Goal: Transaction & Acquisition: Purchase product/service

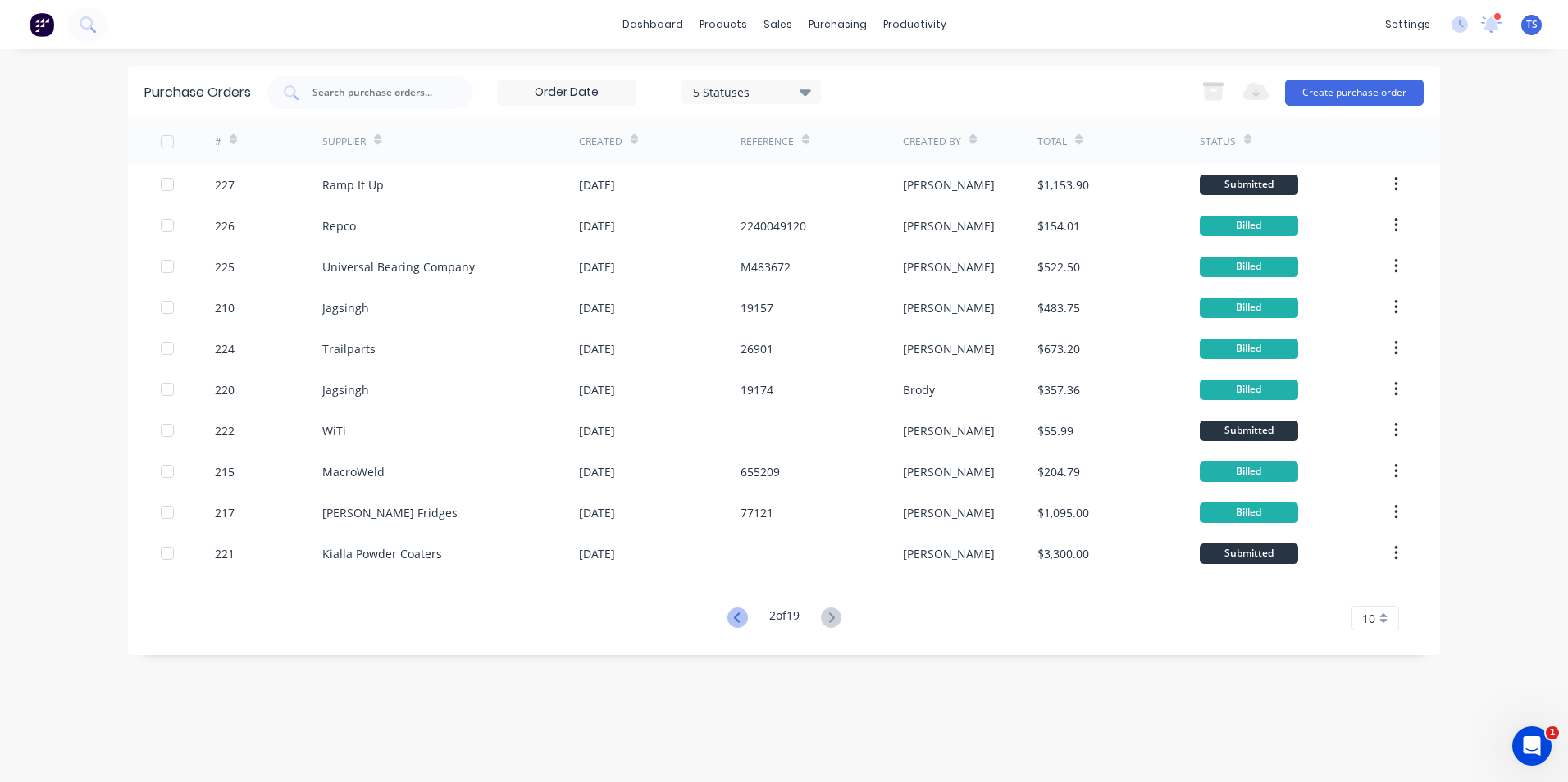
click at [732, 623] on icon at bounding box center [737, 617] width 20 height 20
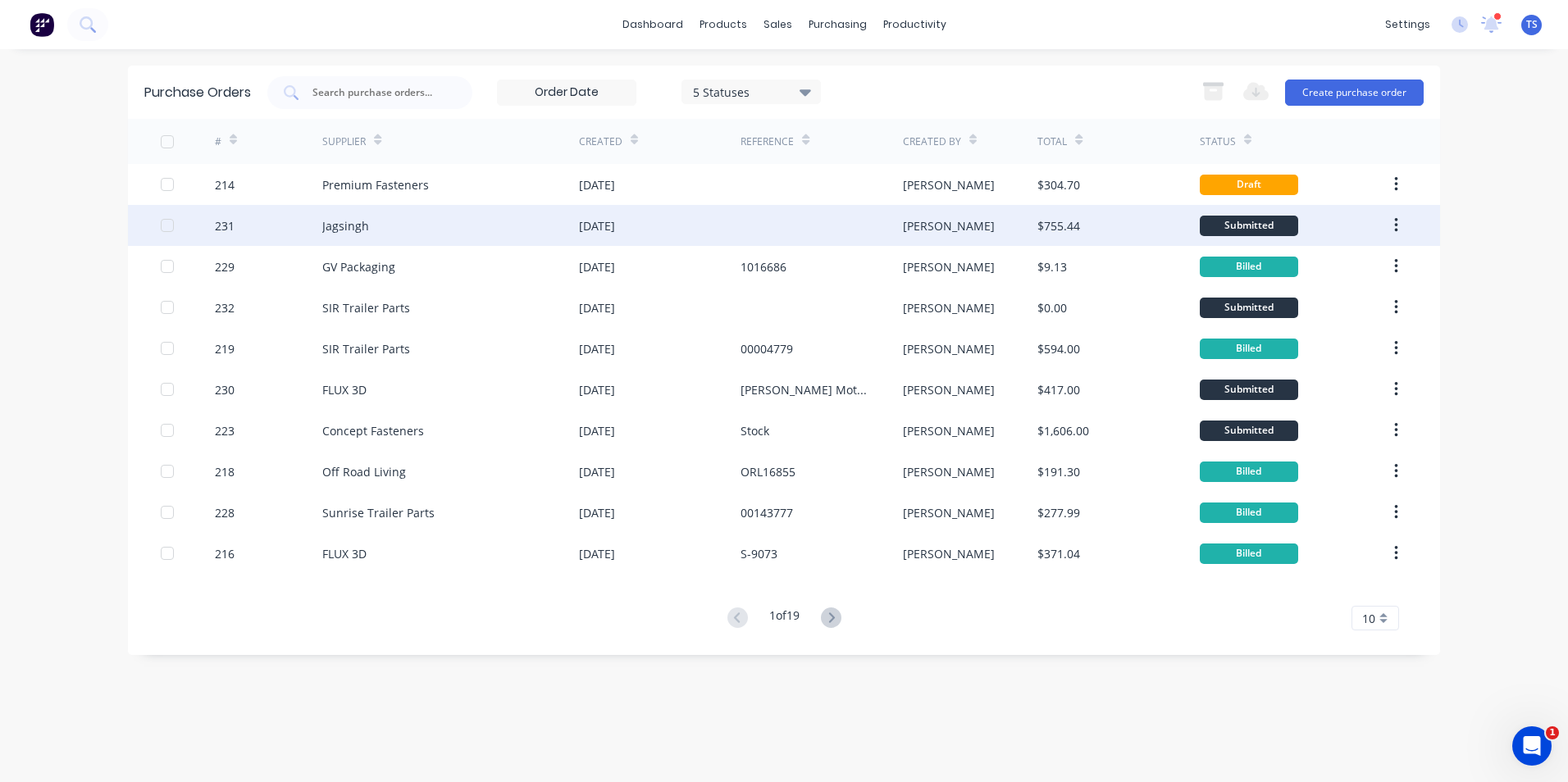
click at [456, 220] on div "Jagsingh" at bounding box center [450, 225] width 257 height 41
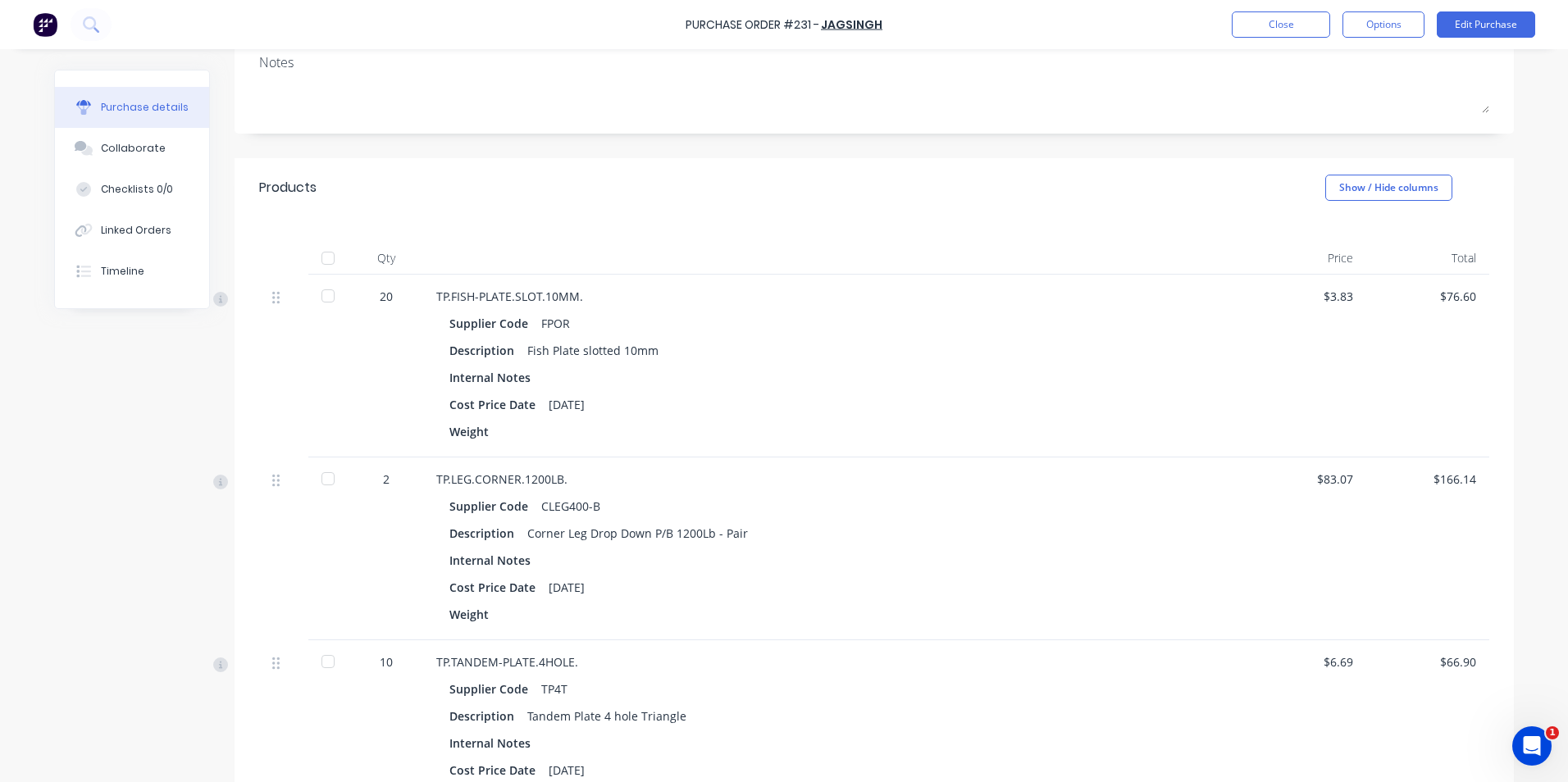
scroll to position [328, 0]
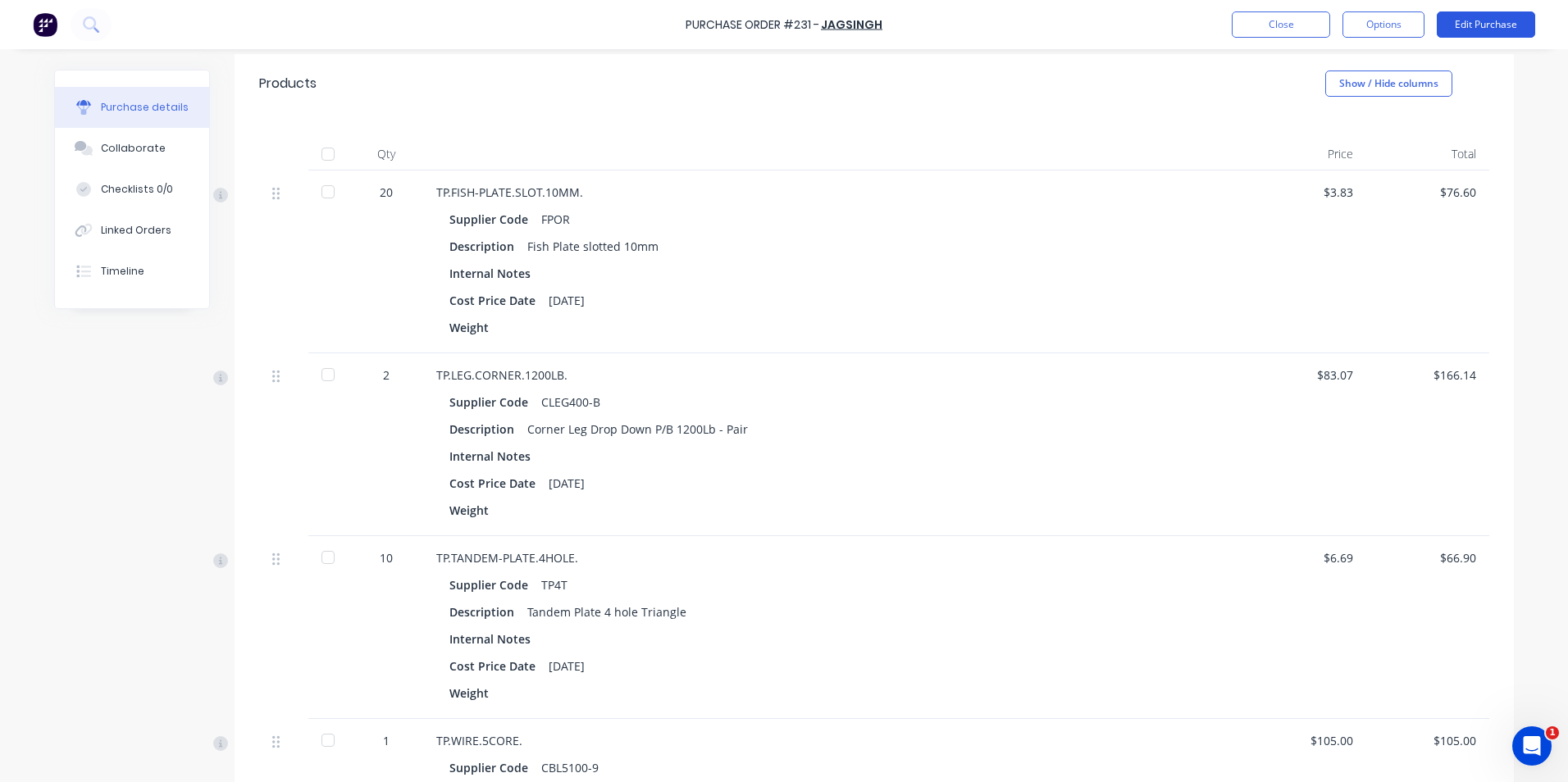
click at [1501, 18] on button "Edit Purchase" at bounding box center [1487, 25] width 99 height 27
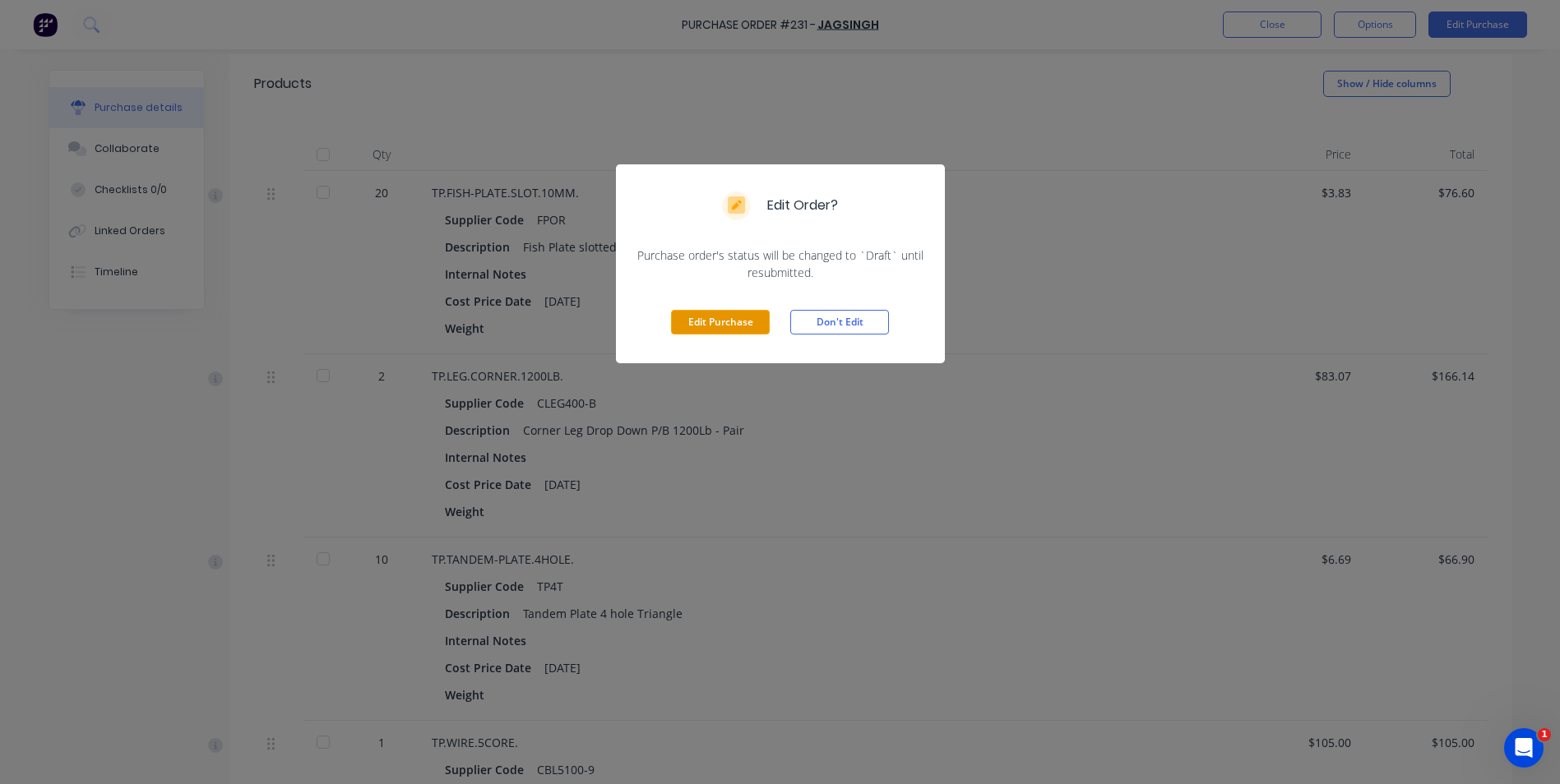
click at [717, 323] on button "Edit Purchase" at bounding box center [721, 322] width 99 height 25
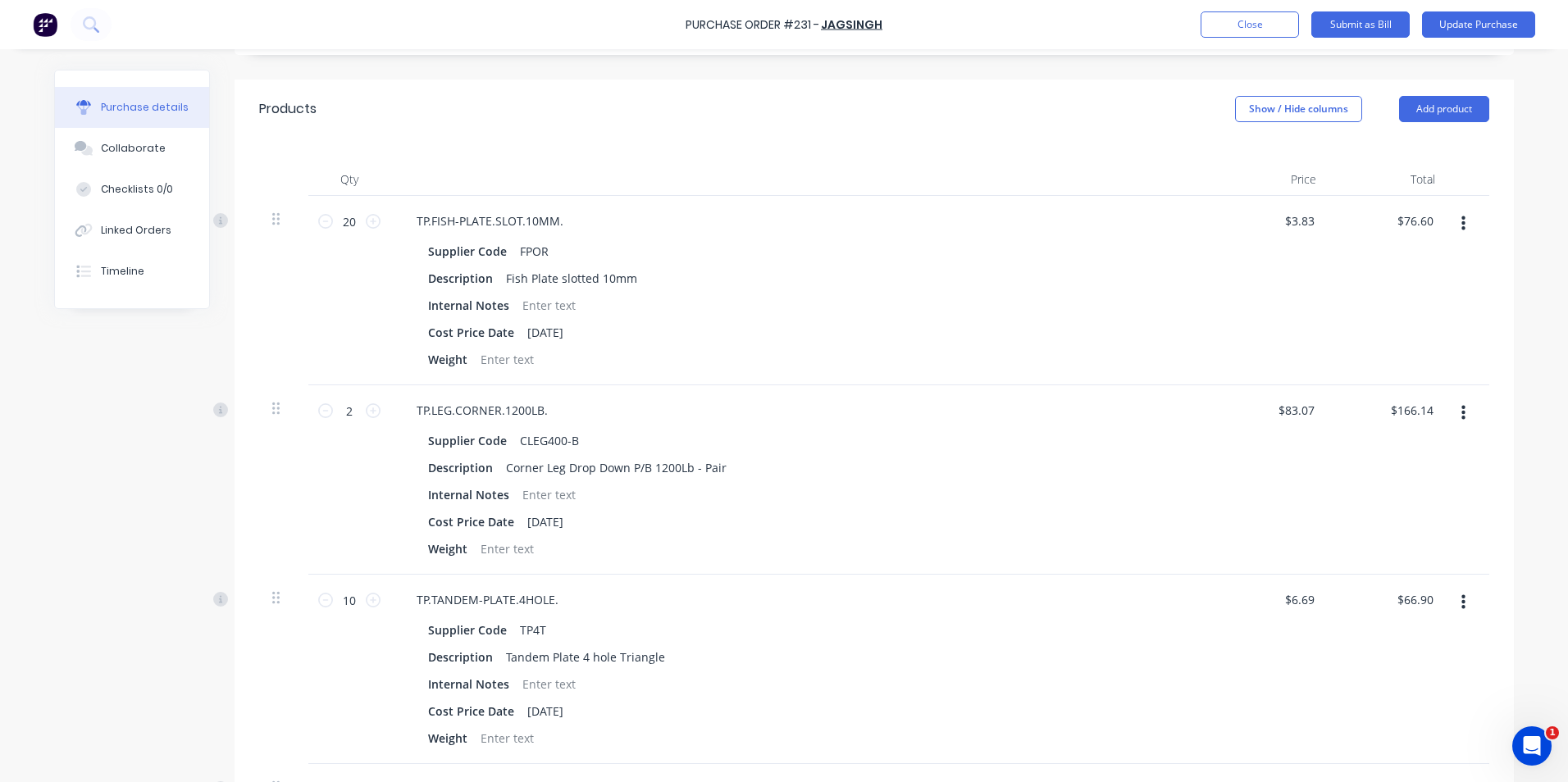
scroll to position [353, 0]
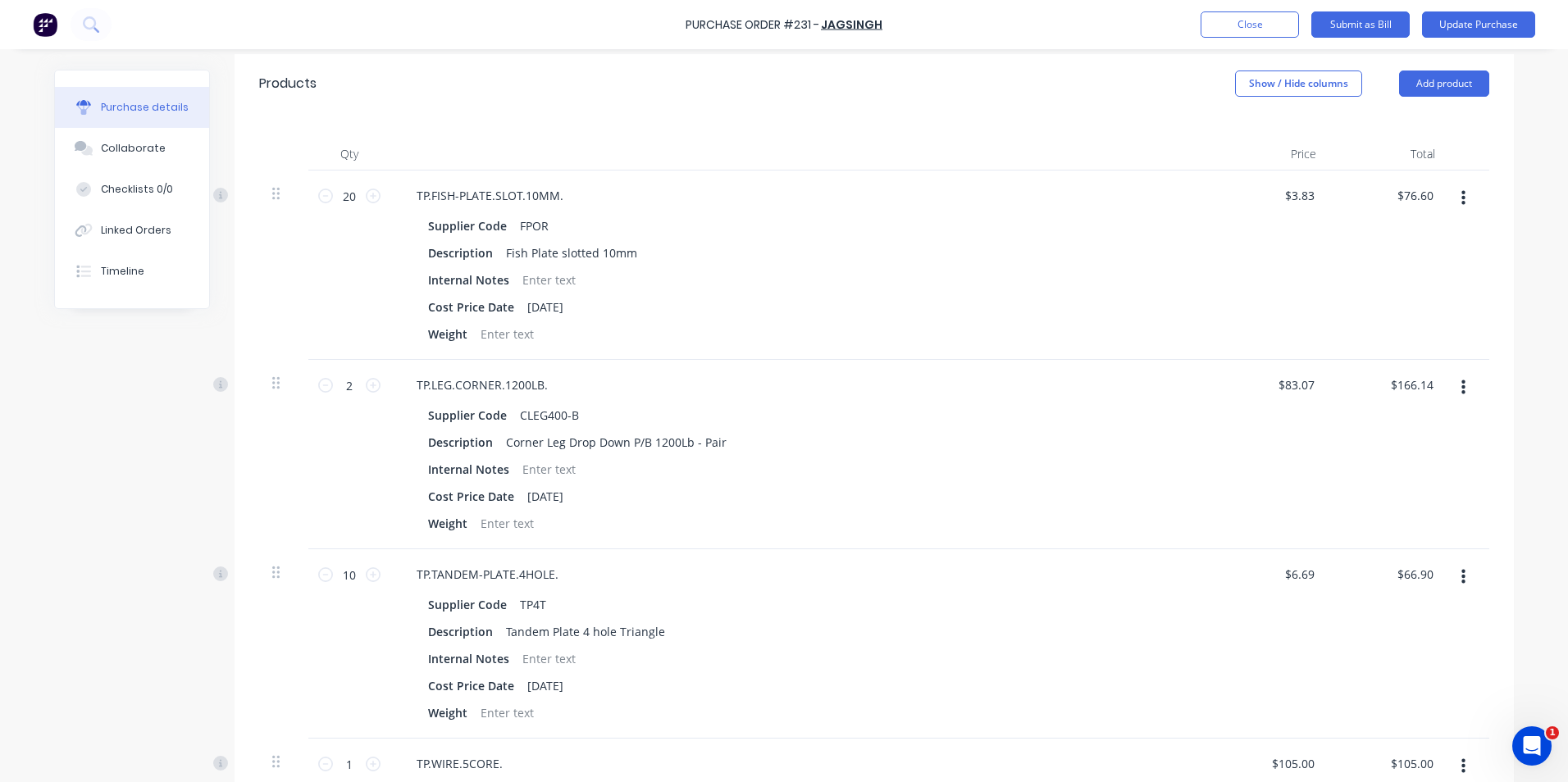
click at [1462, 384] on icon "button" at bounding box center [1464, 388] width 4 height 18
click at [1425, 534] on button "Delete" at bounding box center [1412, 530] width 139 height 33
click at [1515, 20] on button "Update Purchase" at bounding box center [1479, 25] width 113 height 27
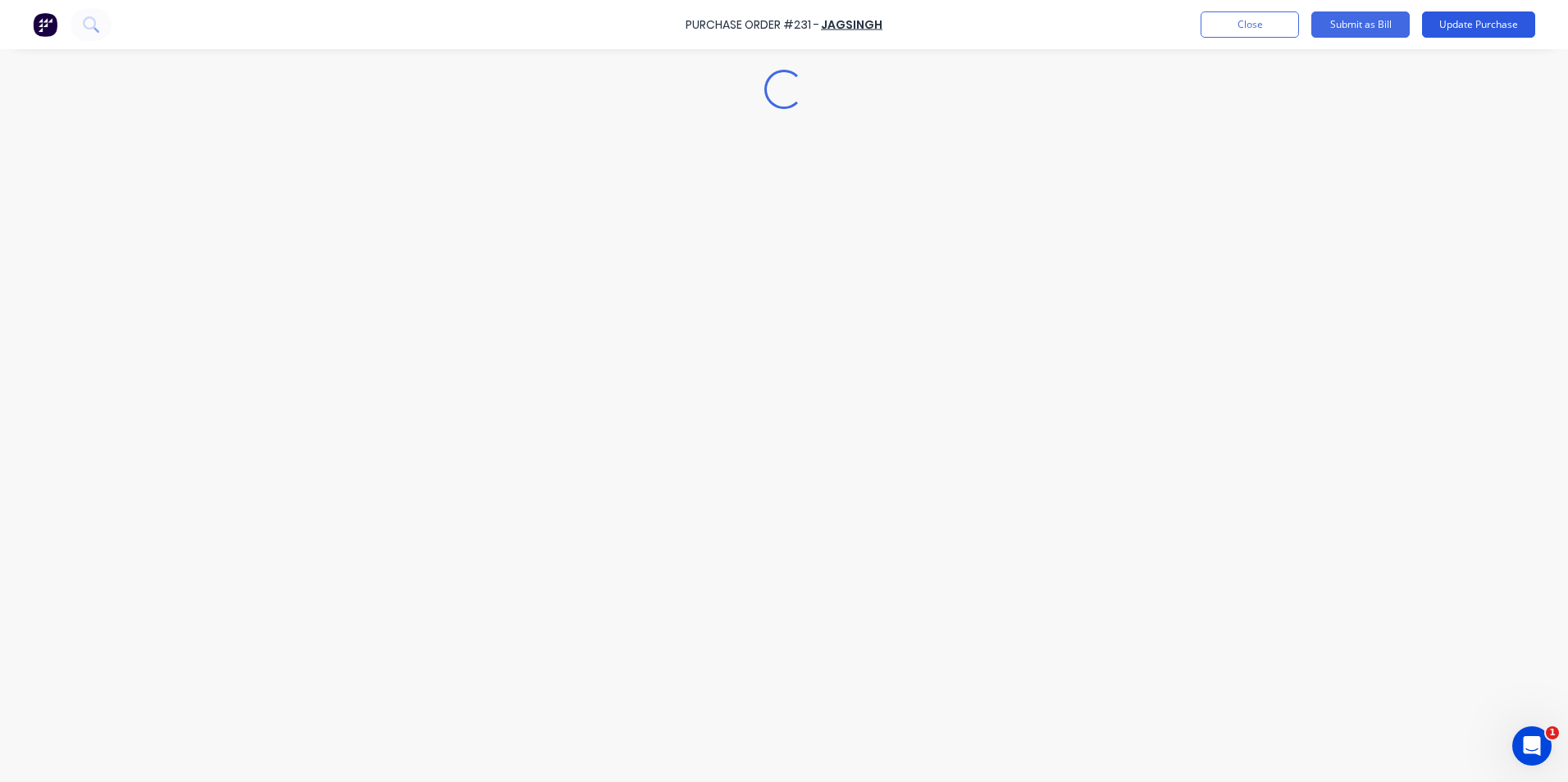
scroll to position [0, 0]
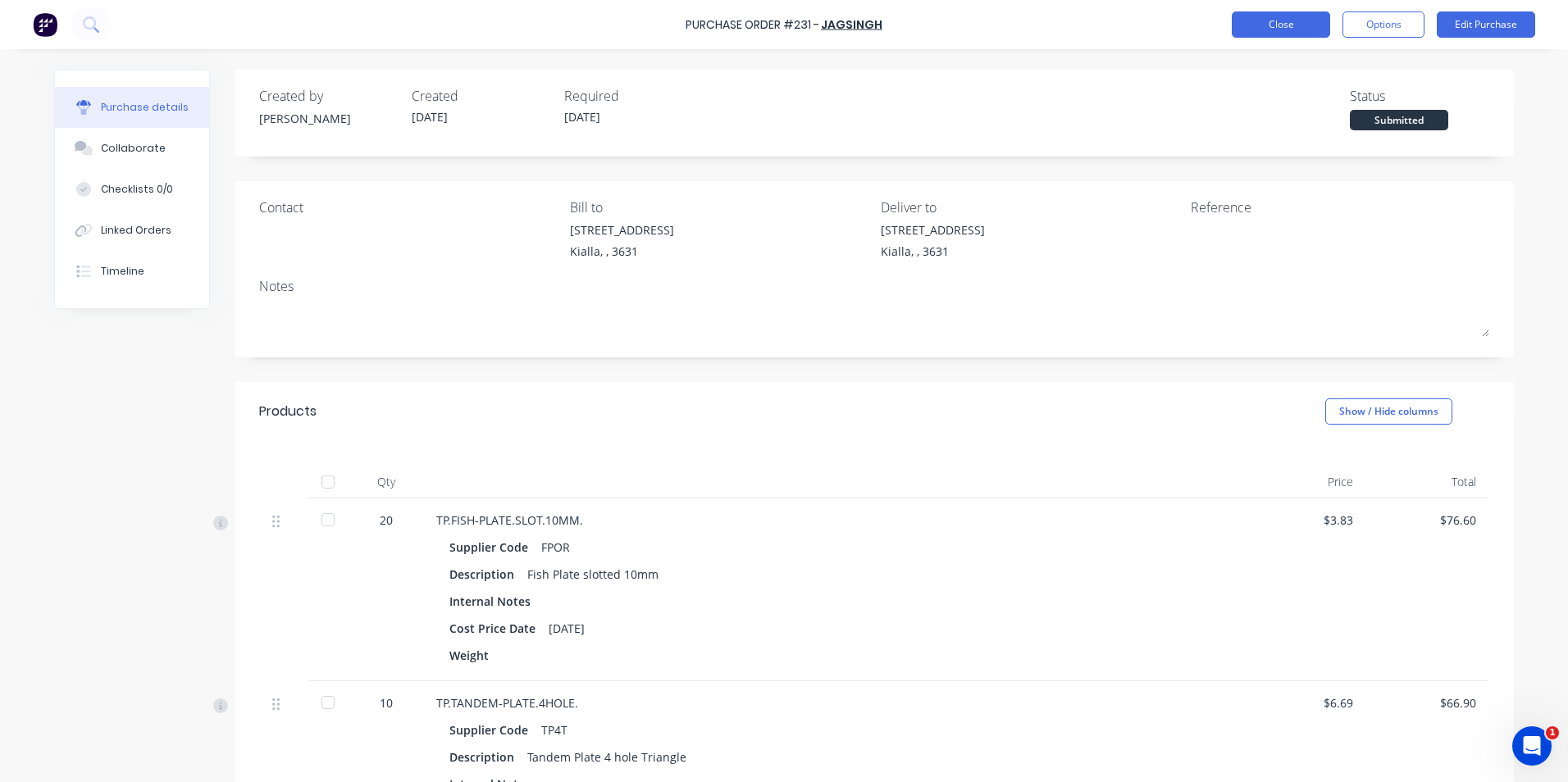
click at [1281, 29] on button "Close" at bounding box center [1282, 25] width 99 height 27
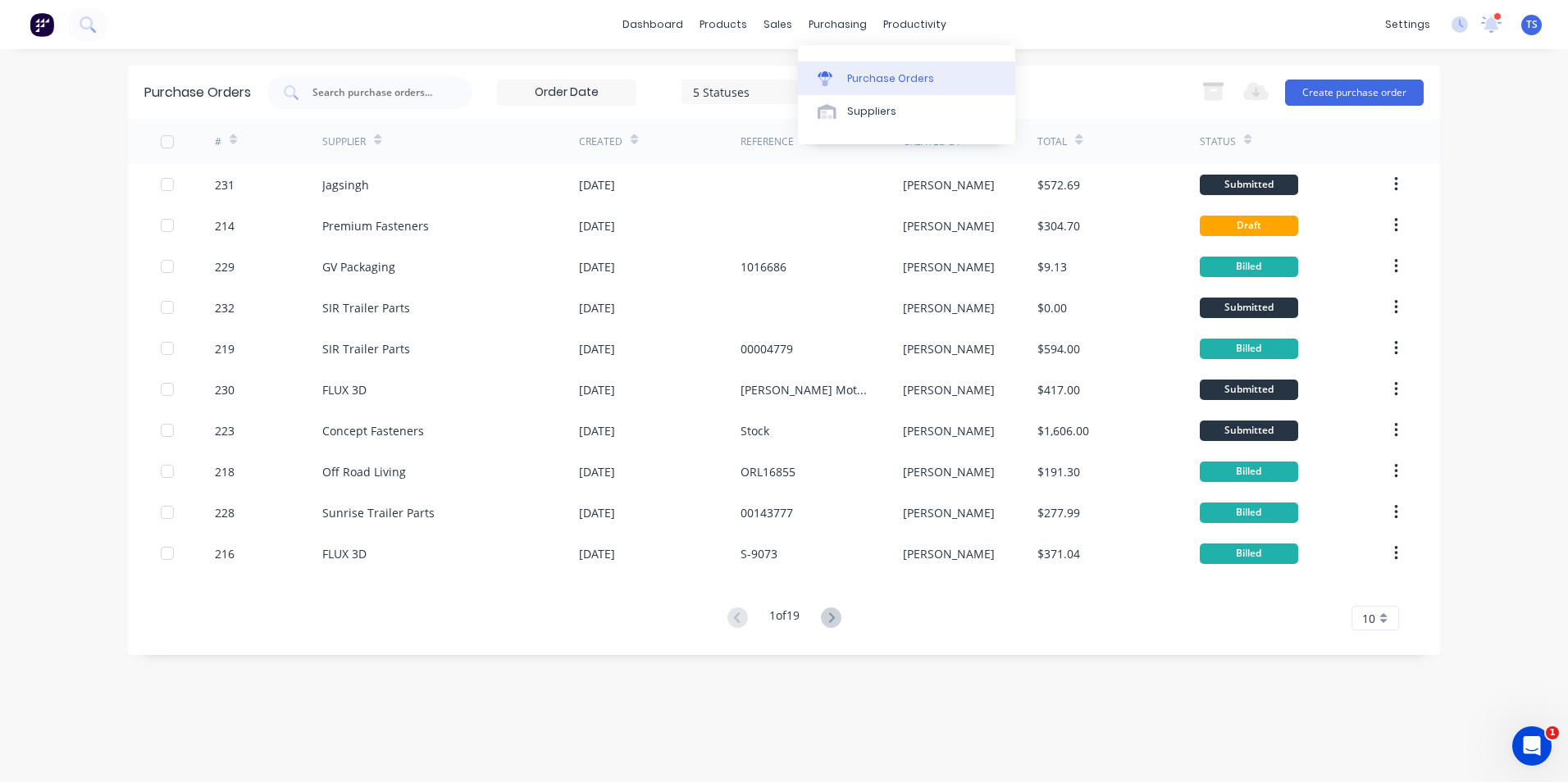
click at [862, 79] on div "Purchase Orders" at bounding box center [890, 79] width 87 height 15
click at [834, 618] on icon at bounding box center [831, 617] width 5 height 10
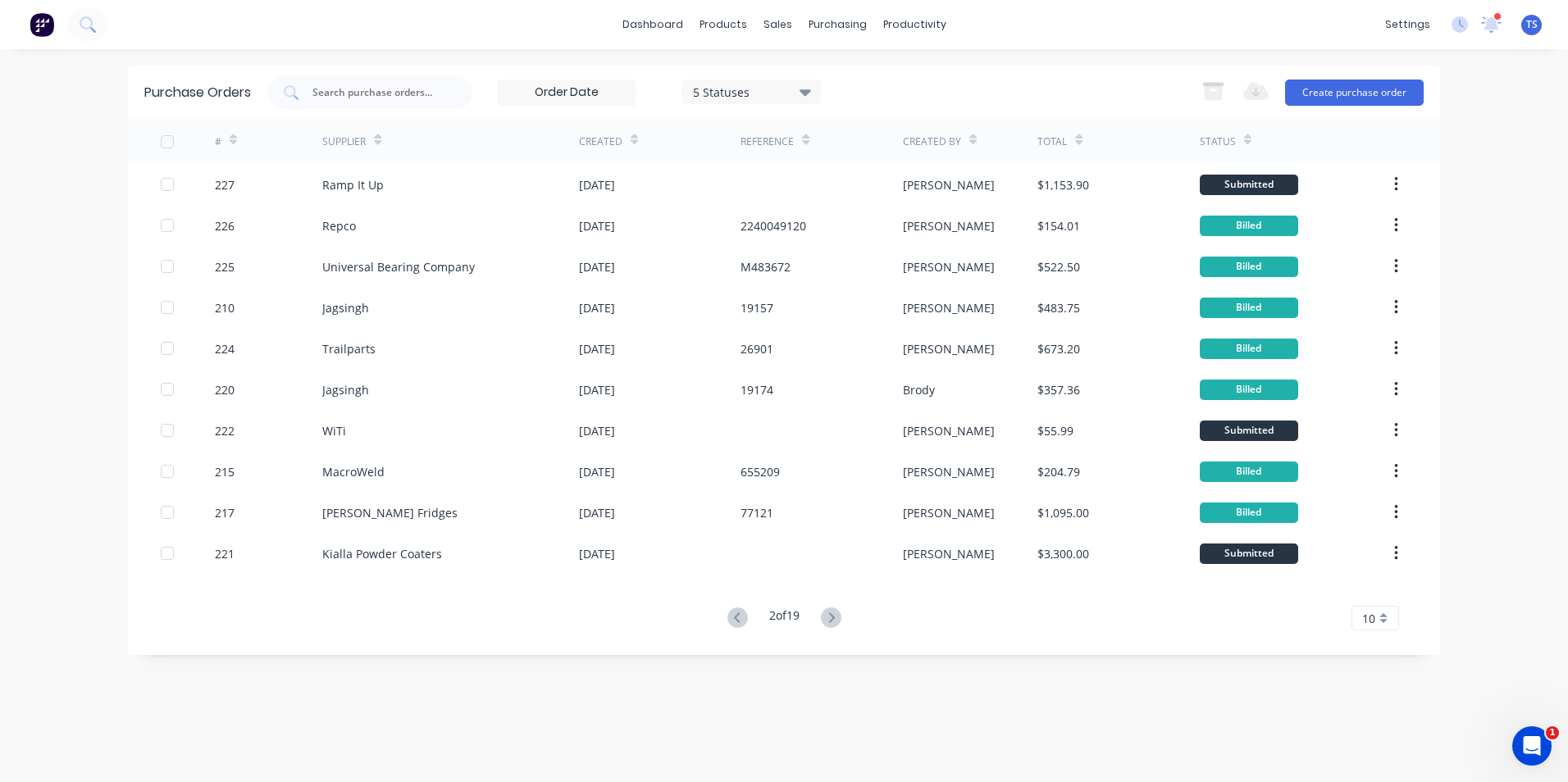
click at [834, 618] on icon at bounding box center [831, 617] width 5 height 10
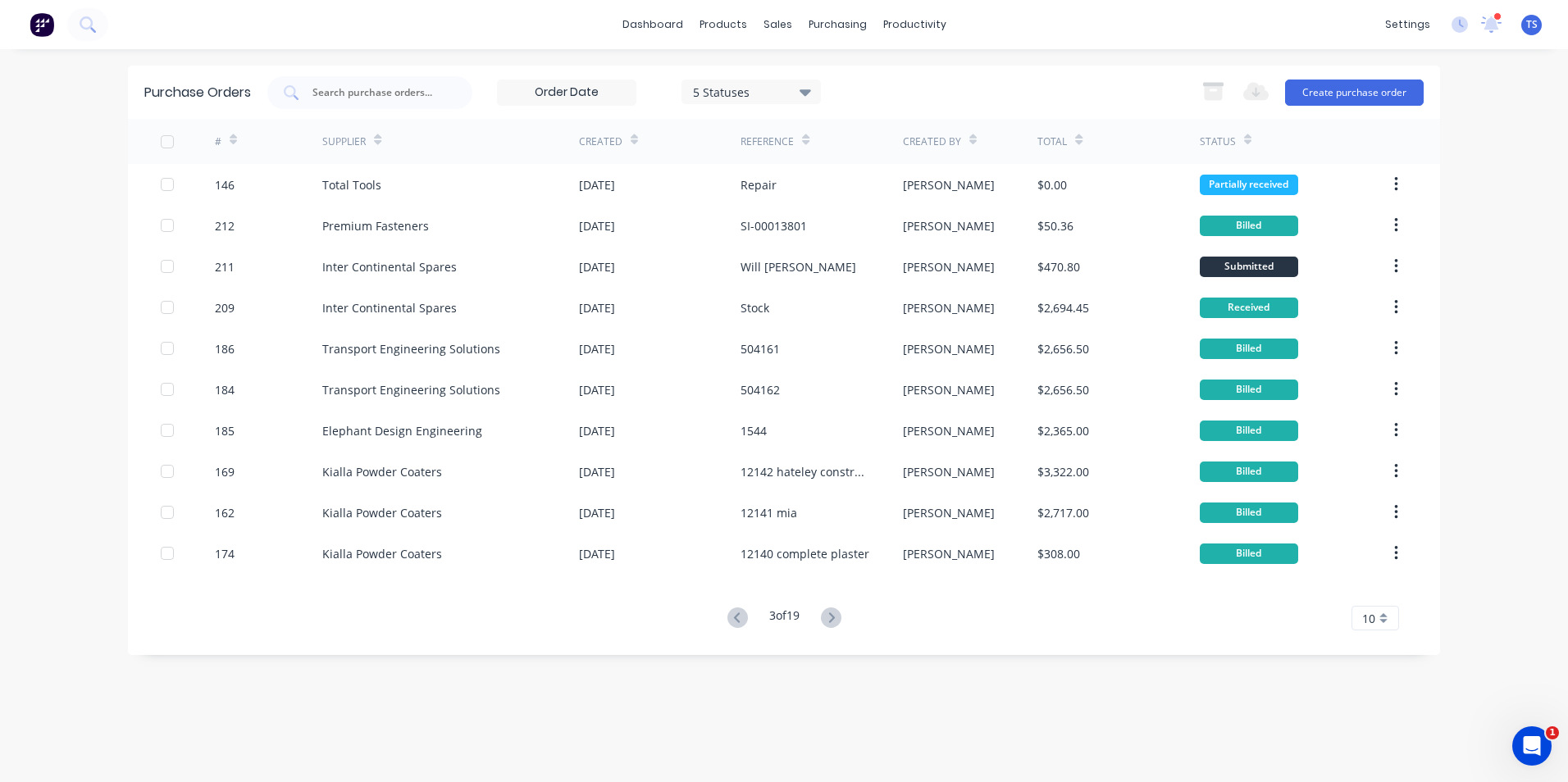
click at [834, 618] on icon at bounding box center [831, 617] width 5 height 10
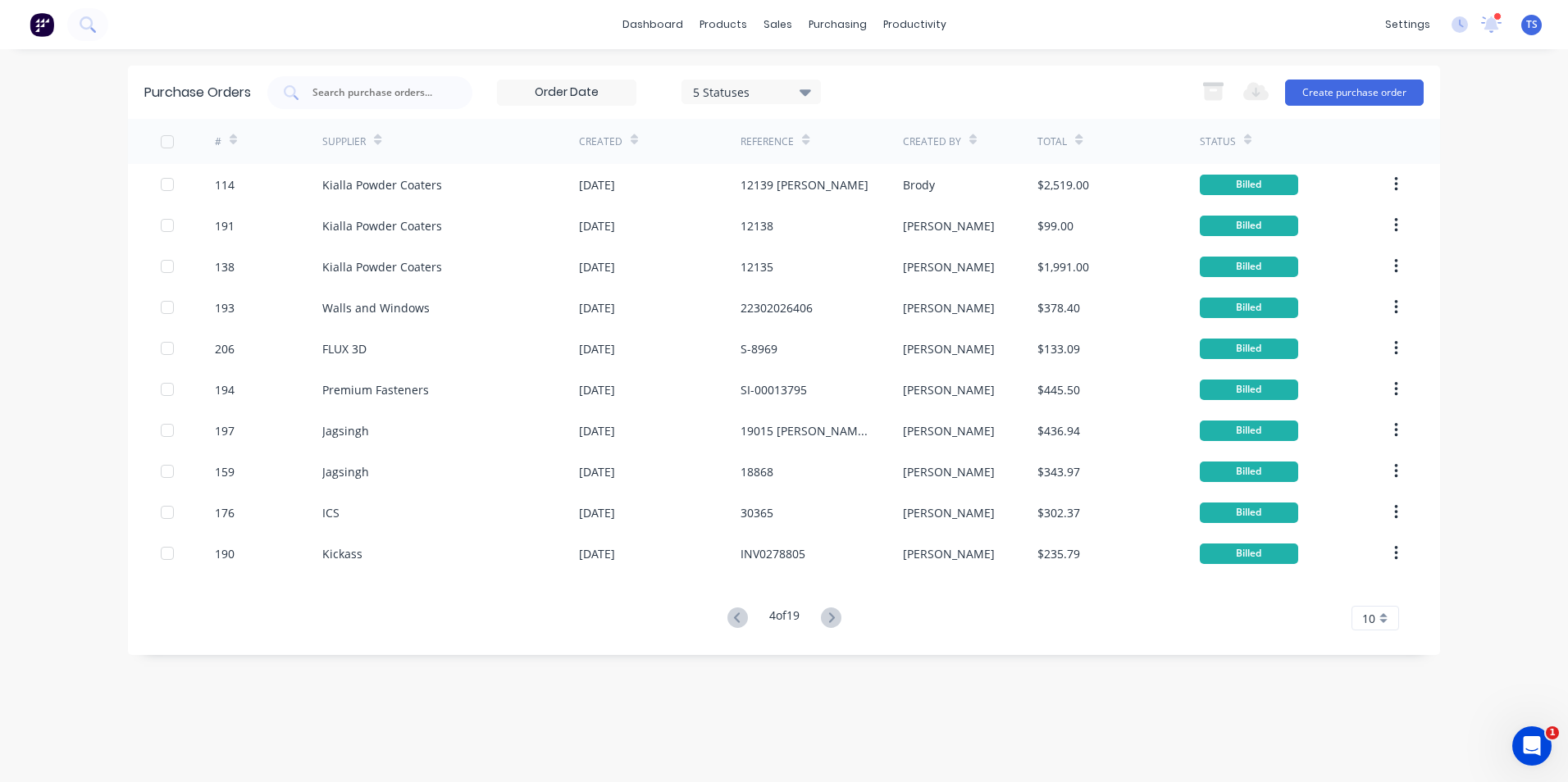
click at [834, 618] on icon at bounding box center [831, 617] width 5 height 10
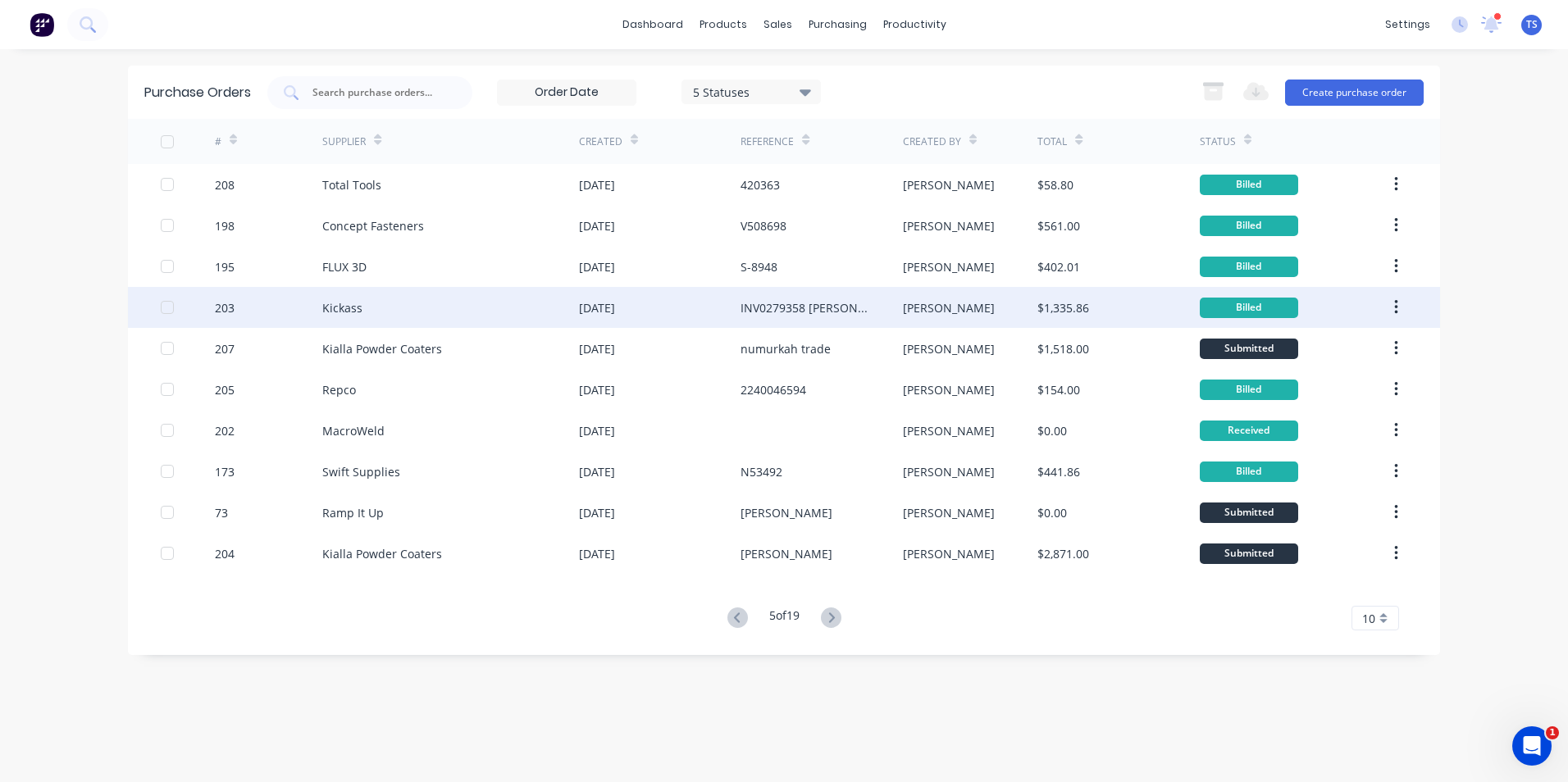
click at [327, 308] on div "Kickass" at bounding box center [342, 307] width 40 height 17
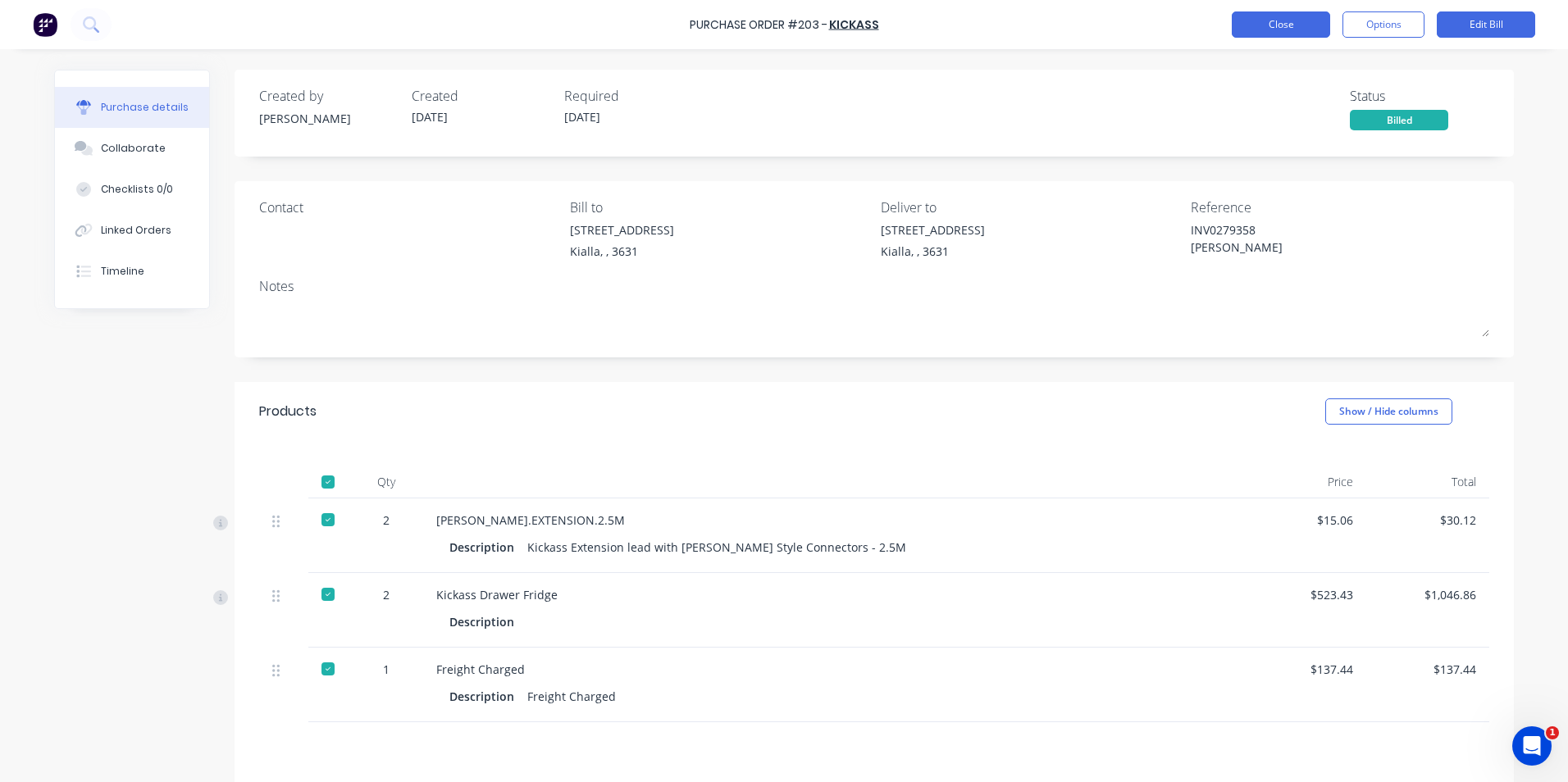
click at [1256, 24] on button "Close" at bounding box center [1282, 25] width 99 height 27
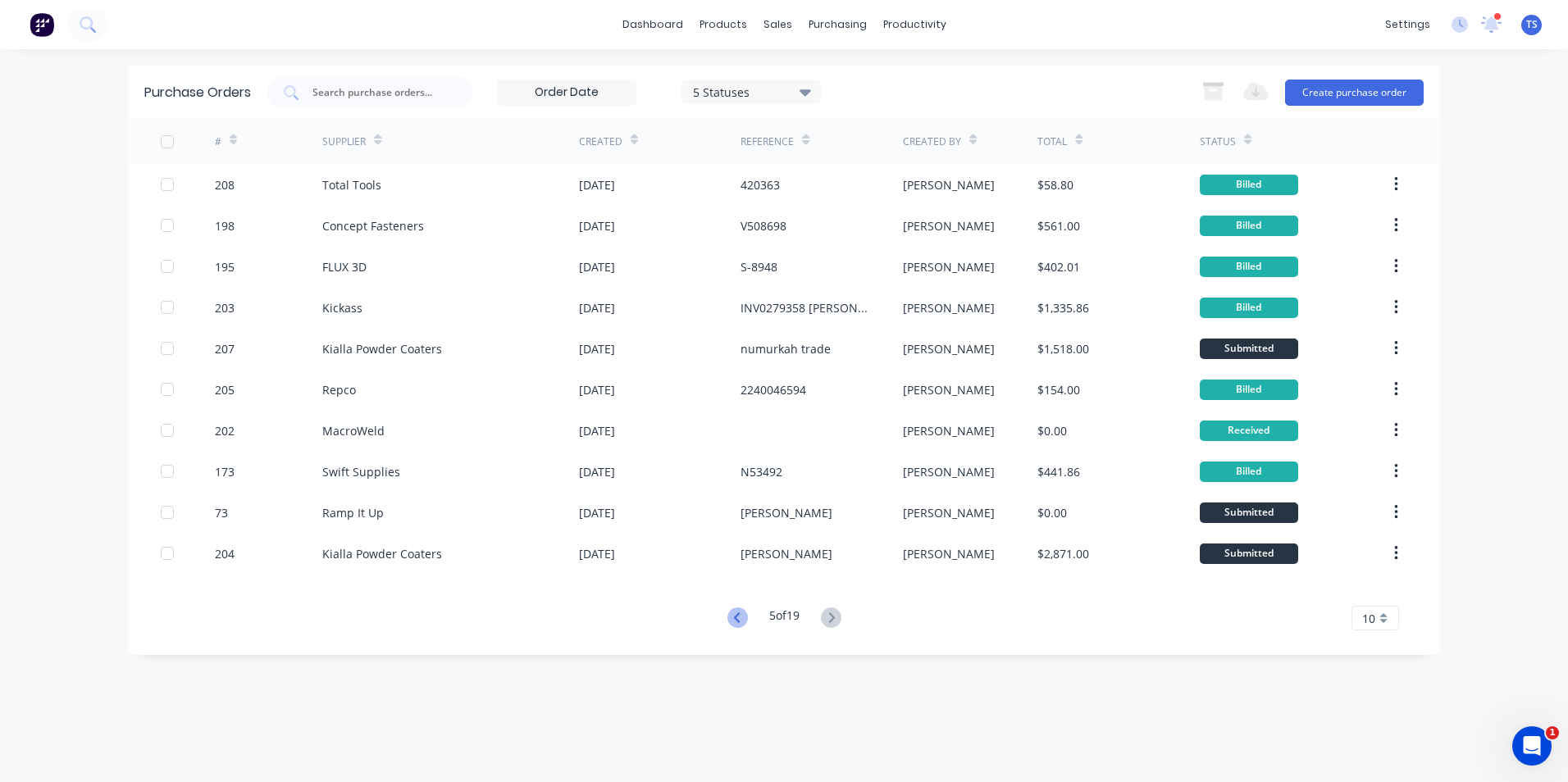
click at [733, 616] on icon at bounding box center [736, 617] width 5 height 10
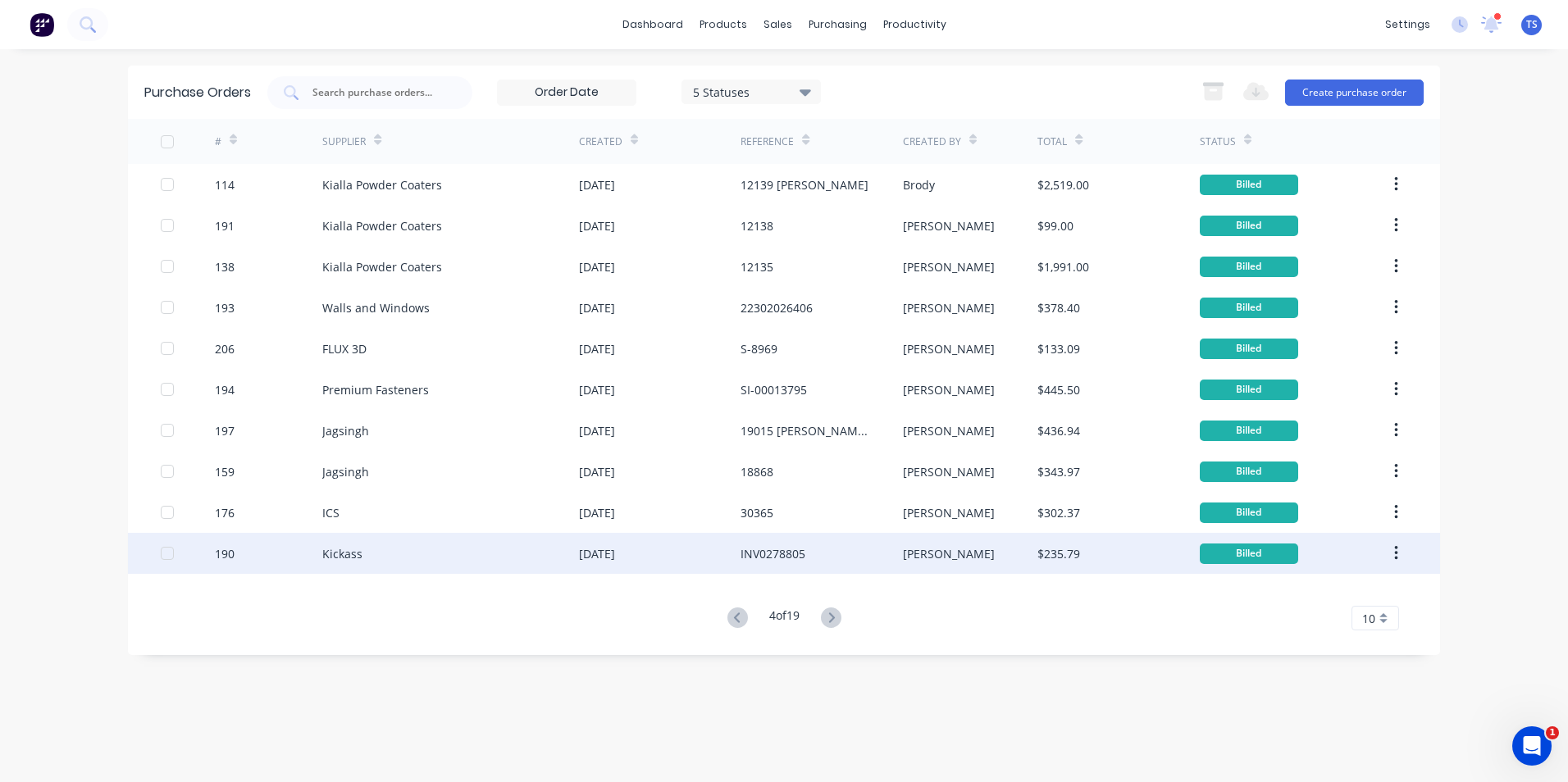
click at [367, 554] on div "Kickass" at bounding box center [450, 553] width 257 height 41
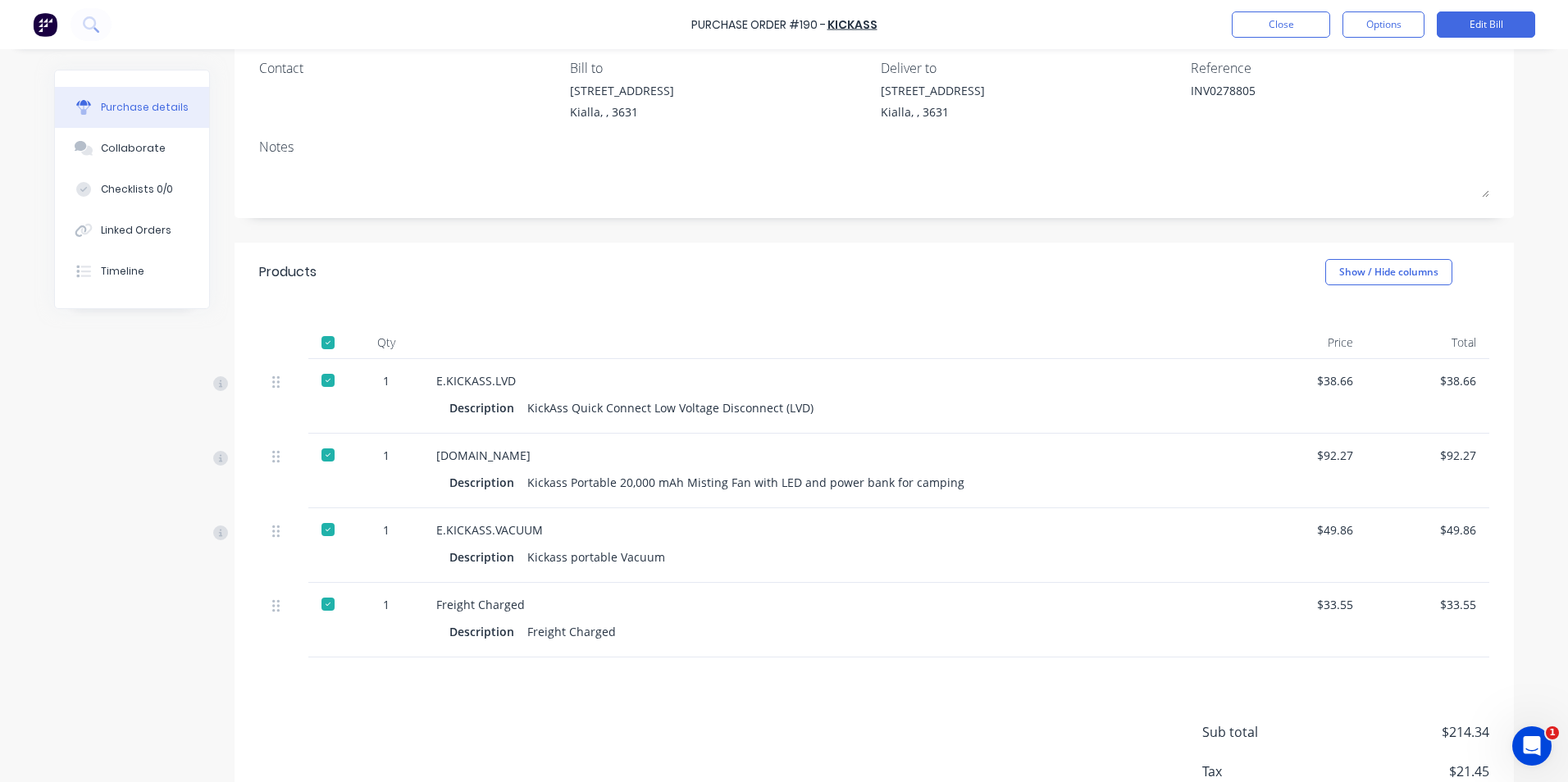
scroll to position [164, 0]
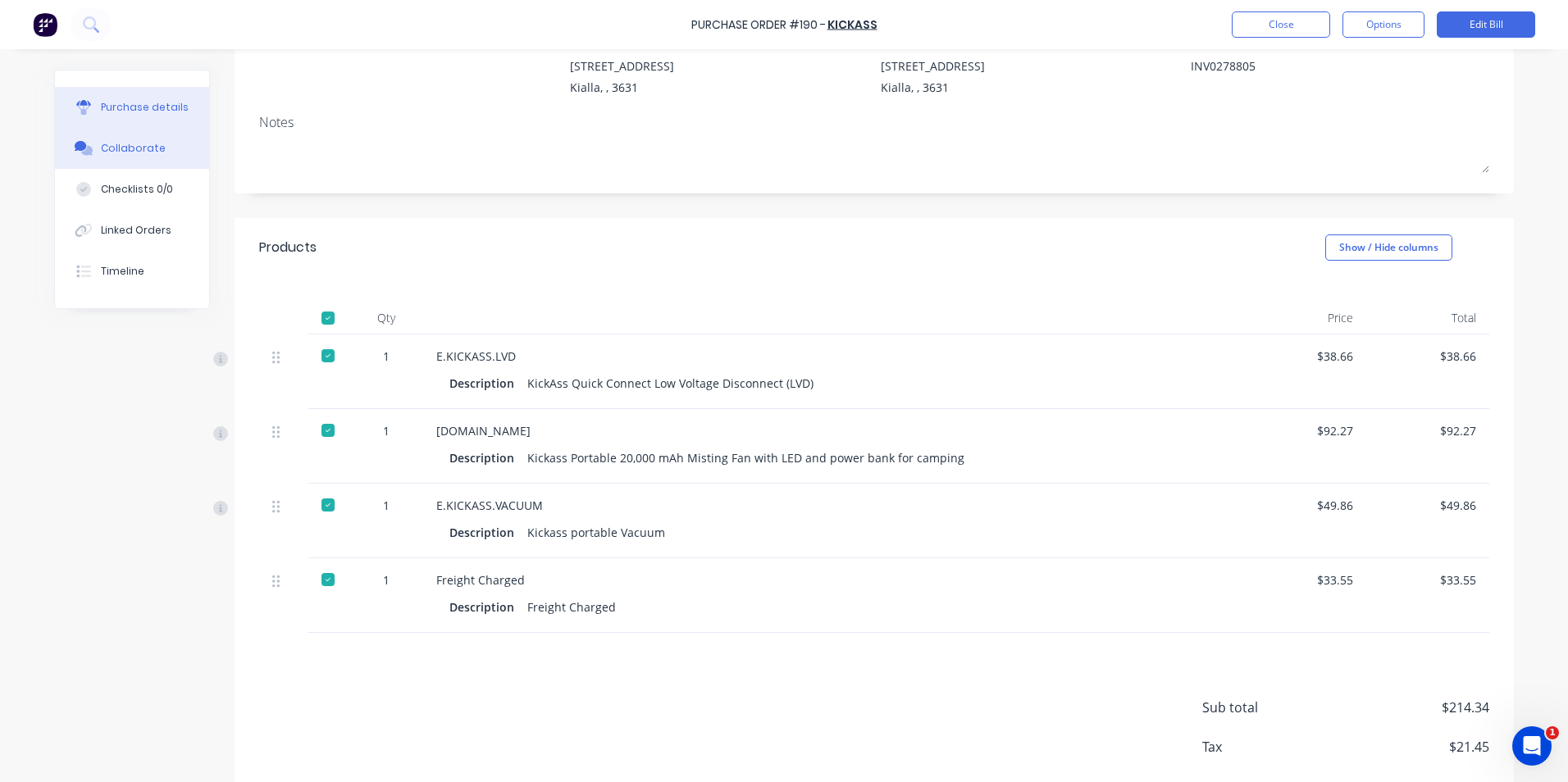
click at [121, 149] on div "Collaborate" at bounding box center [133, 148] width 65 height 15
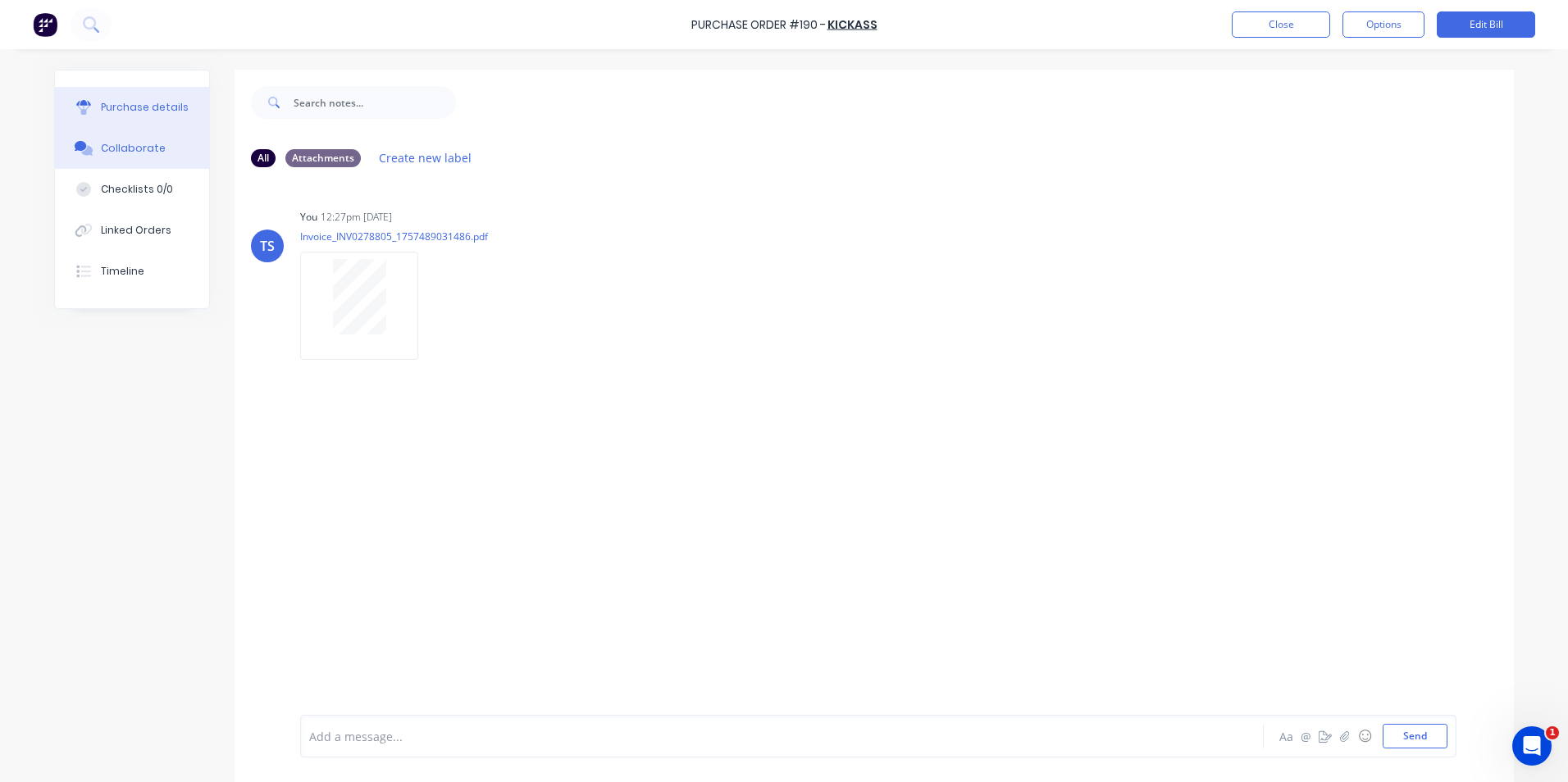
click at [150, 103] on div "Purchase details" at bounding box center [145, 107] width 88 height 15
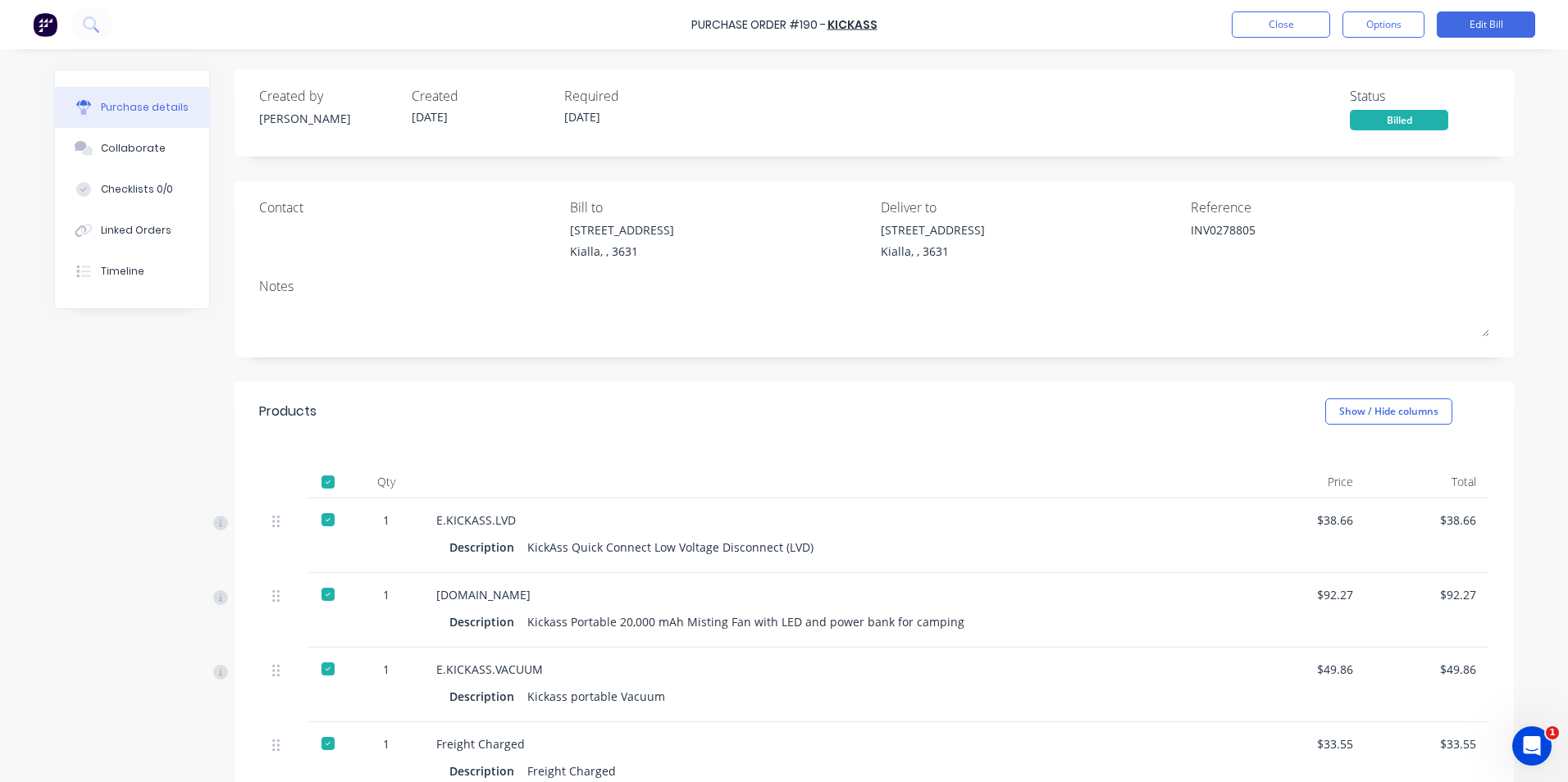
type textarea "x"
click at [1297, 21] on button "Close" at bounding box center [1282, 25] width 99 height 27
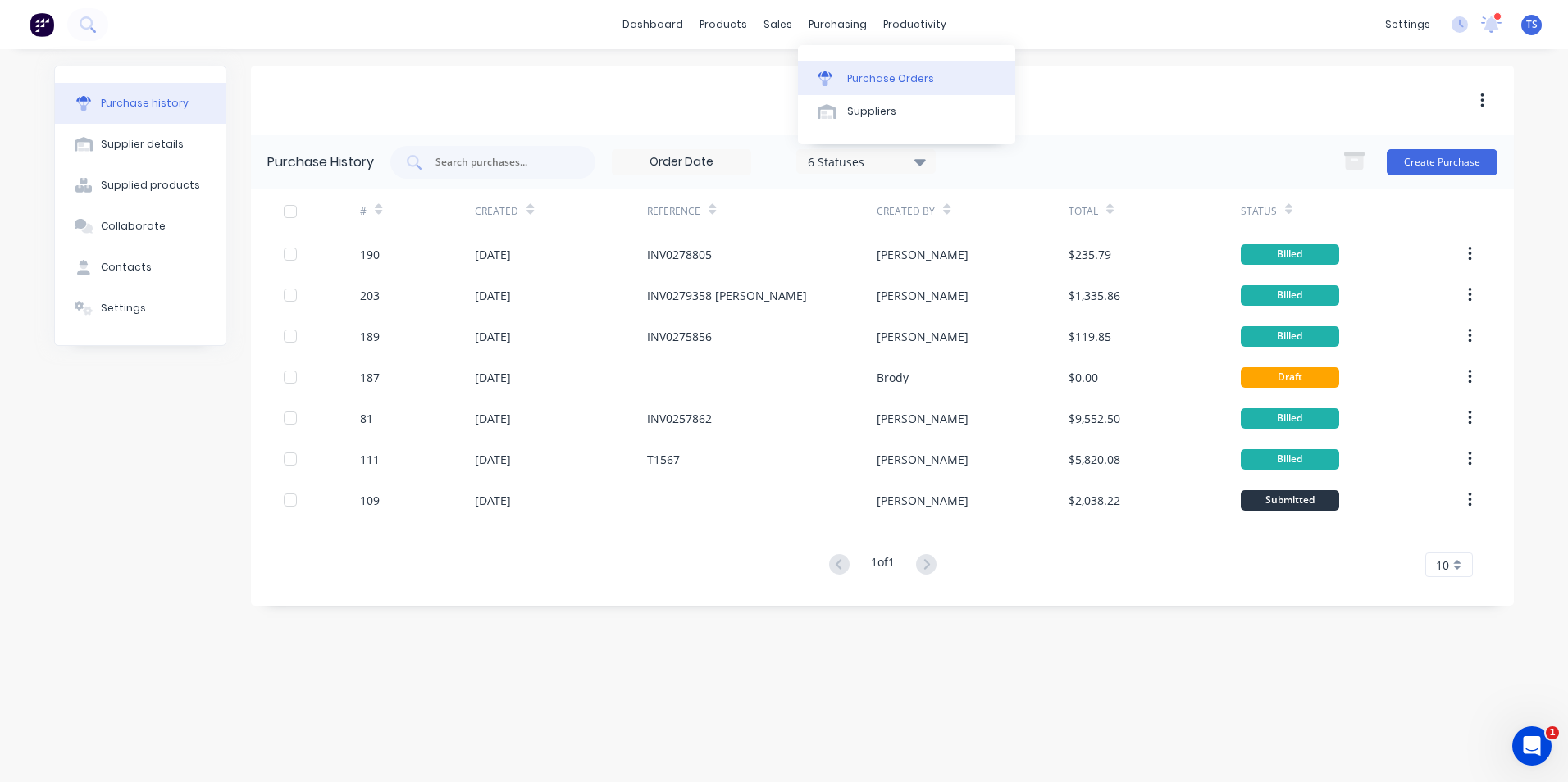
click at [869, 79] on div "Purchase Orders" at bounding box center [890, 79] width 87 height 15
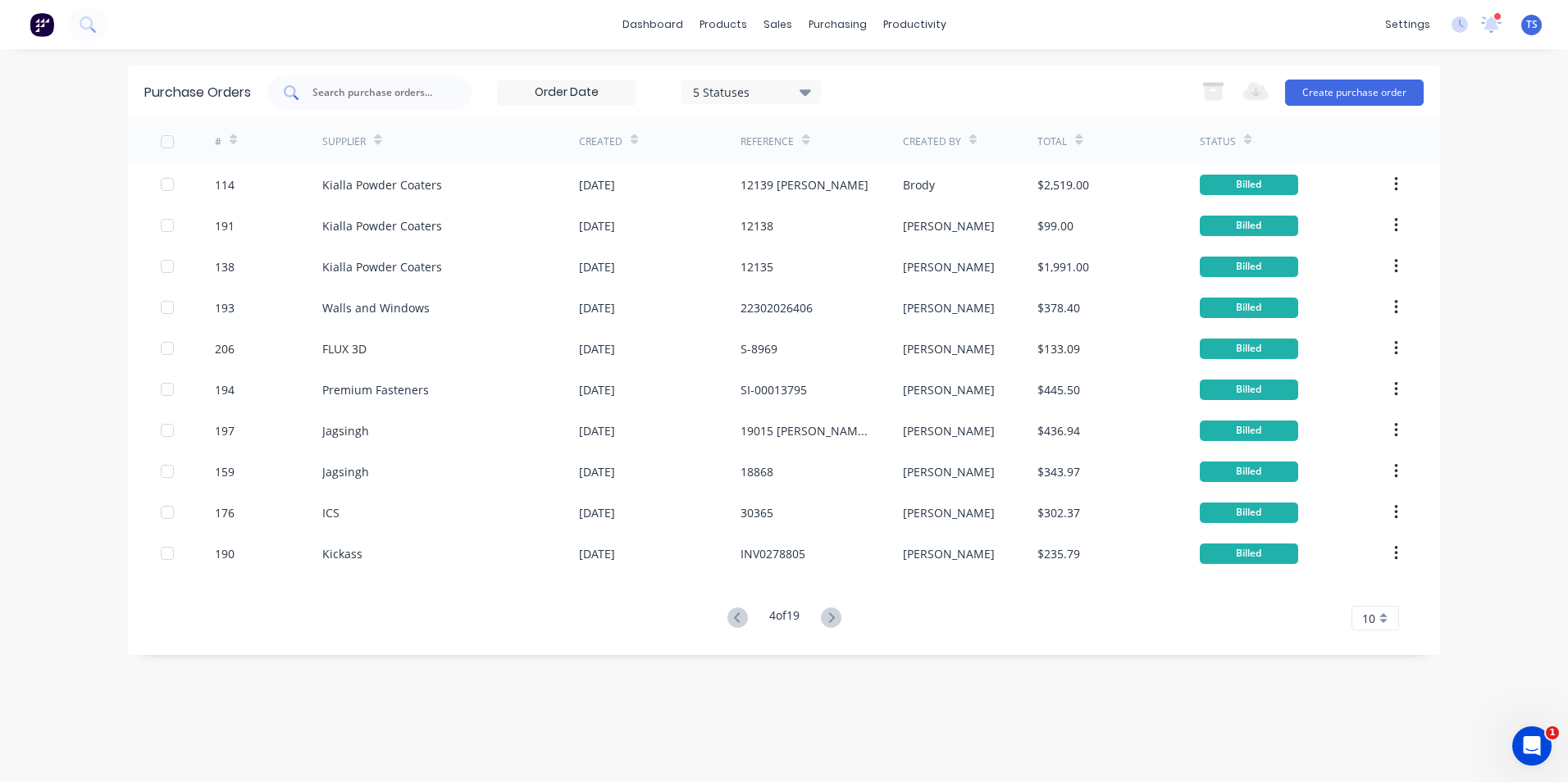
click at [399, 91] on input "text" at bounding box center [379, 92] width 136 height 16
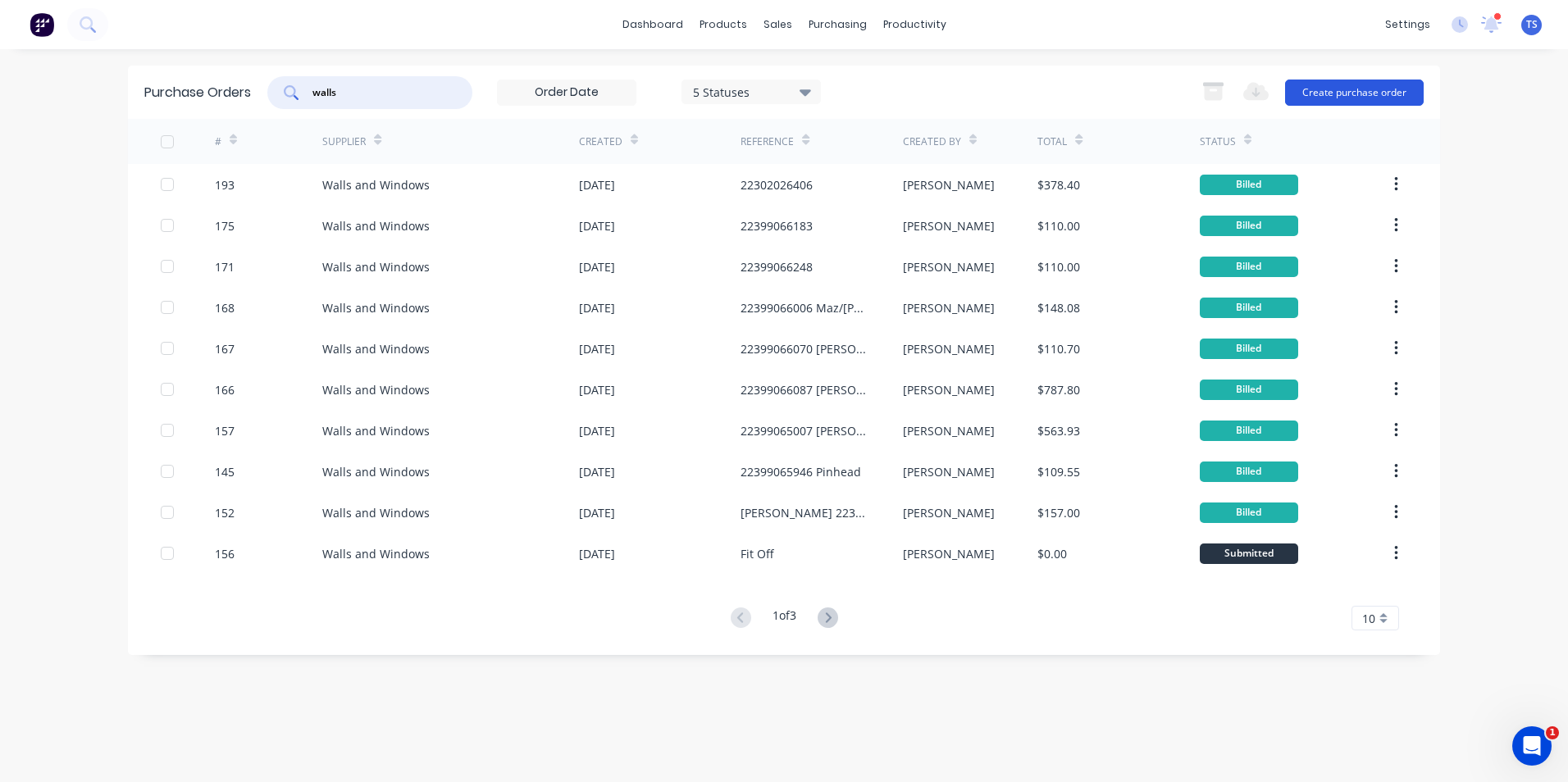
type input "walls"
click at [1326, 96] on button "Create purchase order" at bounding box center [1355, 92] width 139 height 27
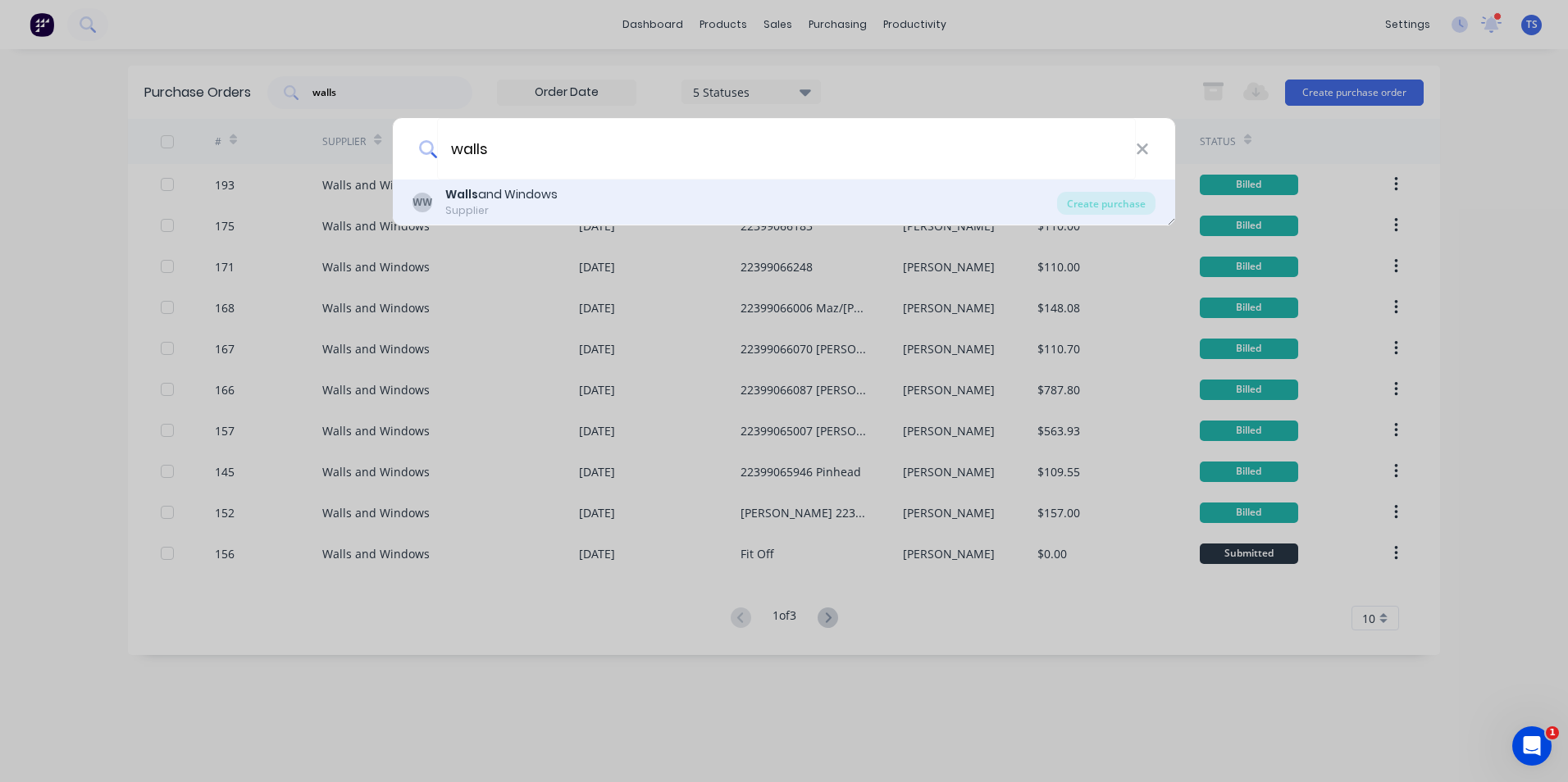
type input "walls"
click at [1041, 215] on div "[PERSON_NAME] and Windows Supplier" at bounding box center [735, 202] width 645 height 32
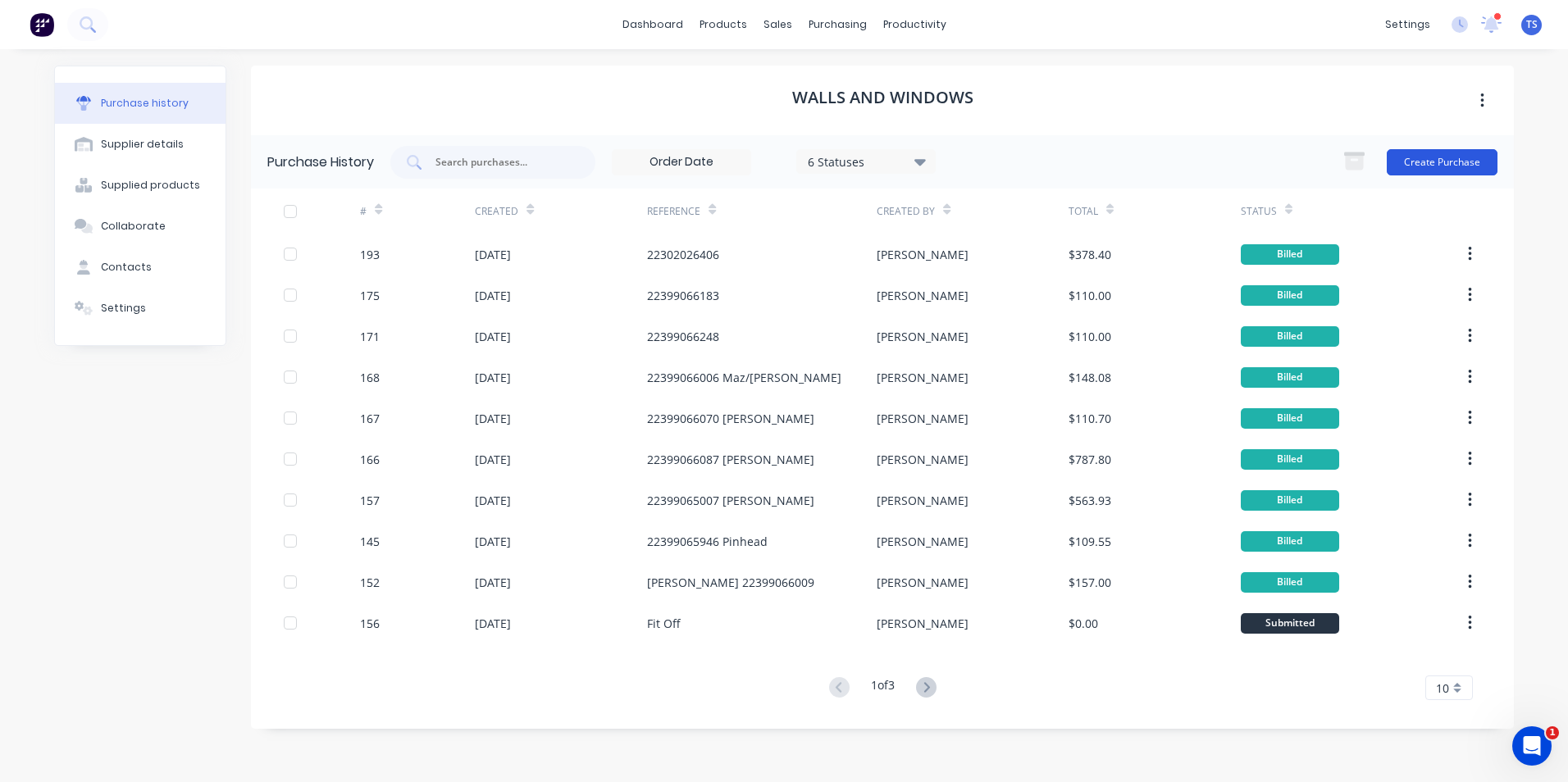
click at [1417, 160] on button "Create Purchase" at bounding box center [1442, 162] width 111 height 27
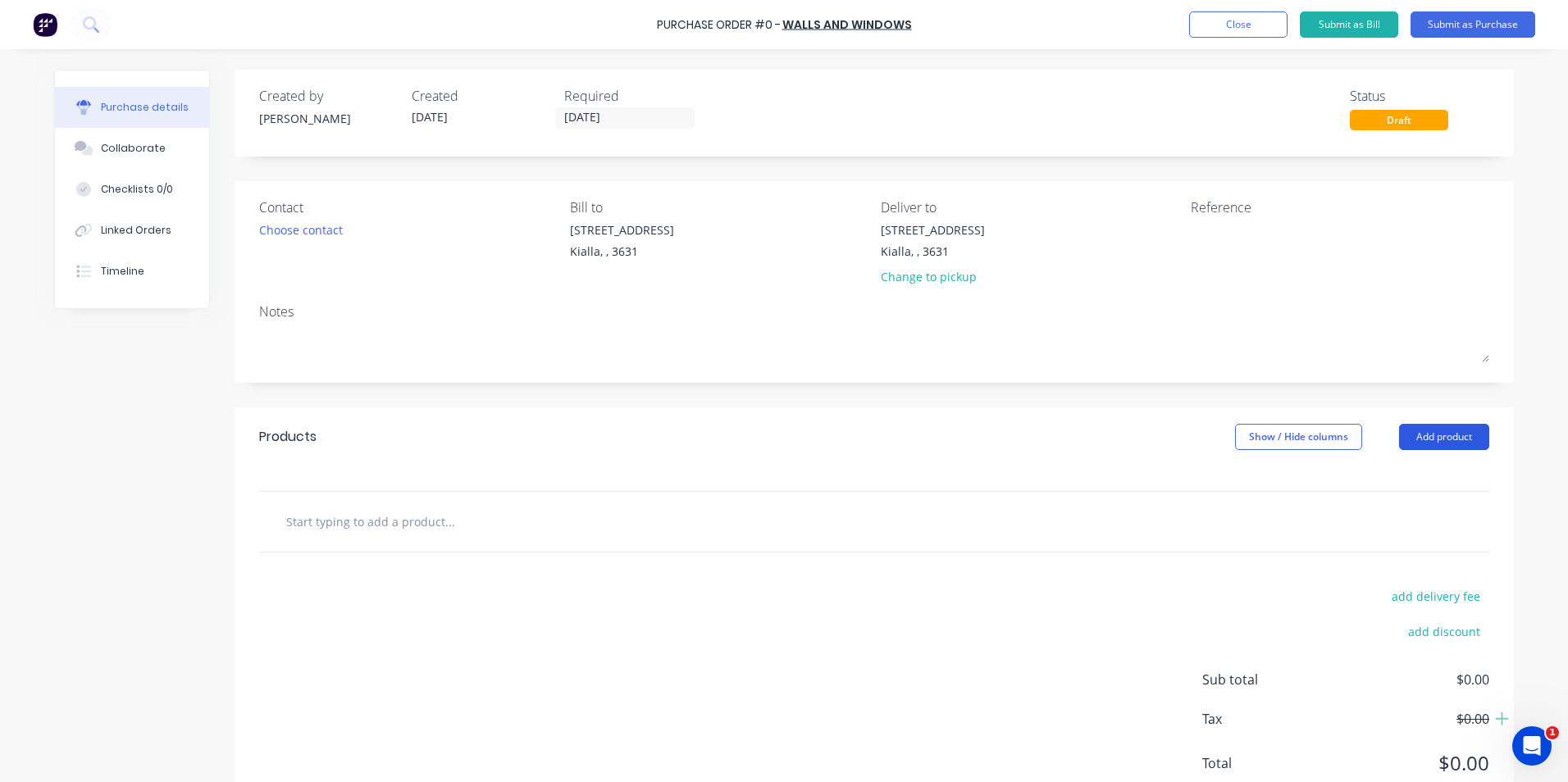
click at [1444, 439] on button "Add product" at bounding box center [1444, 436] width 91 height 27
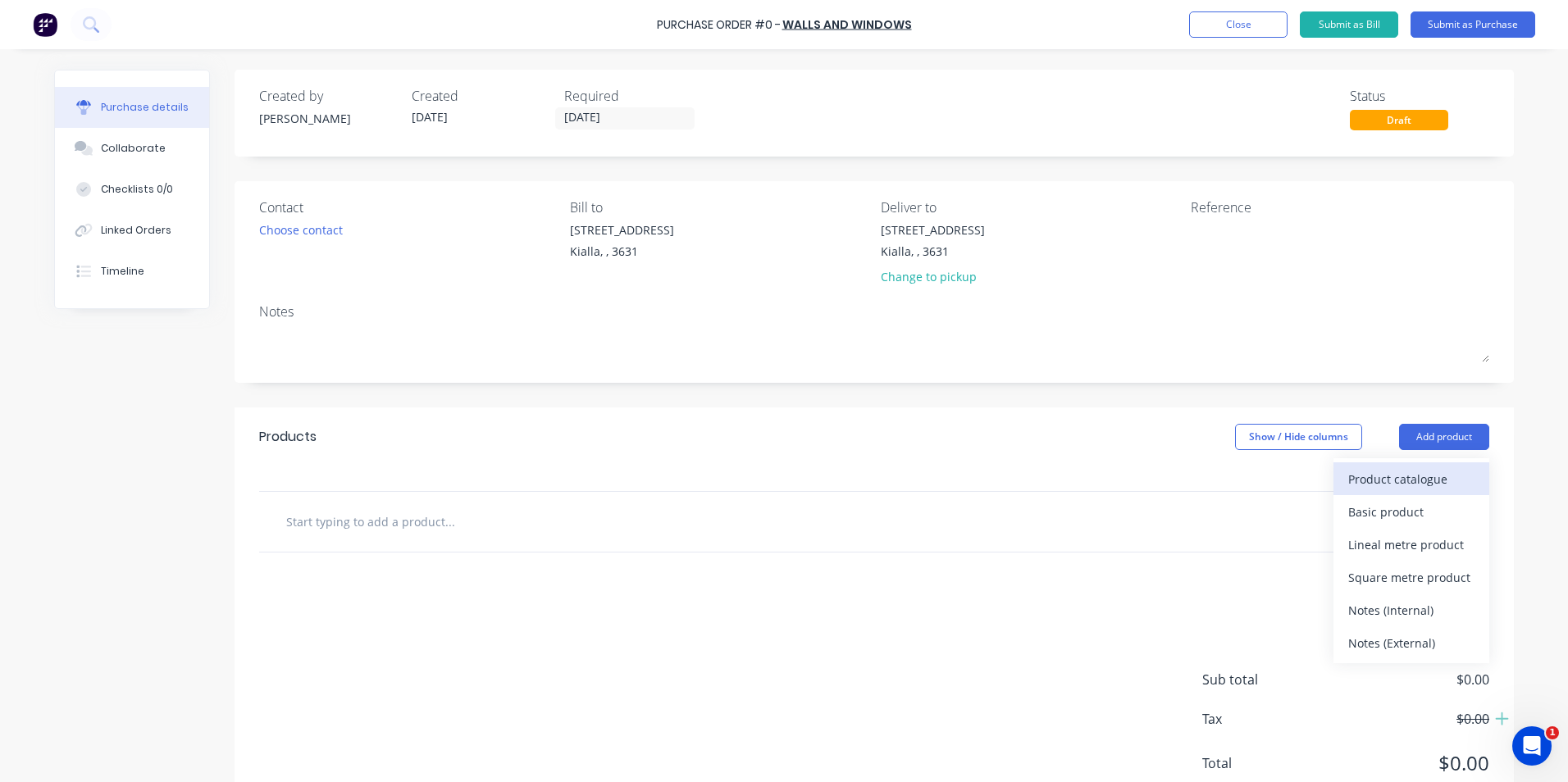
click at [1433, 484] on div "Product catalogue" at bounding box center [1412, 479] width 126 height 24
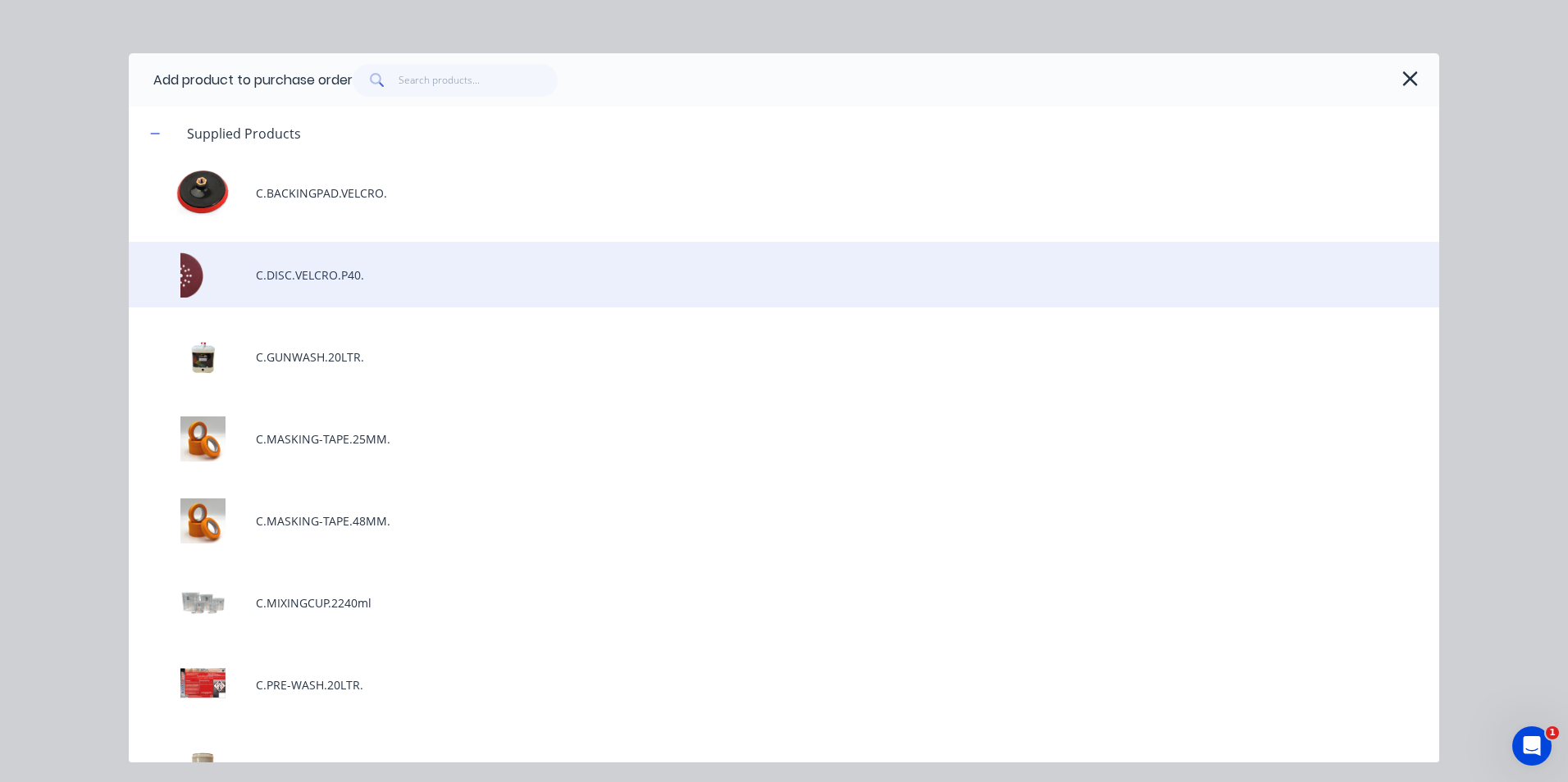
click at [430, 275] on div "C.DISC.VELCRO.P40." at bounding box center [784, 274] width 1311 height 66
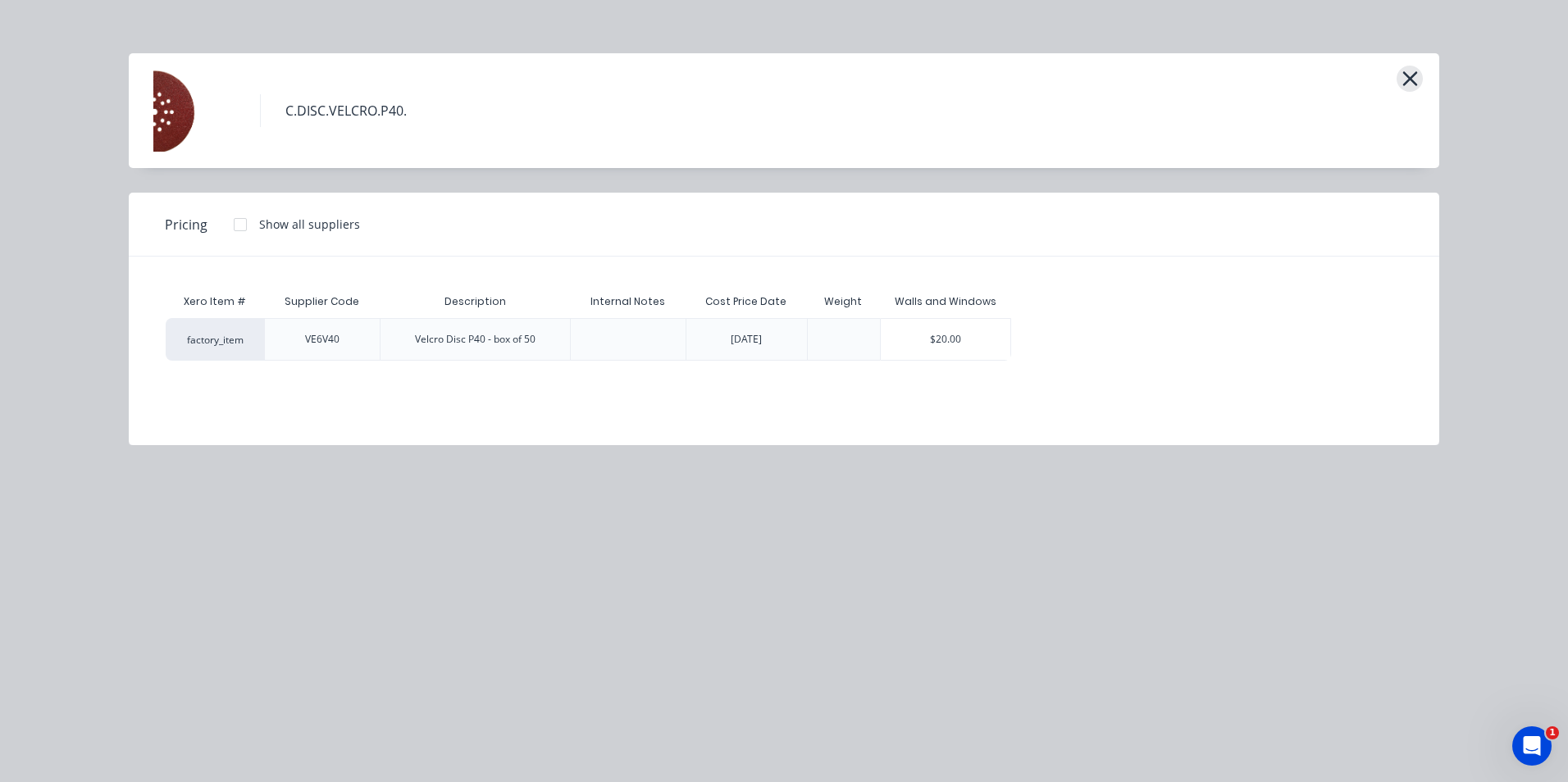
click at [1411, 77] on icon "button" at bounding box center [1410, 79] width 15 height 15
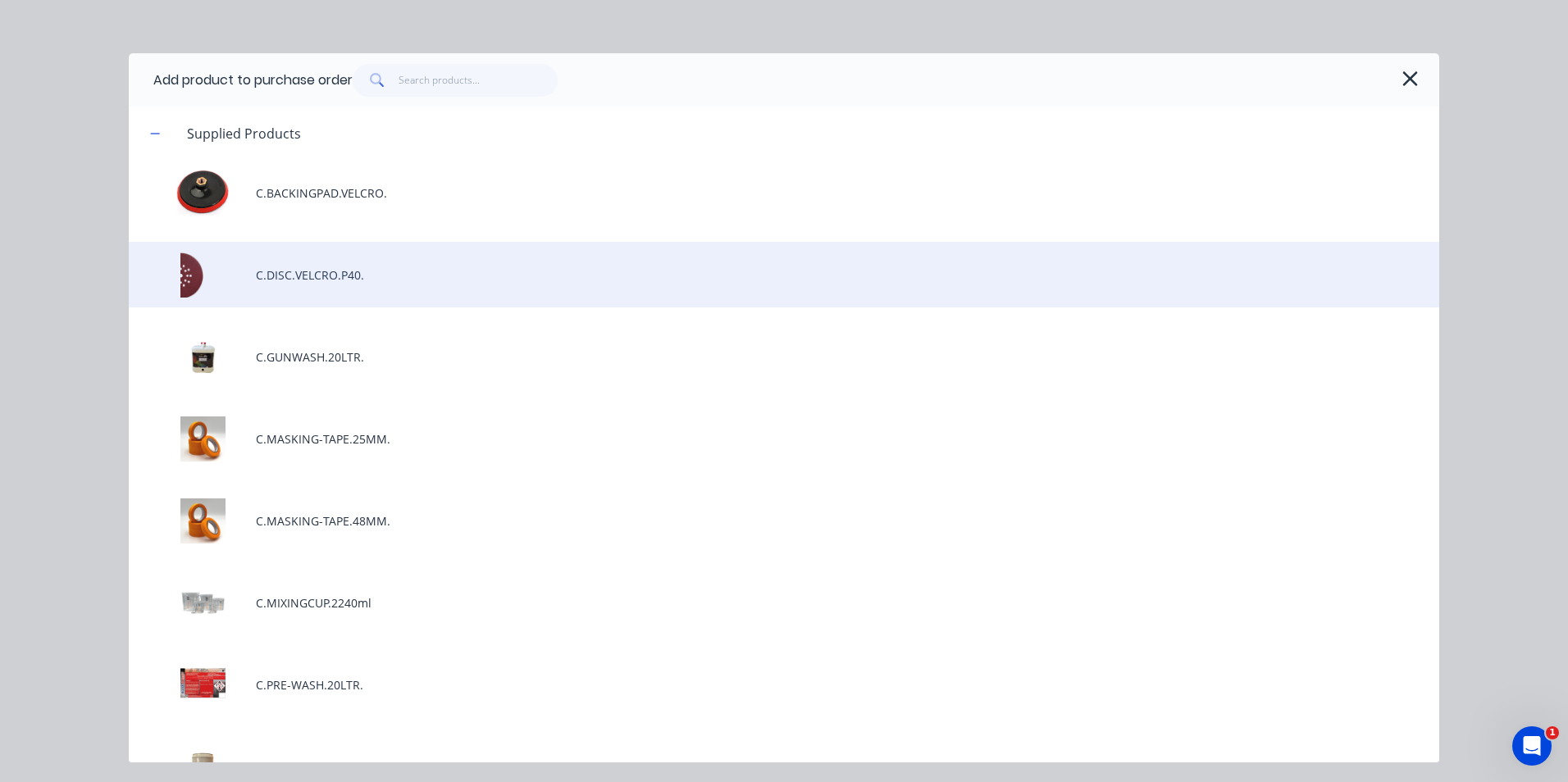
click at [282, 284] on div "C.DISC.VELCRO.P40." at bounding box center [784, 274] width 1311 height 66
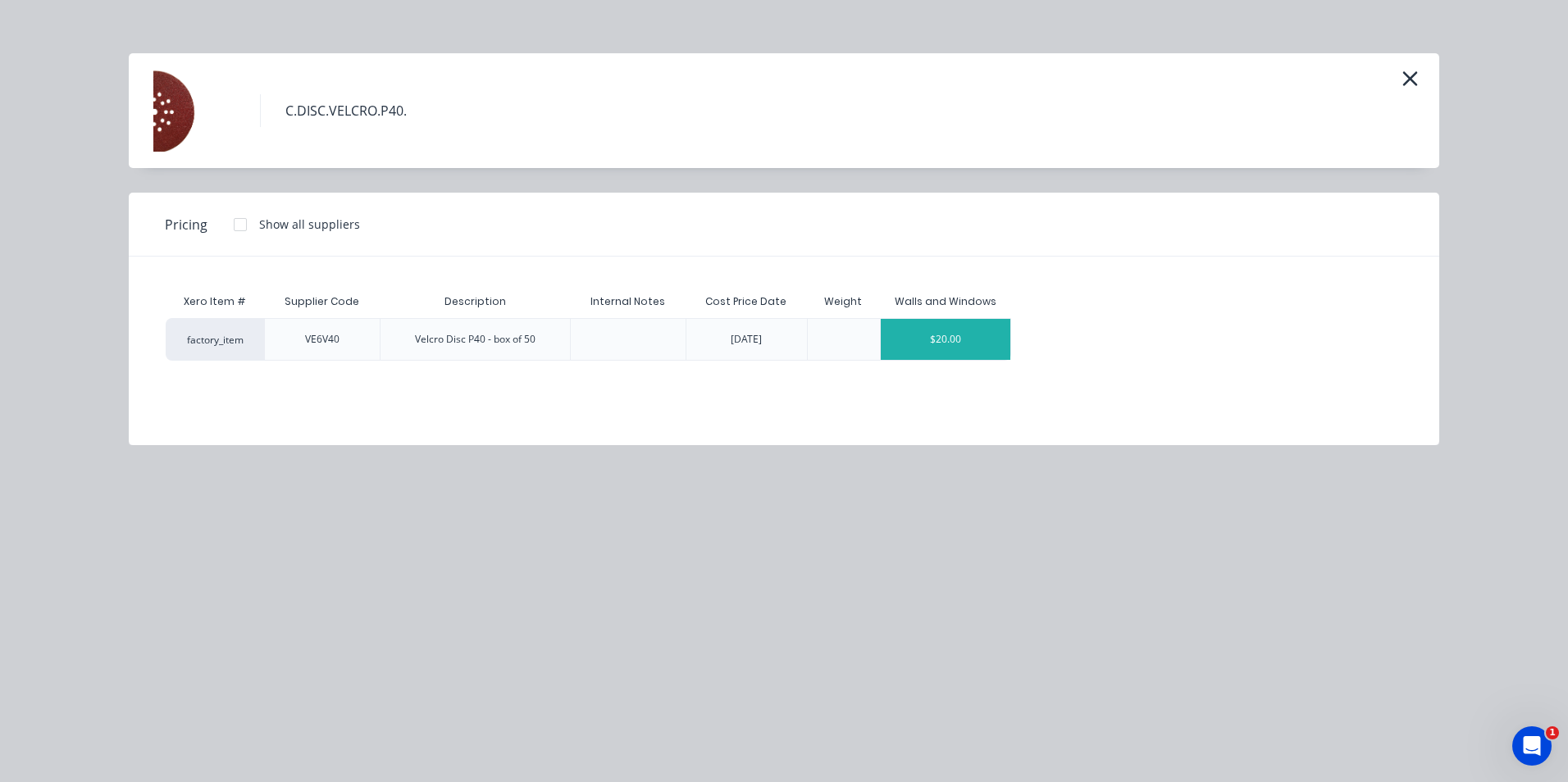
click at [981, 346] on div "$20.00" at bounding box center [946, 339] width 131 height 41
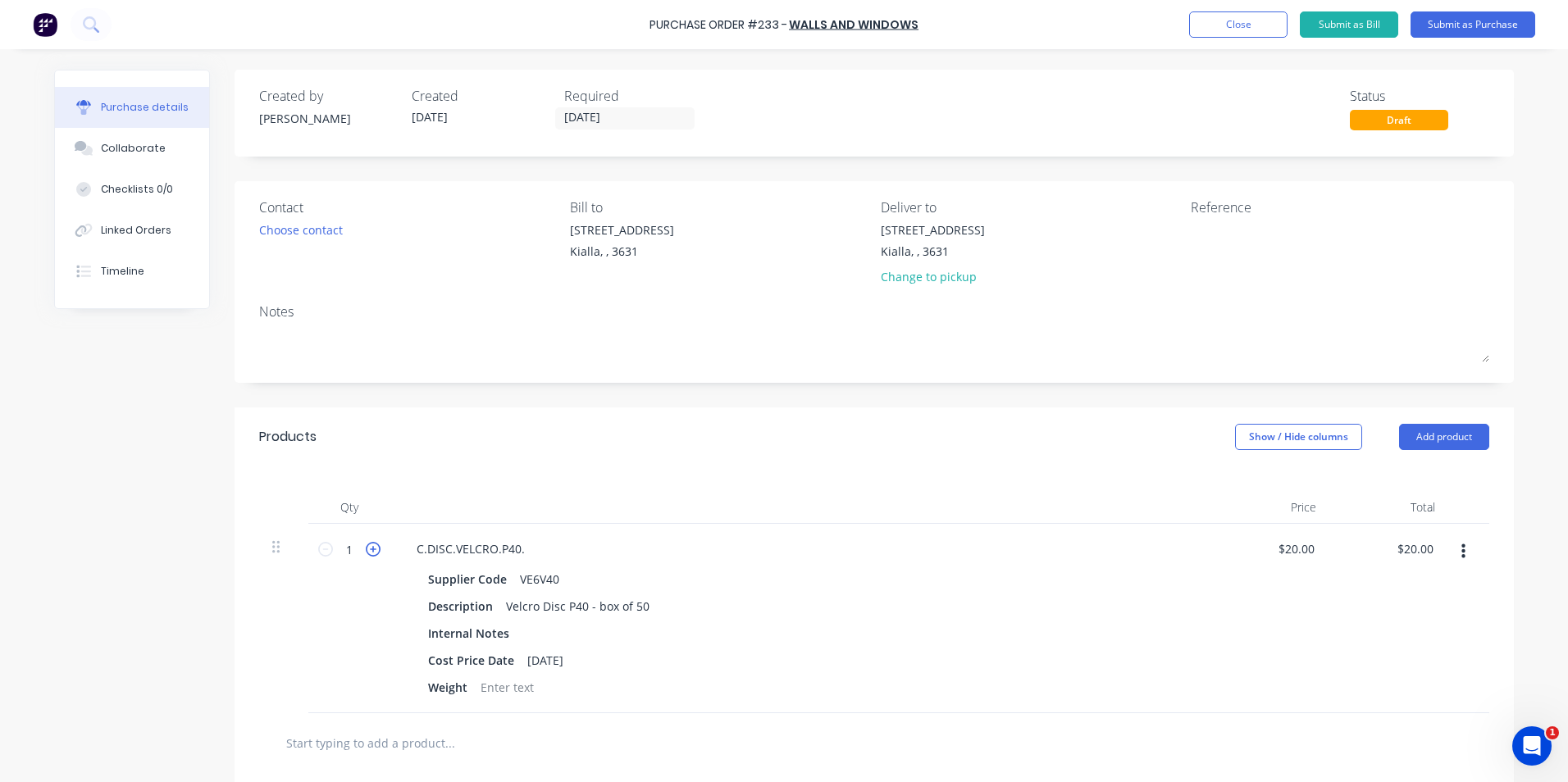
click at [367, 552] on icon at bounding box center [373, 550] width 15 height 15
type input "2"
type input "$40.00"
click at [1313, 548] on div "$20.00 $20.00" at bounding box center [1299, 549] width 51 height 24
click at [1312, 547] on div "$20.00 $20.00" at bounding box center [1299, 549] width 51 height 24
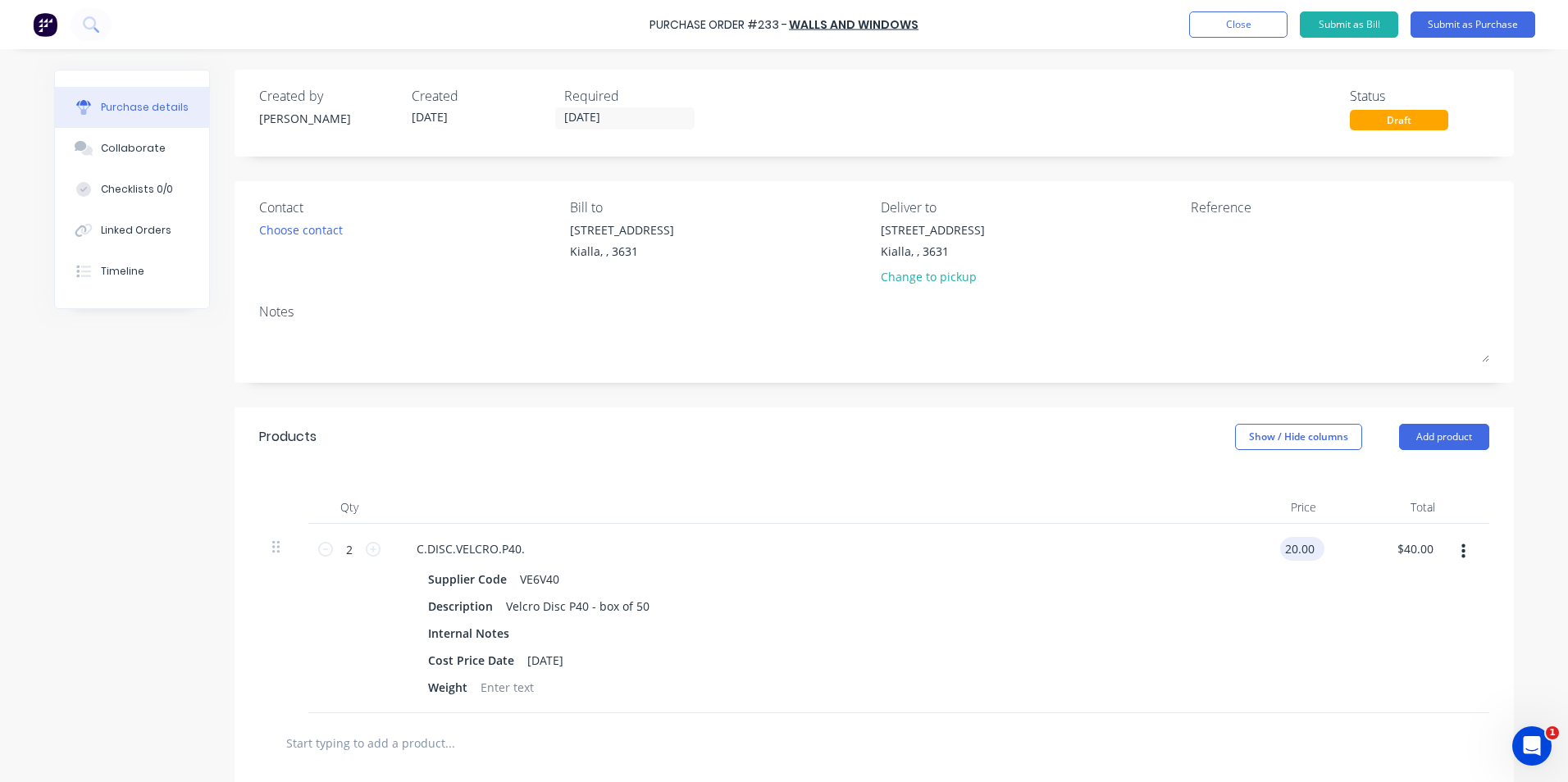
click at [1309, 544] on input "20.00" at bounding box center [1298, 549] width 38 height 24
type input "2"
type input "$0.56"
type input "$1.12"
click at [1338, 587] on div "$1.12 $1.12" at bounding box center [1389, 618] width 119 height 189
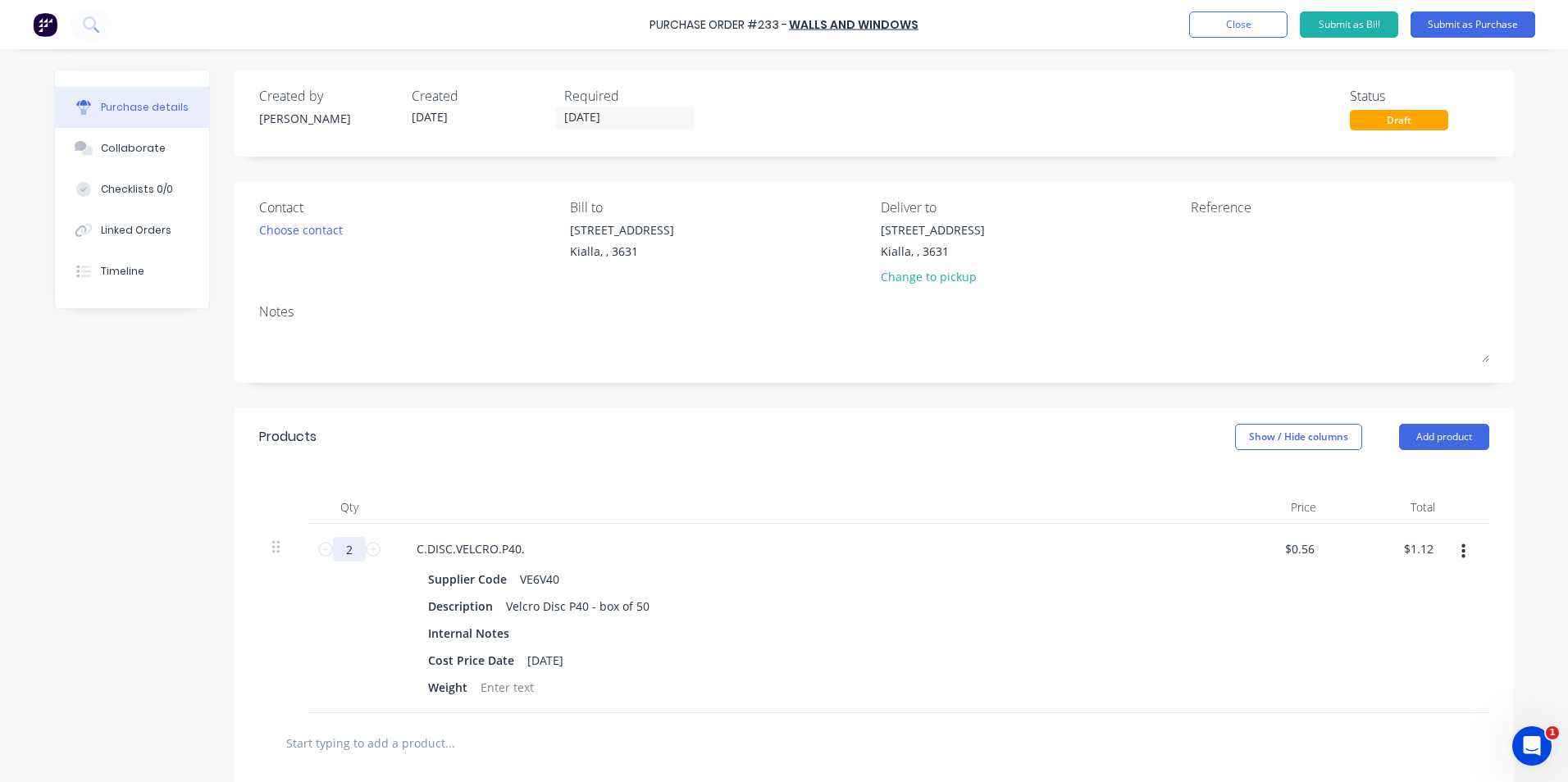
click at [345, 550] on input "2" at bounding box center [349, 549] width 33 height 25
type input "1"
type input "$0.56"
type input "10"
type input "$5.60"
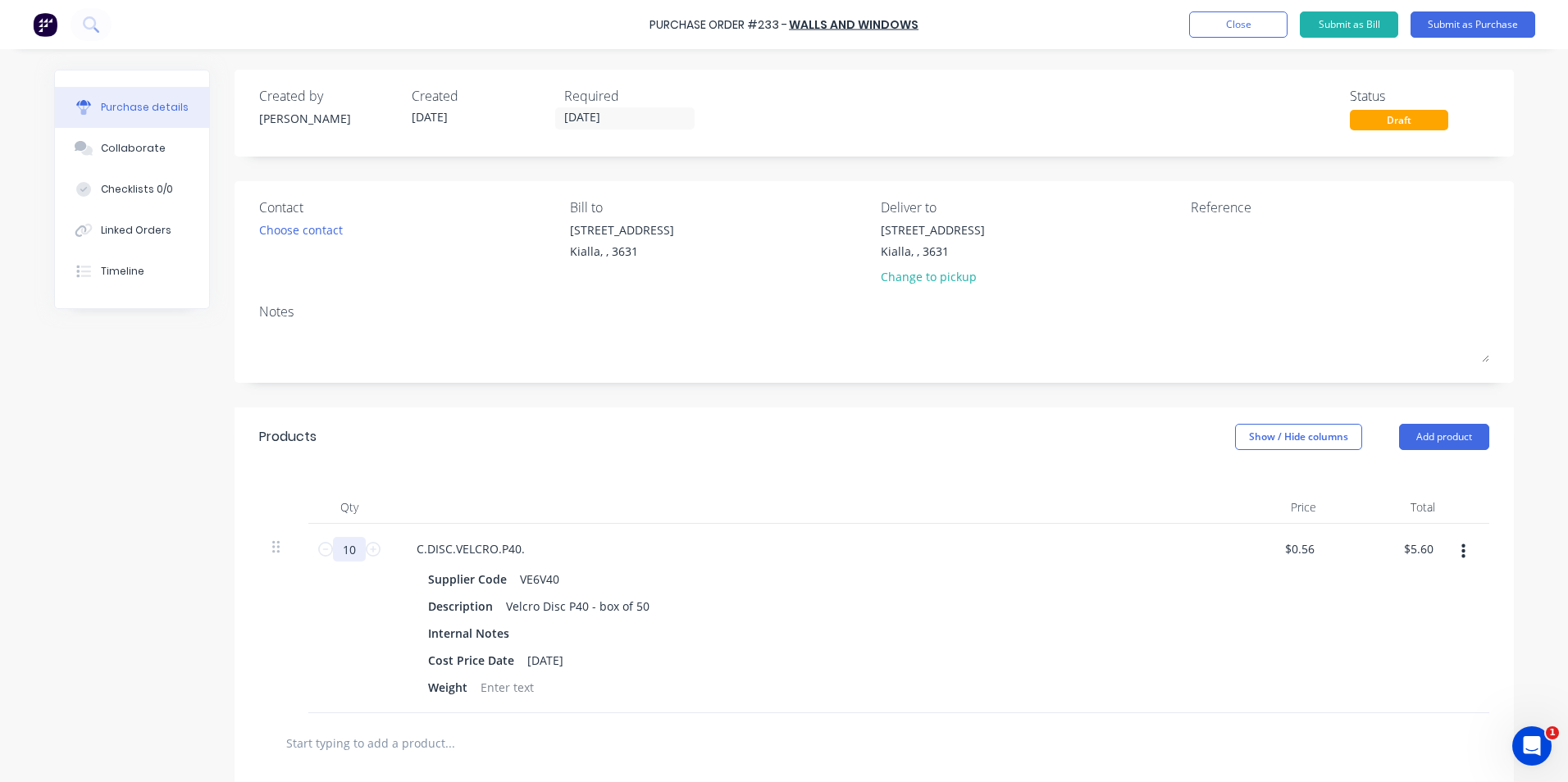
type input "100"
type input "$56.00"
click at [963, 651] on div "Cost Price Date [DATE]" at bounding box center [797, 660] width 751 height 24
click at [916, 605] on div "Description Velcro Disc P40 - box of 50" at bounding box center [797, 606] width 751 height 24
click at [1311, 579] on div "$0.56 $0.56" at bounding box center [1270, 618] width 119 height 189
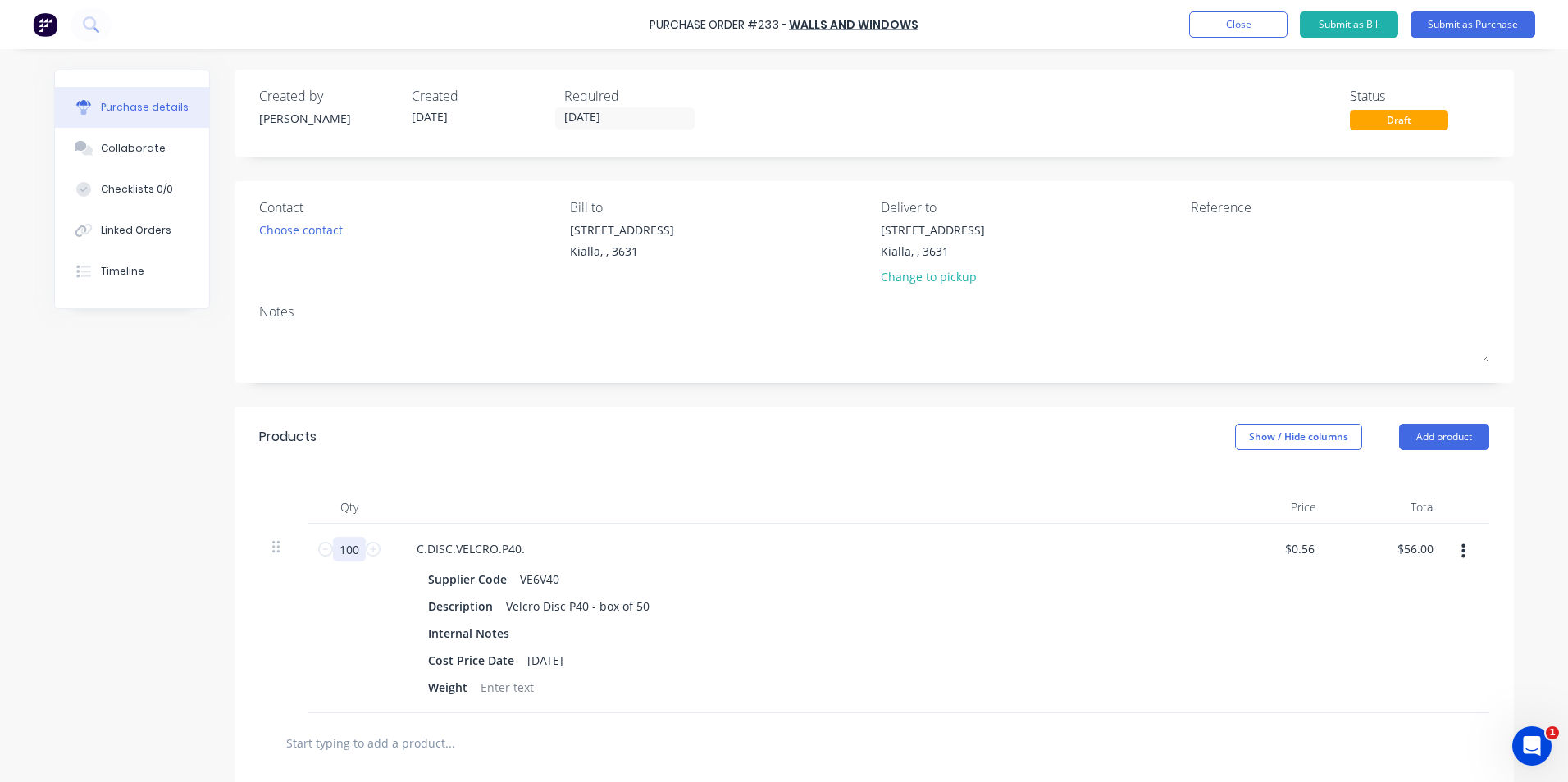
drag, startPoint x: 352, startPoint y: 549, endPoint x: 328, endPoint y: 549, distance: 24.0
click at [333, 549] on input "100" at bounding box center [349, 549] width 33 height 25
type input "2"
type input "$1.12"
type input "2"
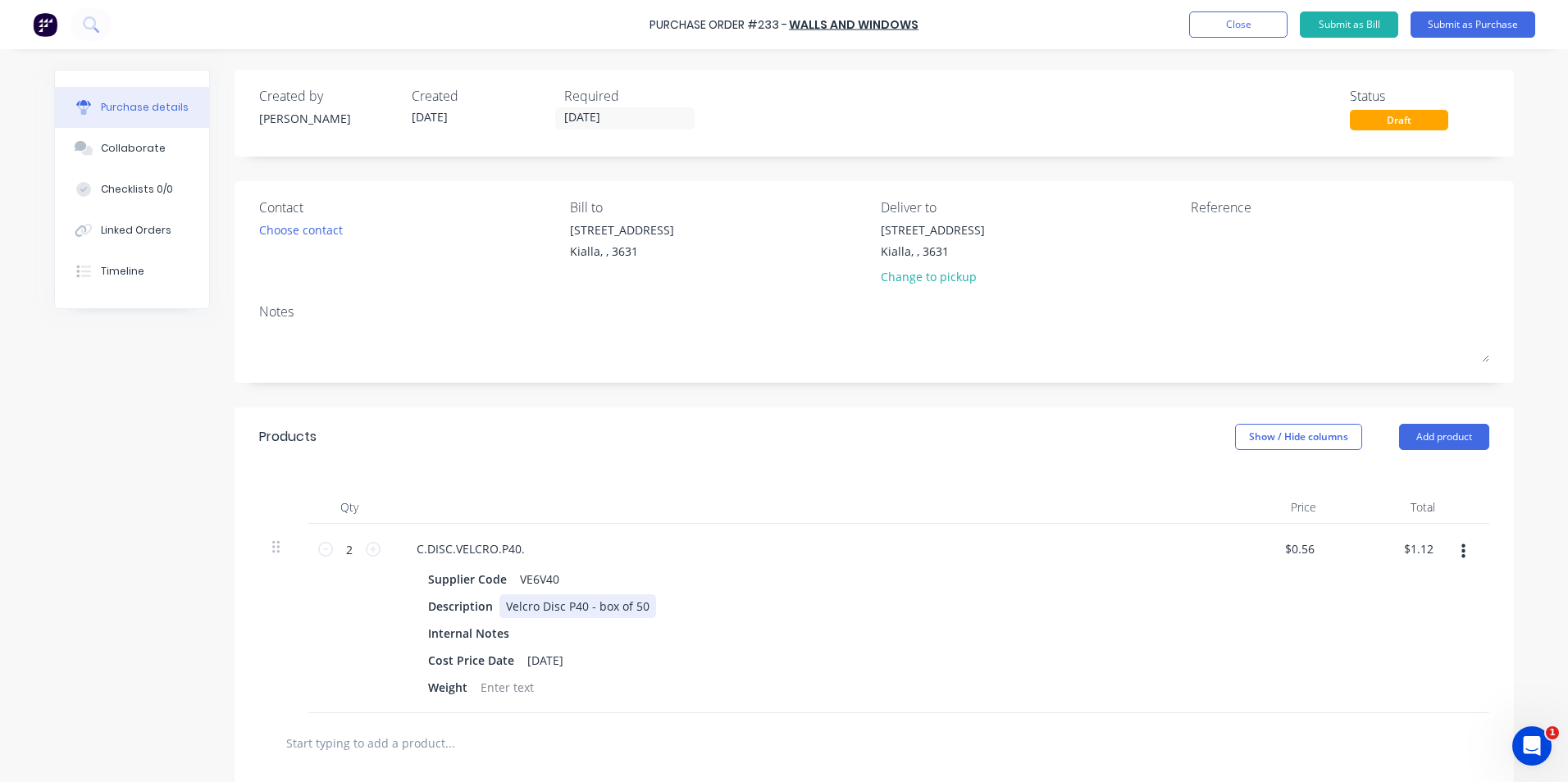
click at [881, 605] on div "Description Velcro Disc P40 - box of 50" at bounding box center [797, 606] width 751 height 24
click at [1309, 542] on input "0.56" at bounding box center [1303, 549] width 31 height 24
type input "0"
type input "$0.56"
click at [1431, 546] on div "$1.12 $1.12" at bounding box center [1421, 549] width 44 height 24
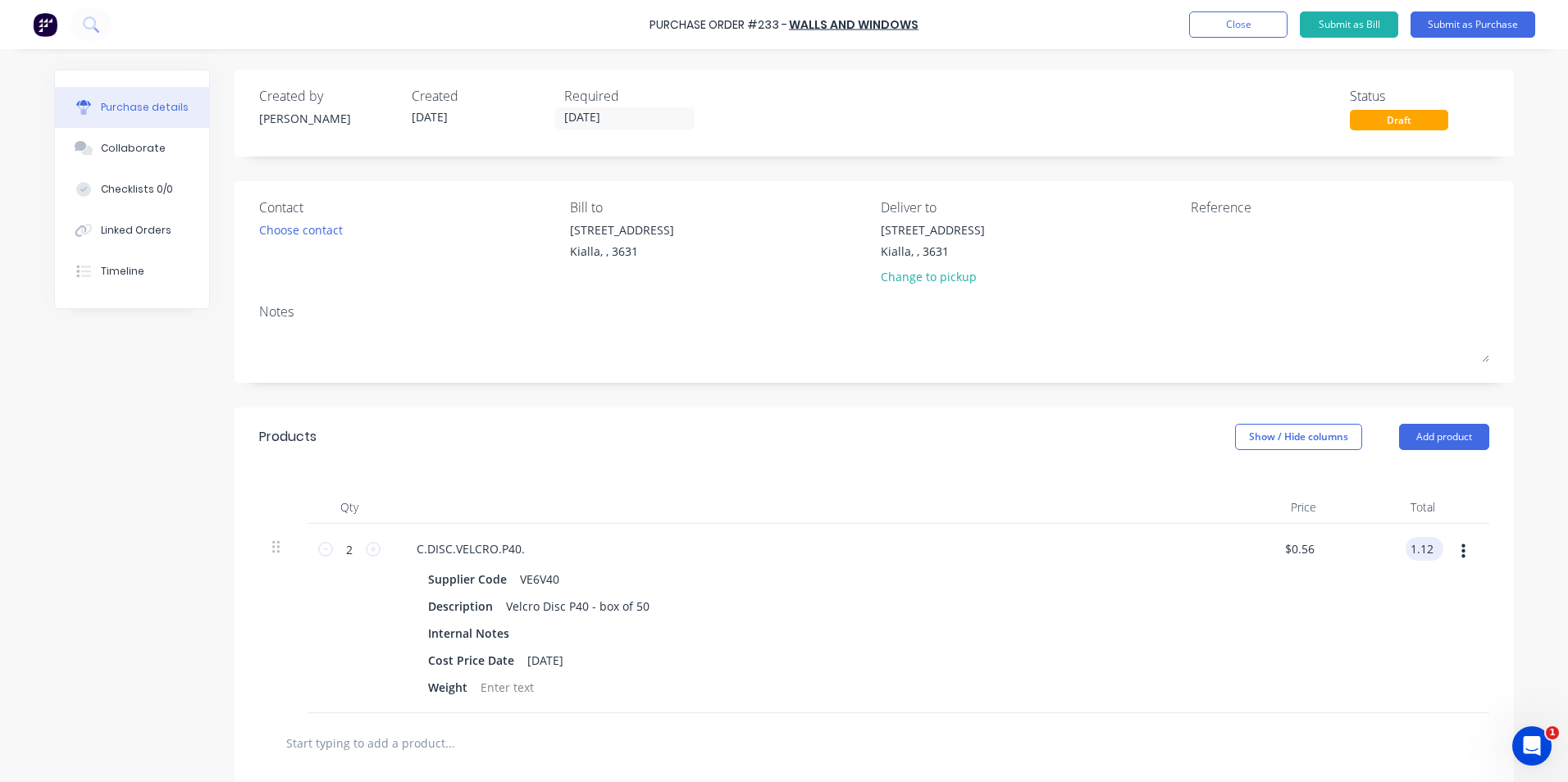
click at [1423, 550] on input "1.12" at bounding box center [1422, 549] width 31 height 24
type input "1"
type input "40.00"
type input "$20.00"
type input "$40.00"
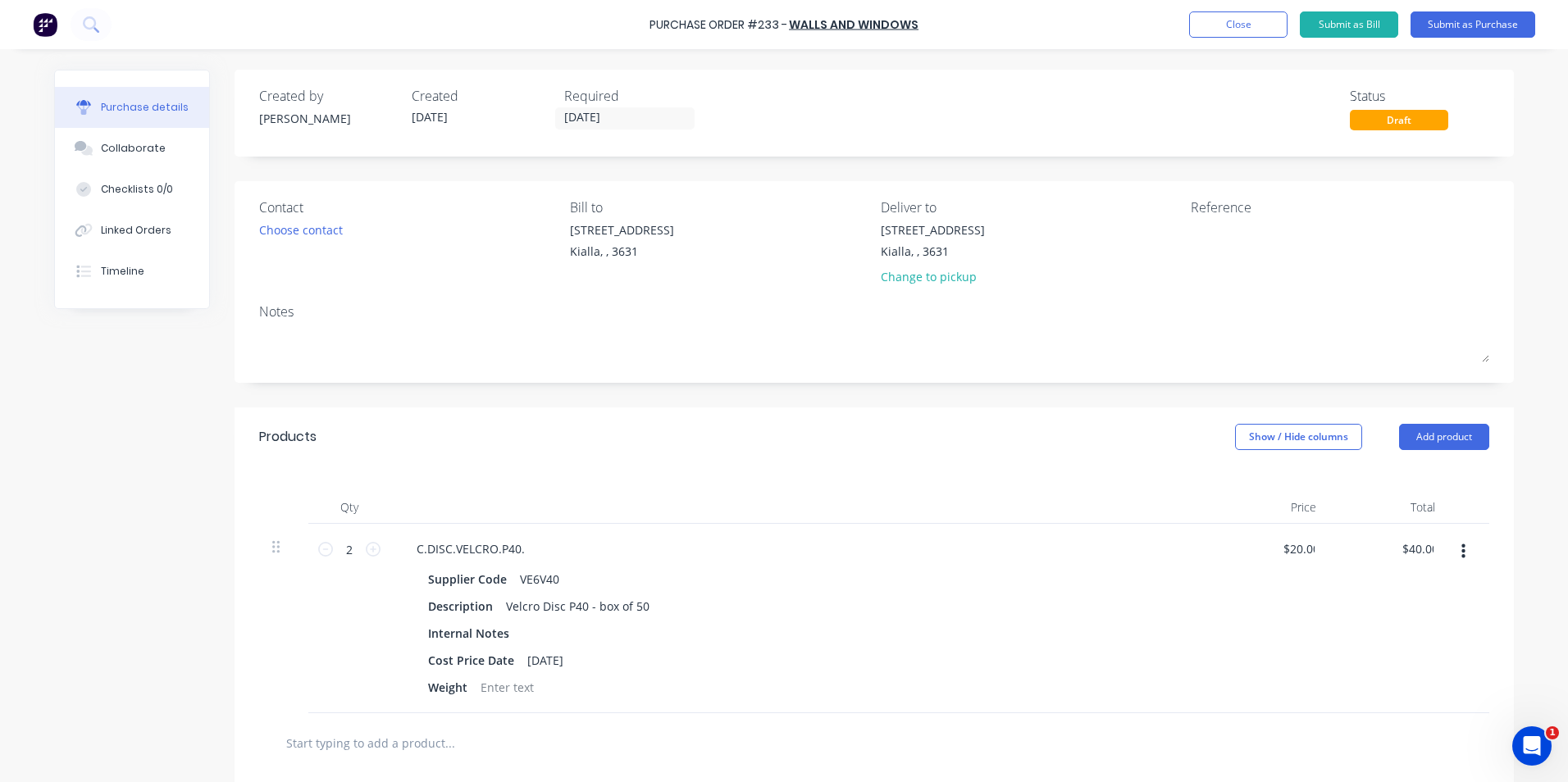
click at [1329, 603] on div "$40.00 40.00" at bounding box center [1389, 618] width 119 height 189
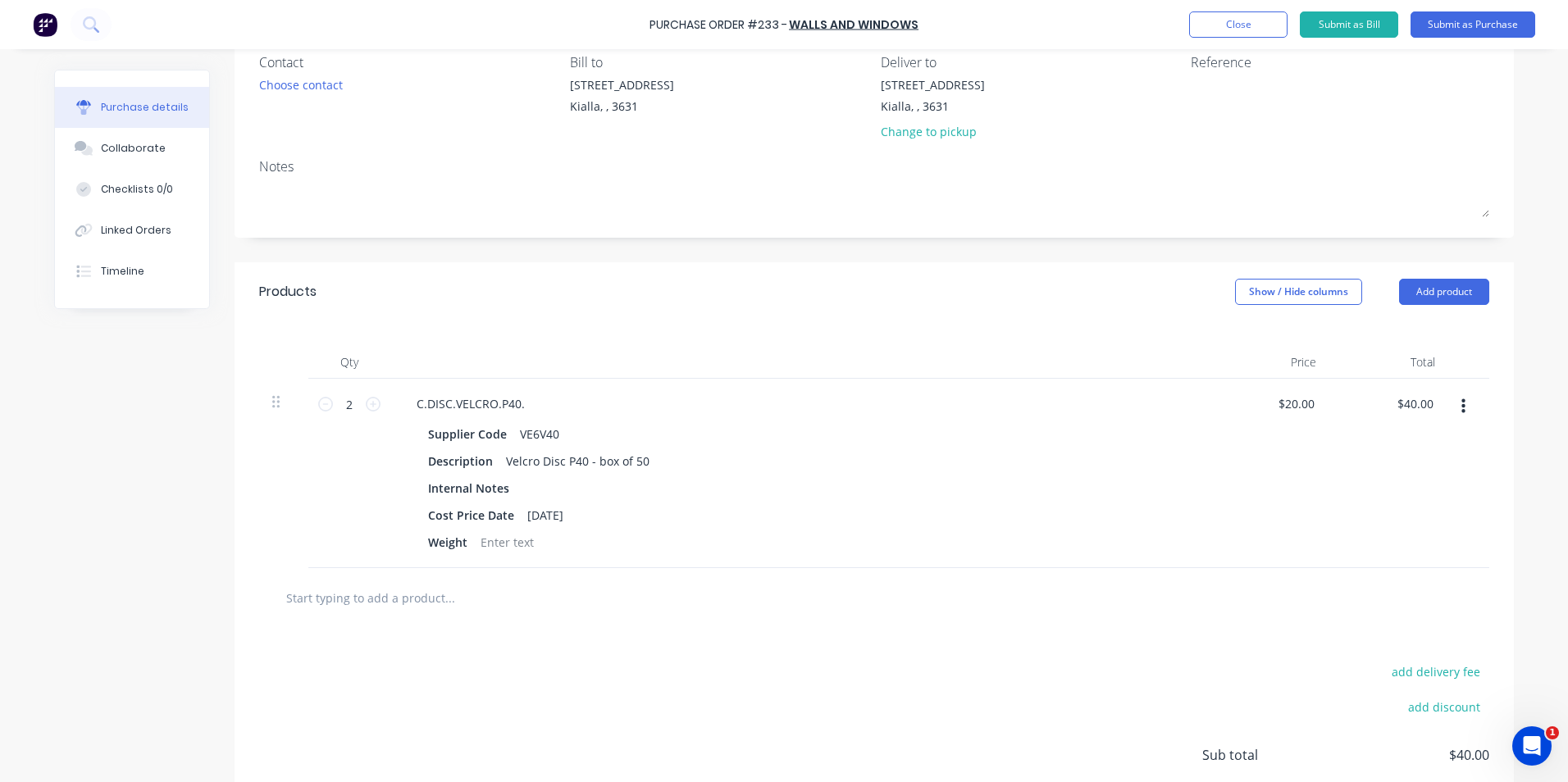
scroll to position [164, 0]
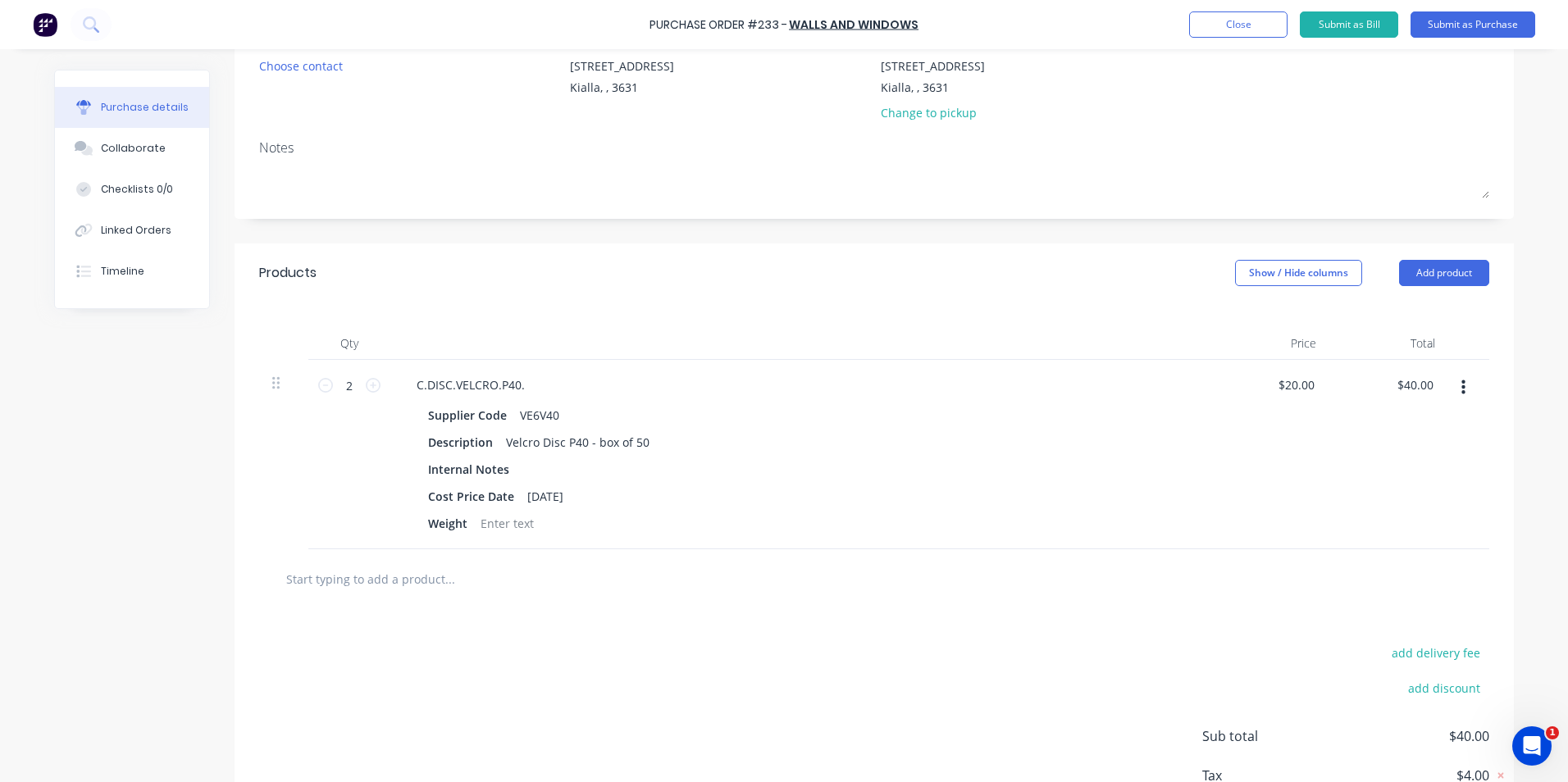
click at [342, 579] on input "text" at bounding box center [449, 579] width 328 height 33
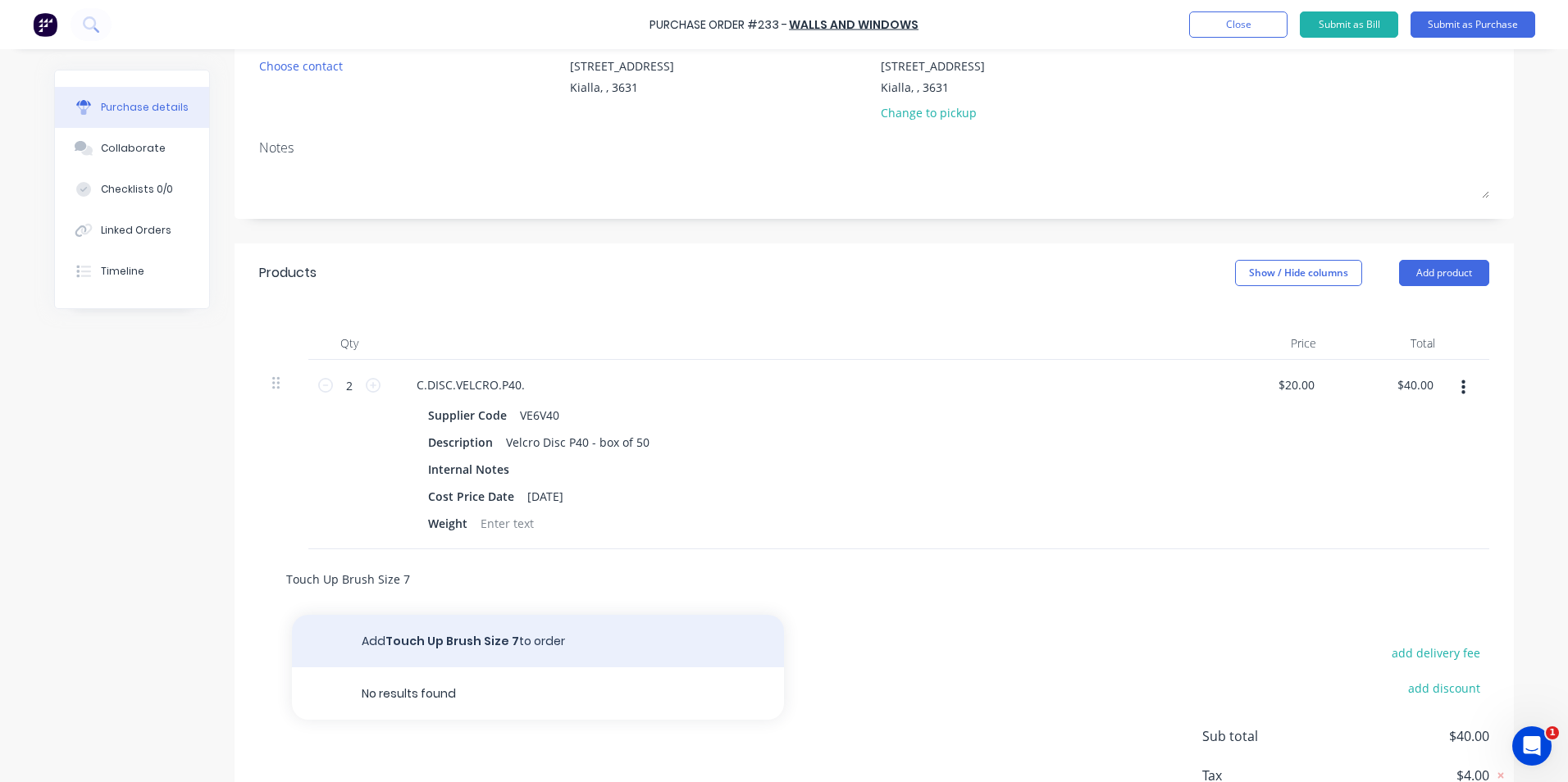
type input "Touch Up Brush Size 7"
click at [503, 646] on button "Add Touch Up Brush Size 7 to order" at bounding box center [538, 640] width 492 height 52
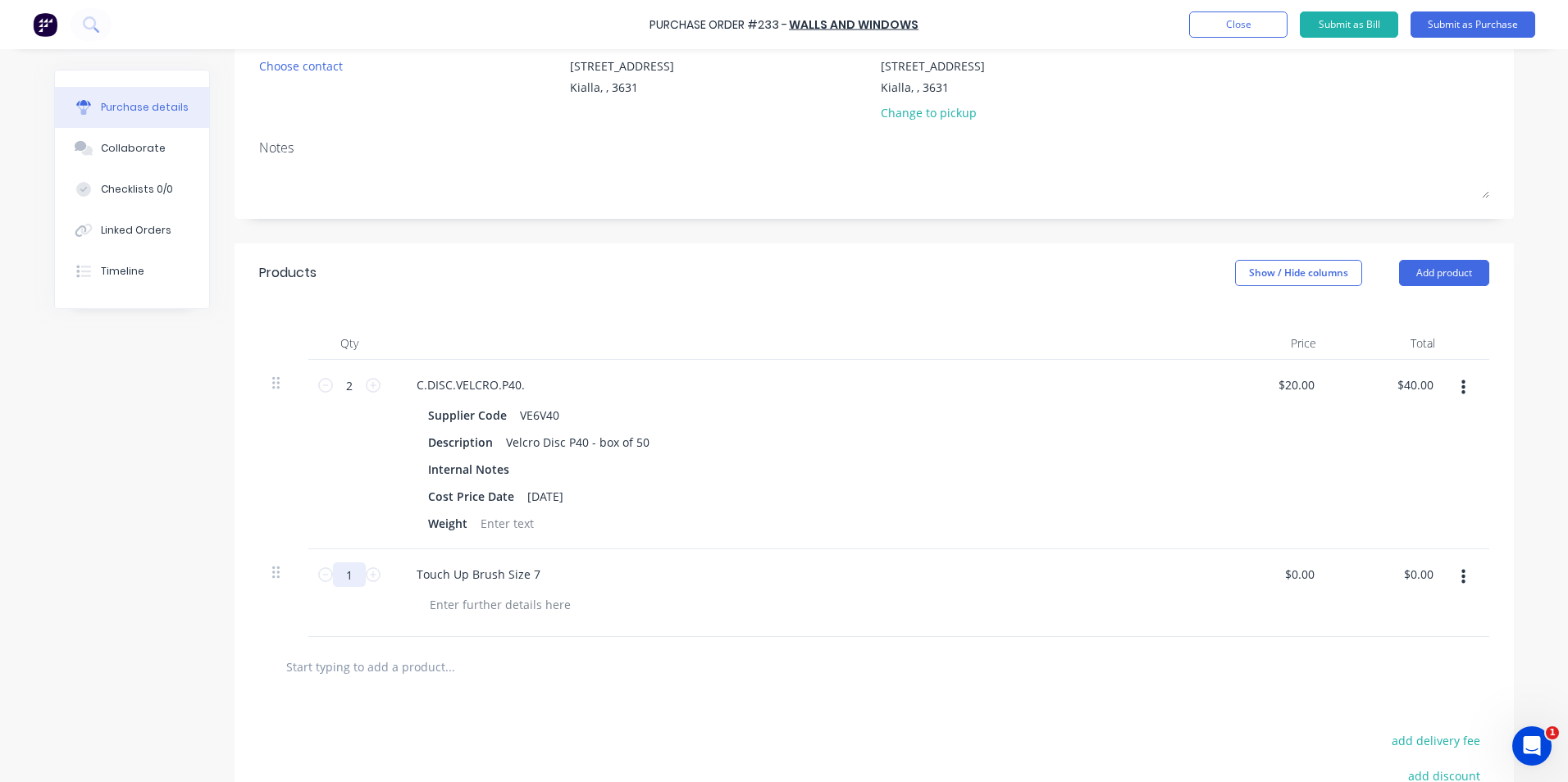
click at [341, 573] on input "1" at bounding box center [349, 574] width 33 height 25
type input "3"
click at [941, 614] on div at bounding box center [806, 605] width 780 height 24
click at [1427, 573] on input "0.00" at bounding box center [1422, 574] width 31 height 24
type input "0"
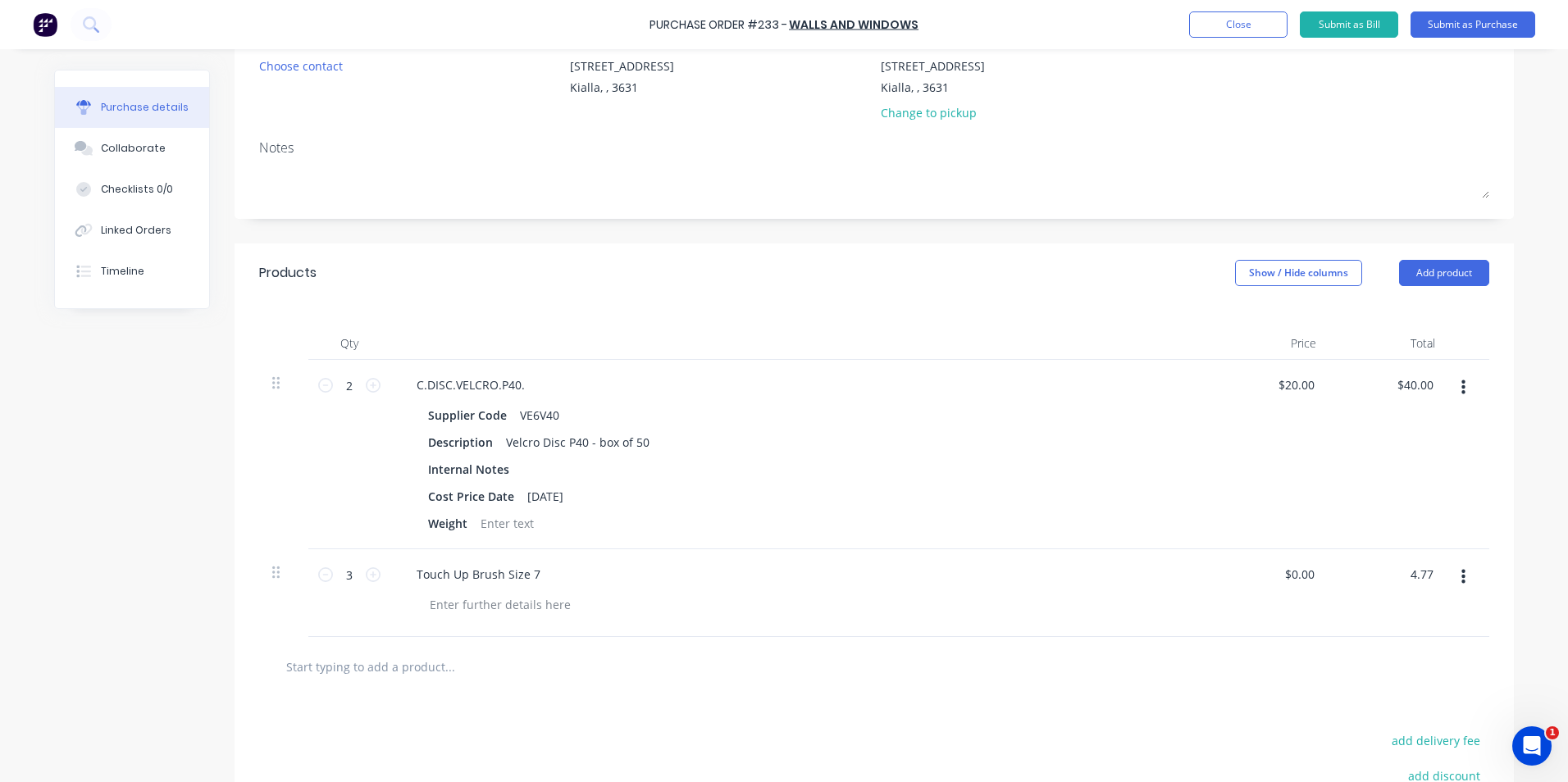
type input "4.77"
type input "$1.59"
type input "$4.77"
click at [1129, 602] on div at bounding box center [806, 605] width 780 height 24
click at [441, 675] on input "text" at bounding box center [449, 667] width 328 height 33
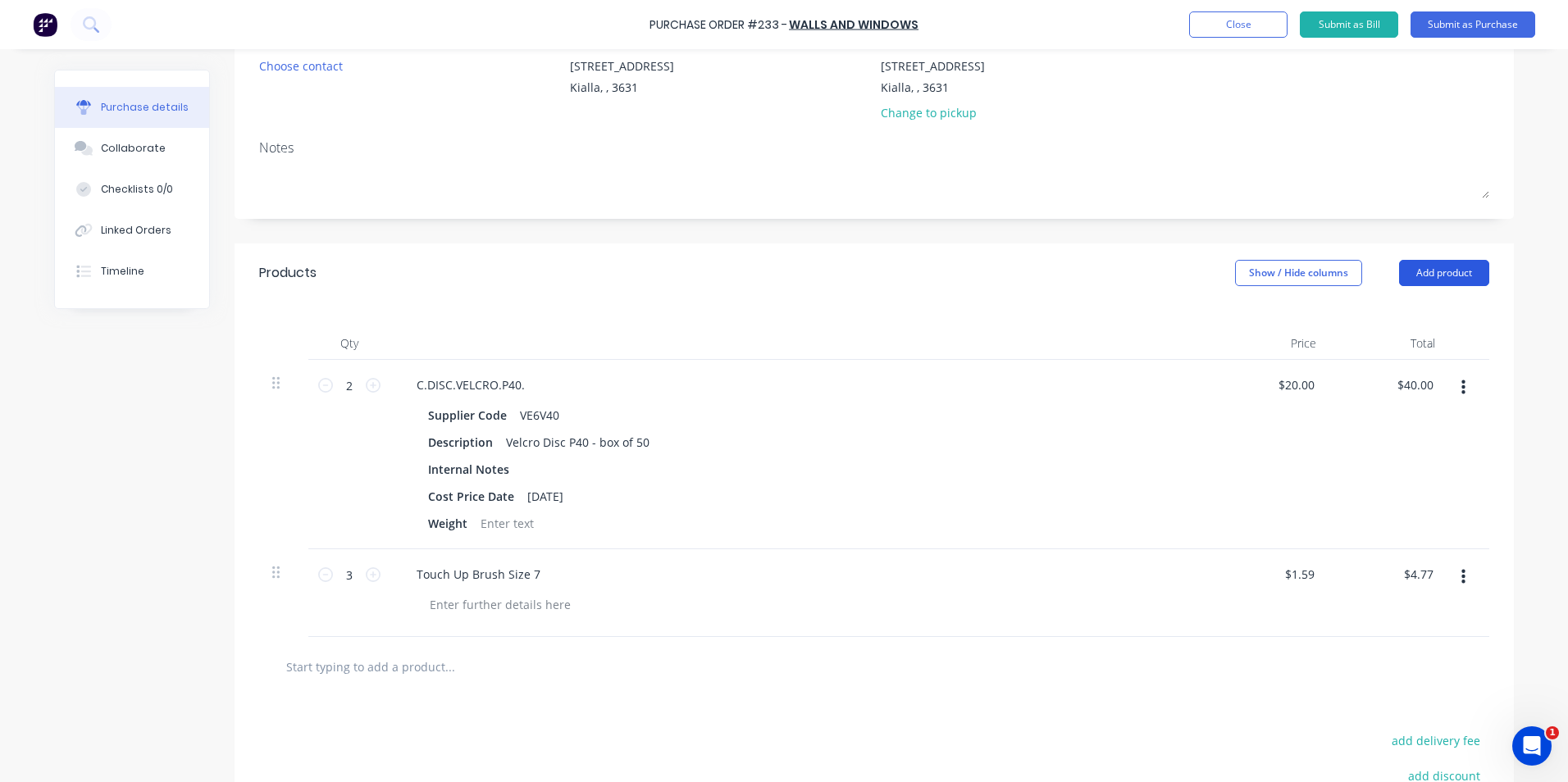
click at [1424, 275] on button "Add product" at bounding box center [1444, 273] width 91 height 27
click at [1398, 316] on div "Product catalogue" at bounding box center [1412, 316] width 126 height 24
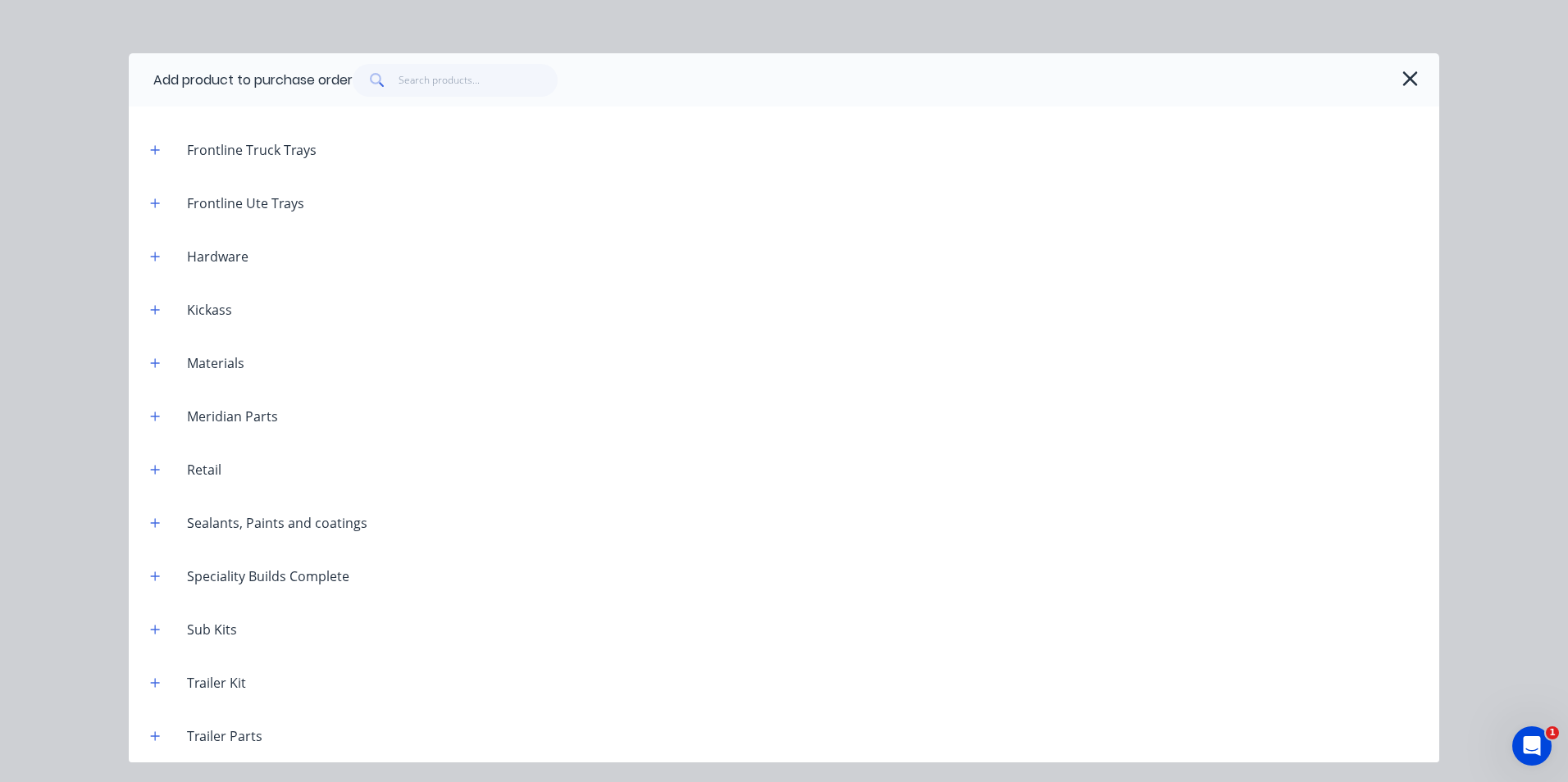
scroll to position [1472, 0]
click at [154, 682] on icon "button" at bounding box center [156, 682] width 9 height 9
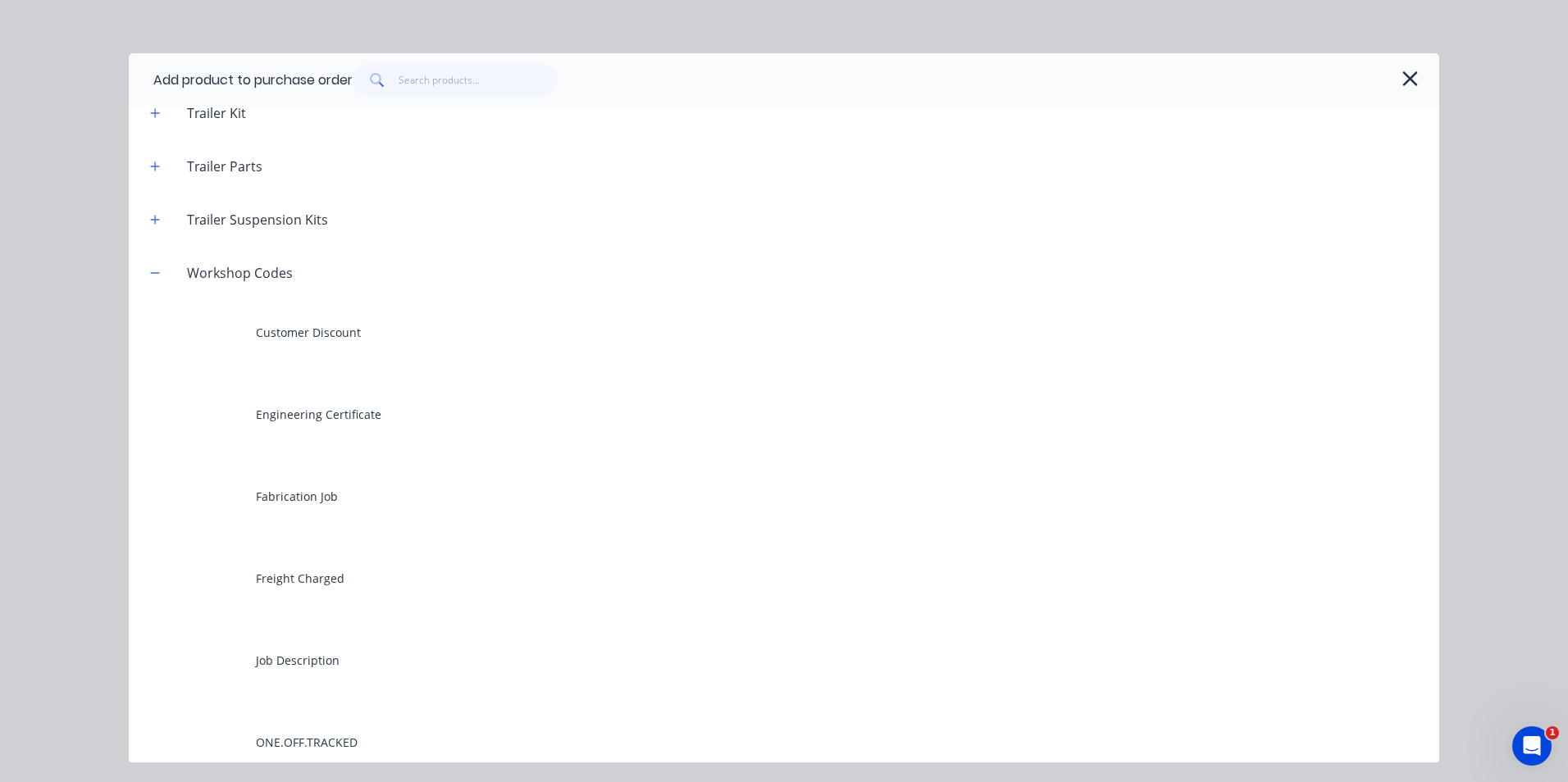
scroll to position [2127, 0]
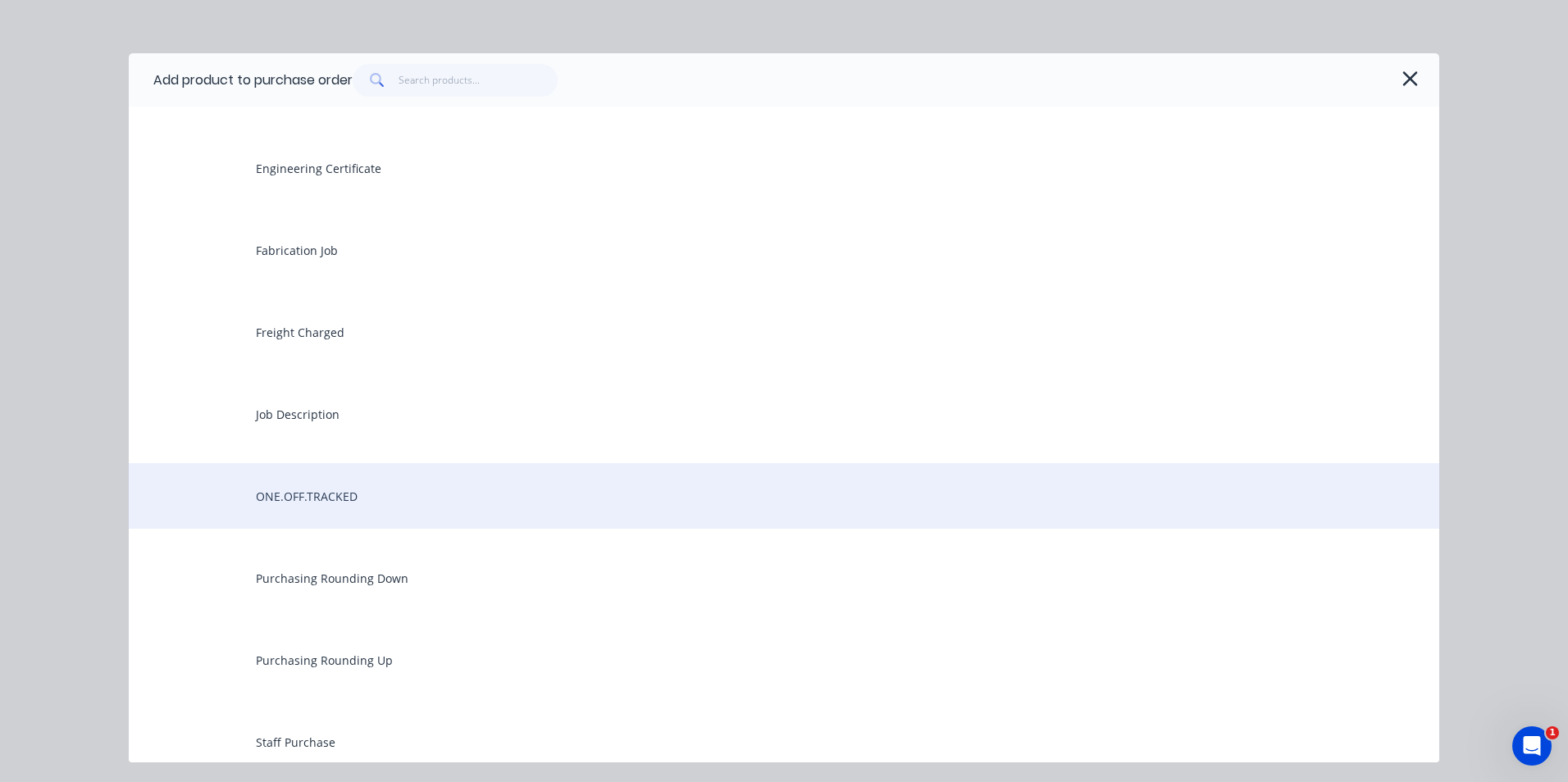
click at [315, 501] on div "ONE.OFF.TRACKED" at bounding box center [784, 497] width 1311 height 66
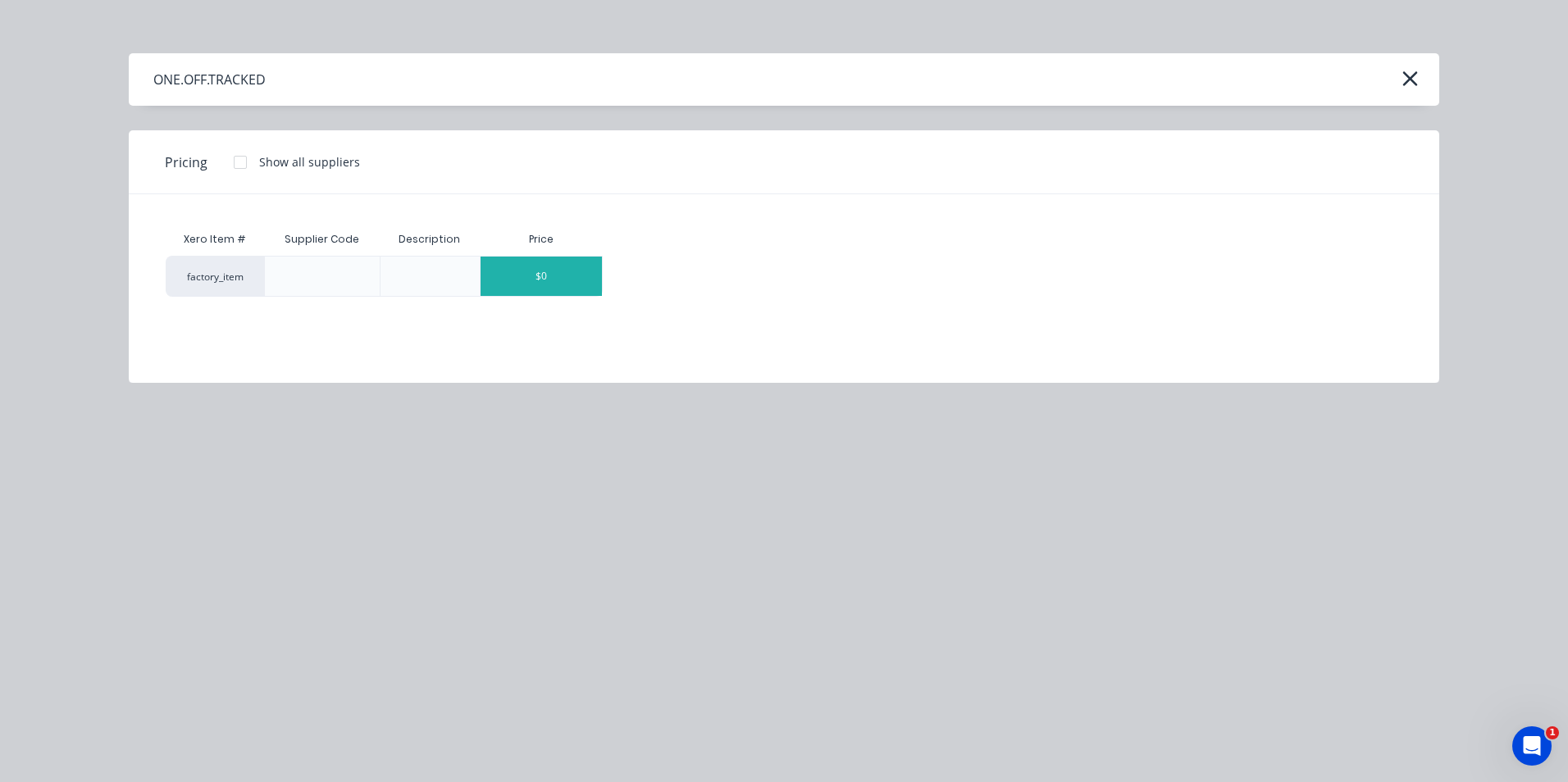
click at [582, 277] on div "$0" at bounding box center [541, 276] width 122 height 39
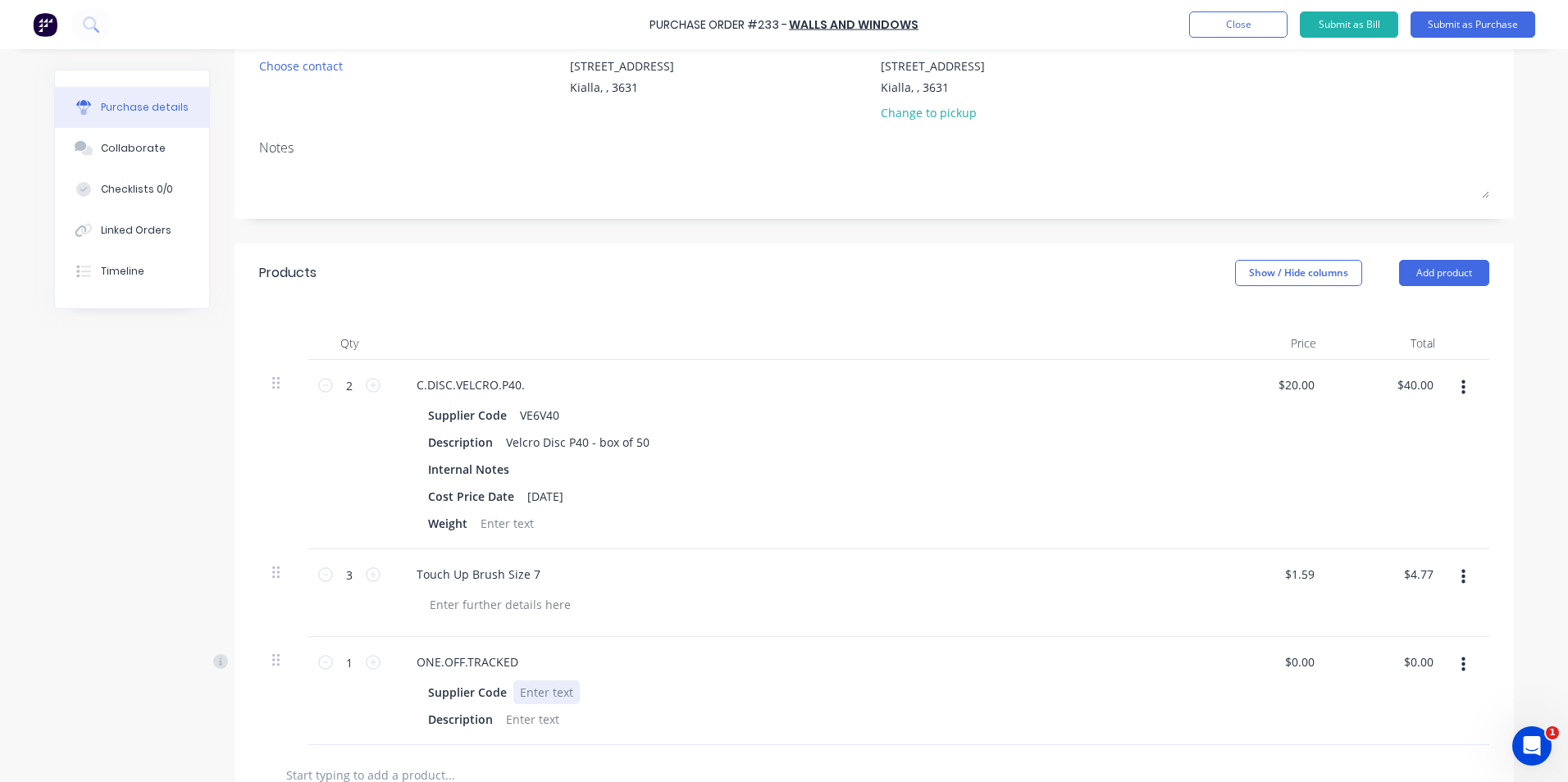
click at [521, 691] on div at bounding box center [546, 692] width 67 height 24
click at [515, 661] on div "ONE.OFF.TRACKED" at bounding box center [467, 662] width 128 height 24
click at [522, 690] on div at bounding box center [546, 692] width 67 height 24
click at [518, 721] on div at bounding box center [532, 720] width 67 height 24
click at [1427, 659] on input "0.00" at bounding box center [1422, 662] width 31 height 24
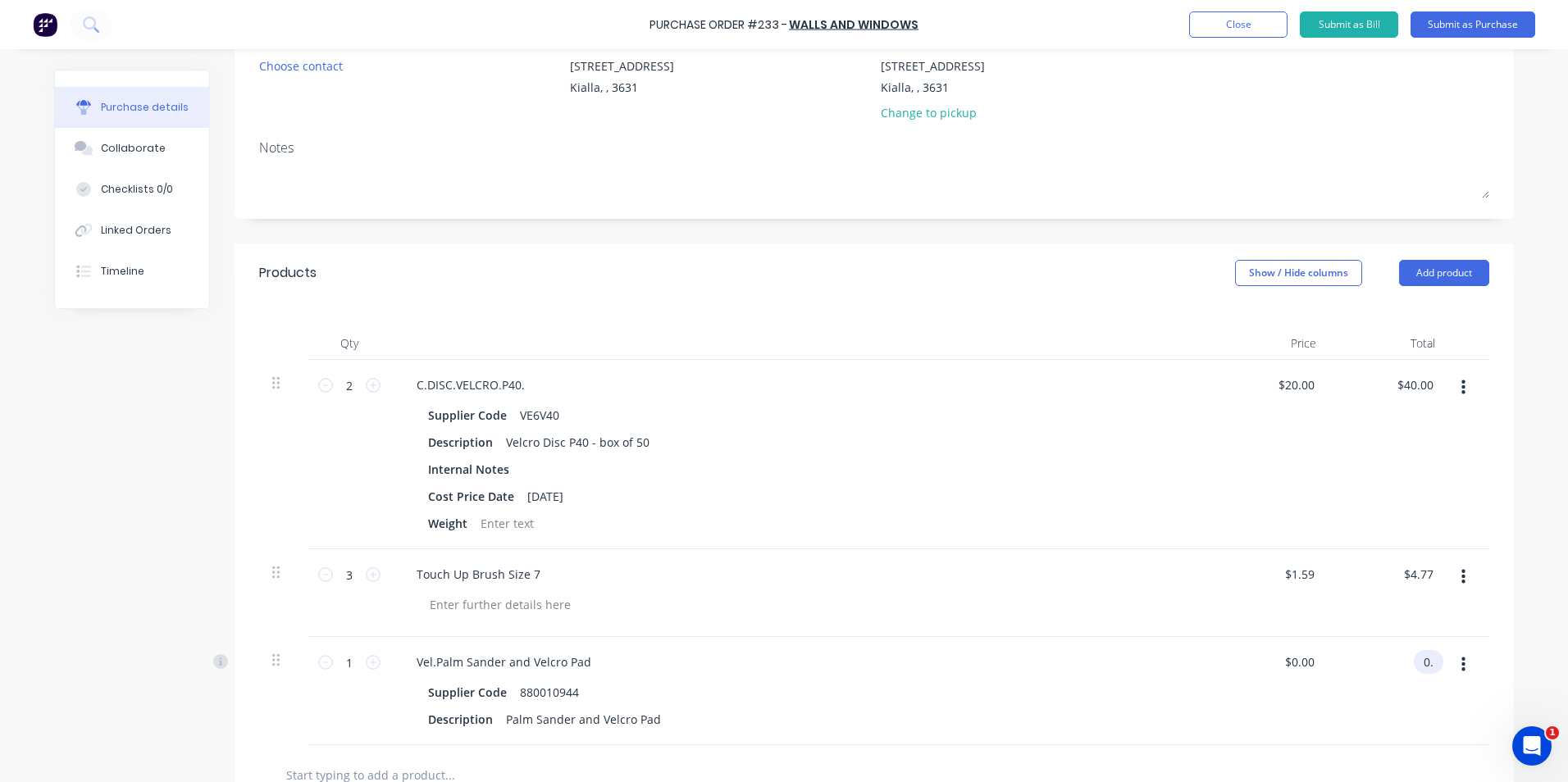
type input "0"
type input "200.00"
type input "$200.00"
click at [1088, 685] on div "Supplier Code 880010944" at bounding box center [797, 692] width 751 height 24
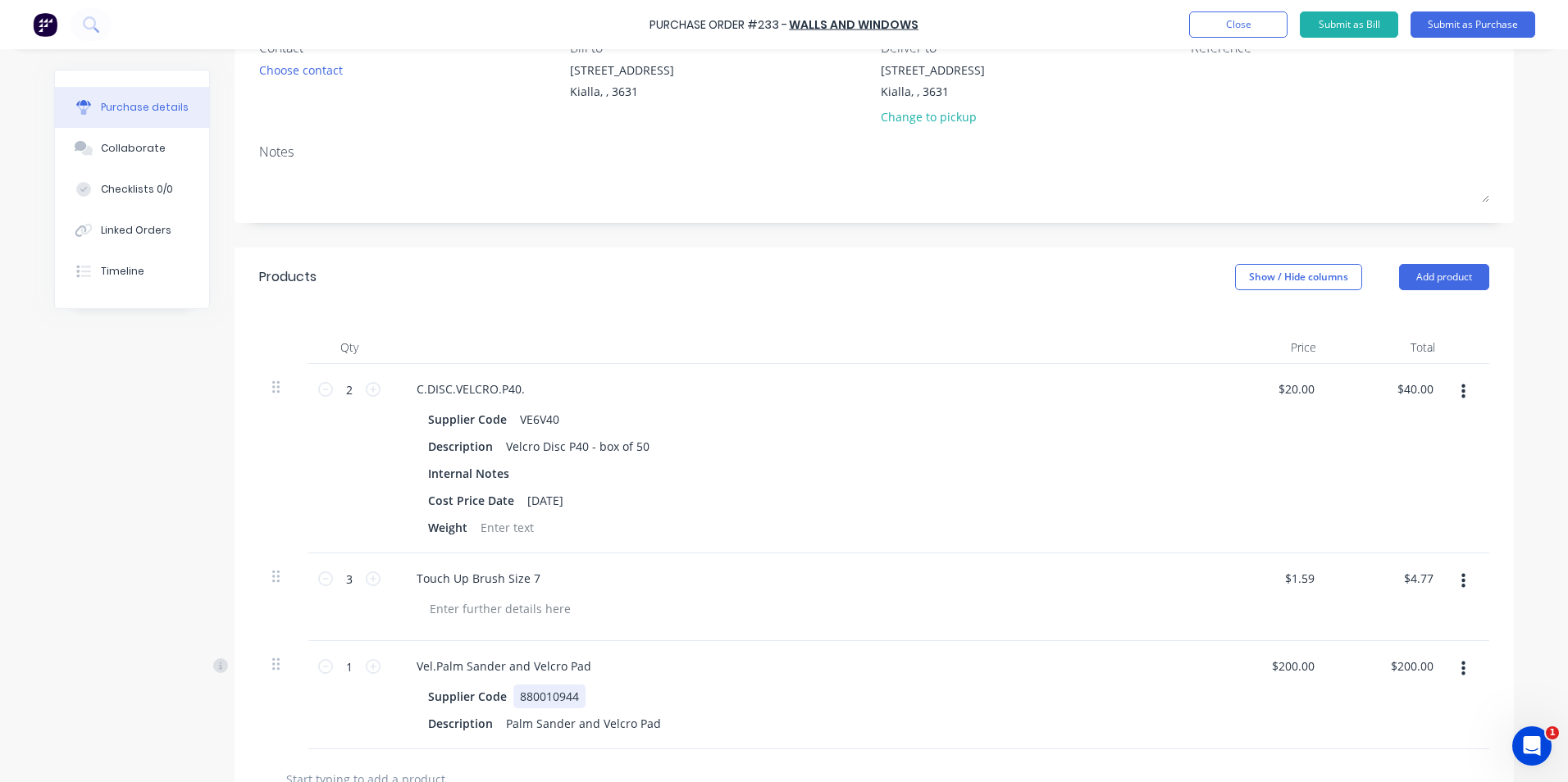
scroll to position [0, 0]
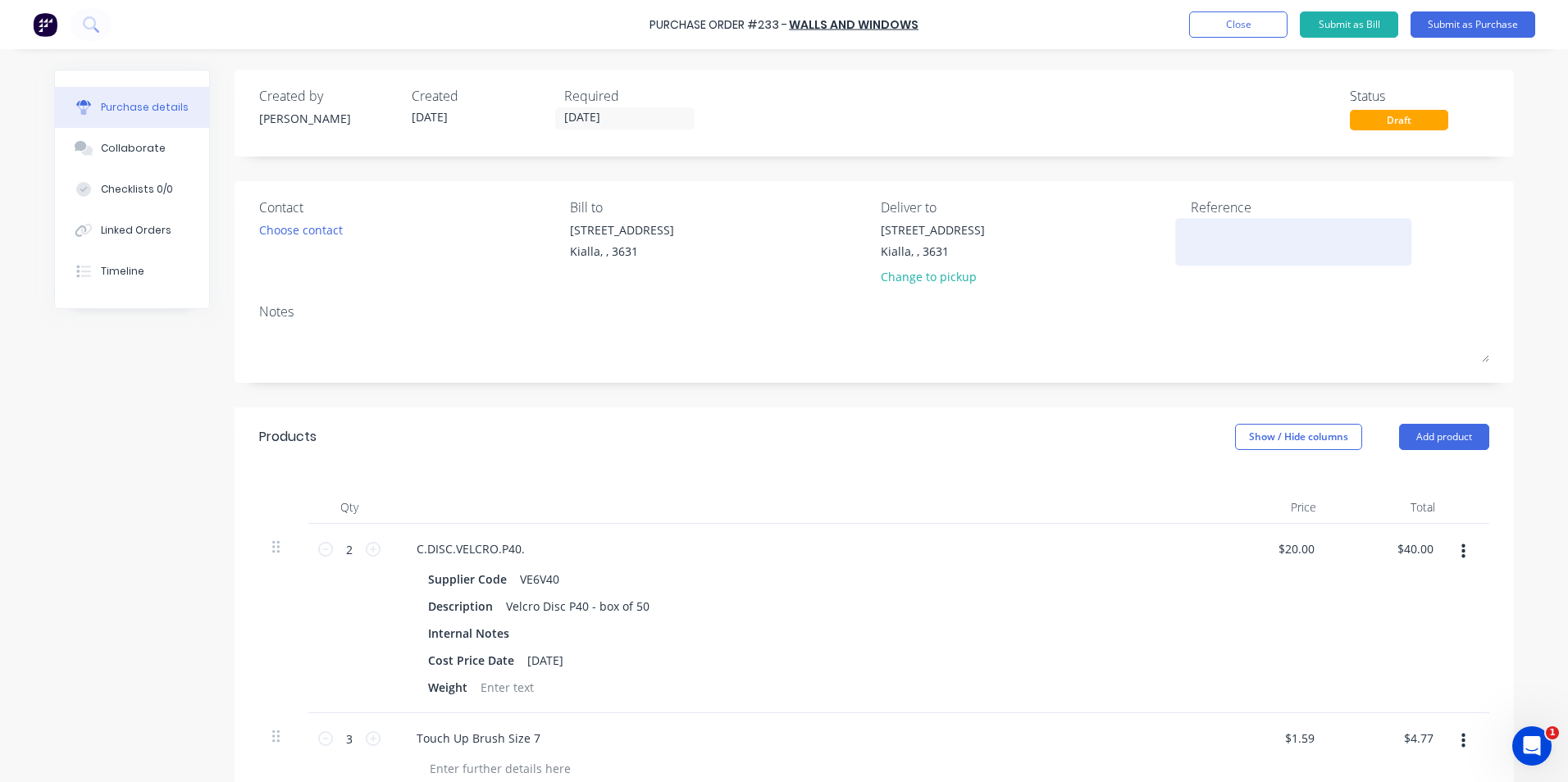
click at [1191, 232] on textarea at bounding box center [1294, 240] width 205 height 37
type textarea "223990667"
type textarea "x"
type textarea "2239906673"
type textarea "x"
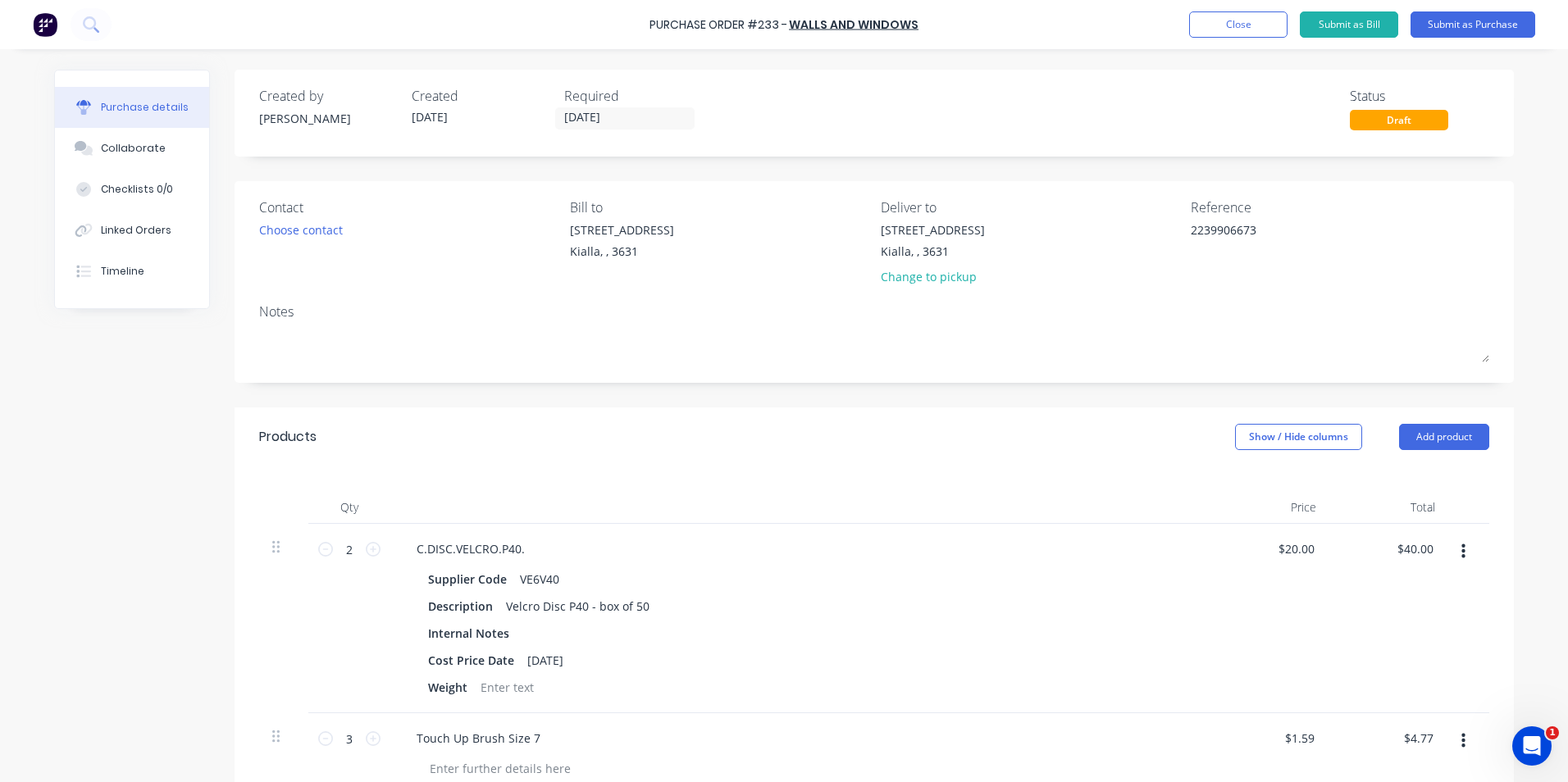
type textarea "22399066735"
type textarea "x"
type textarea "22399066735"
type textarea "x"
type textarea "22399066735"
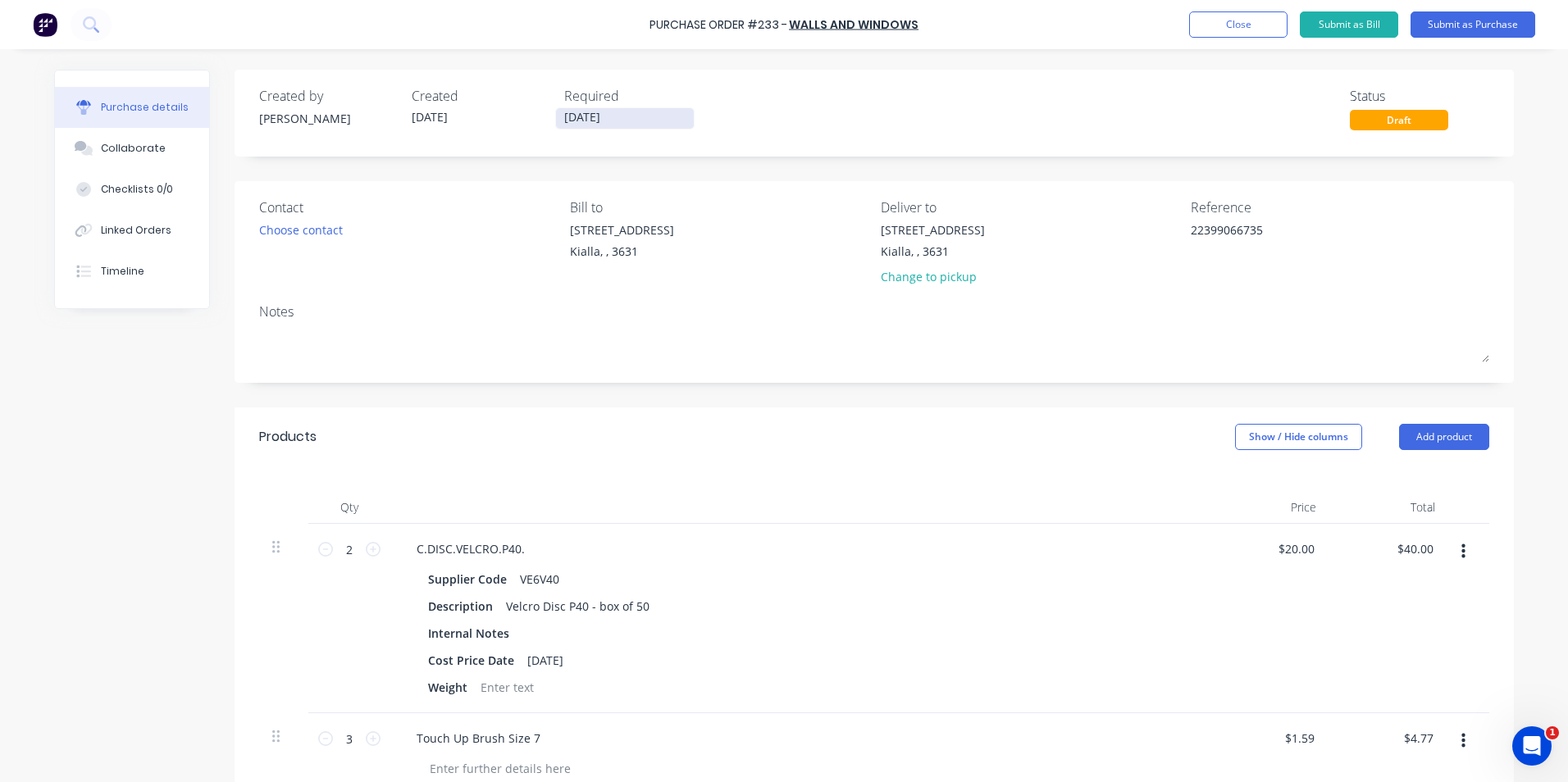
click at [627, 110] on input "[DATE]" at bounding box center [625, 118] width 138 height 20
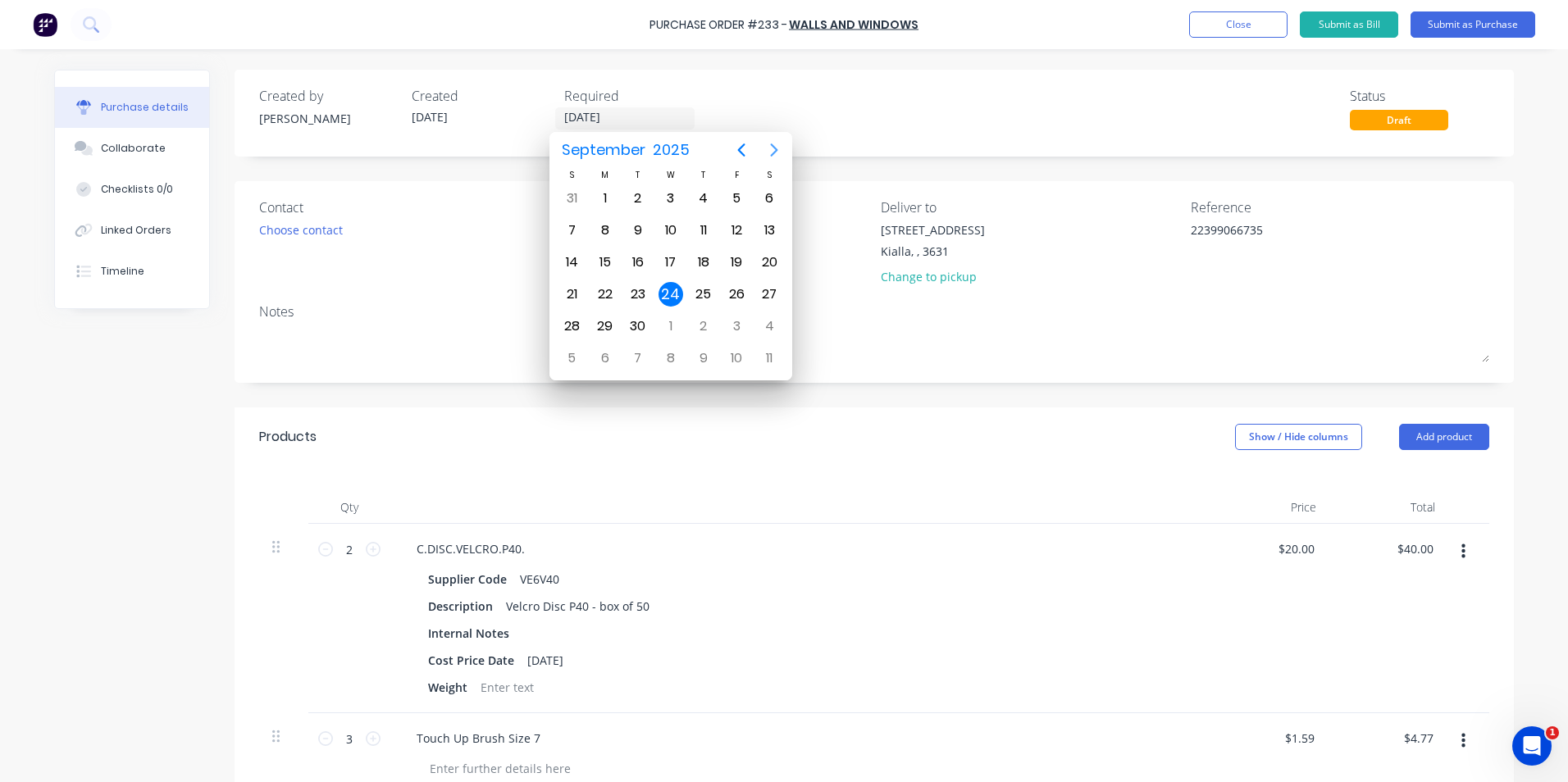
click at [776, 149] on icon "Next page" at bounding box center [775, 150] width 7 height 13
click at [744, 327] on div "31" at bounding box center [736, 326] width 25 height 25
type textarea "x"
type input "[DATE]"
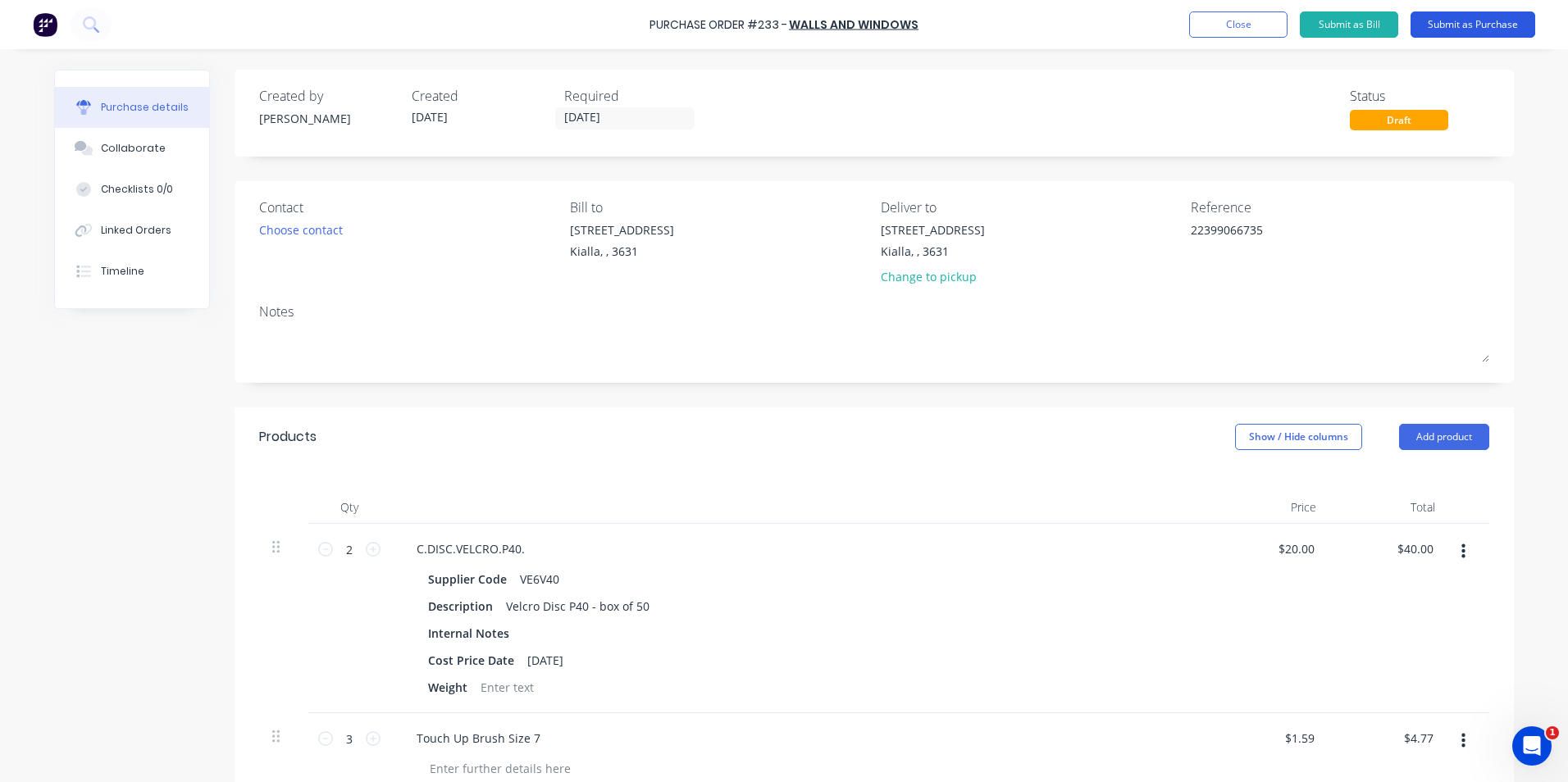
click at [1477, 25] on button "Submit as Purchase" at bounding box center [1473, 25] width 124 height 27
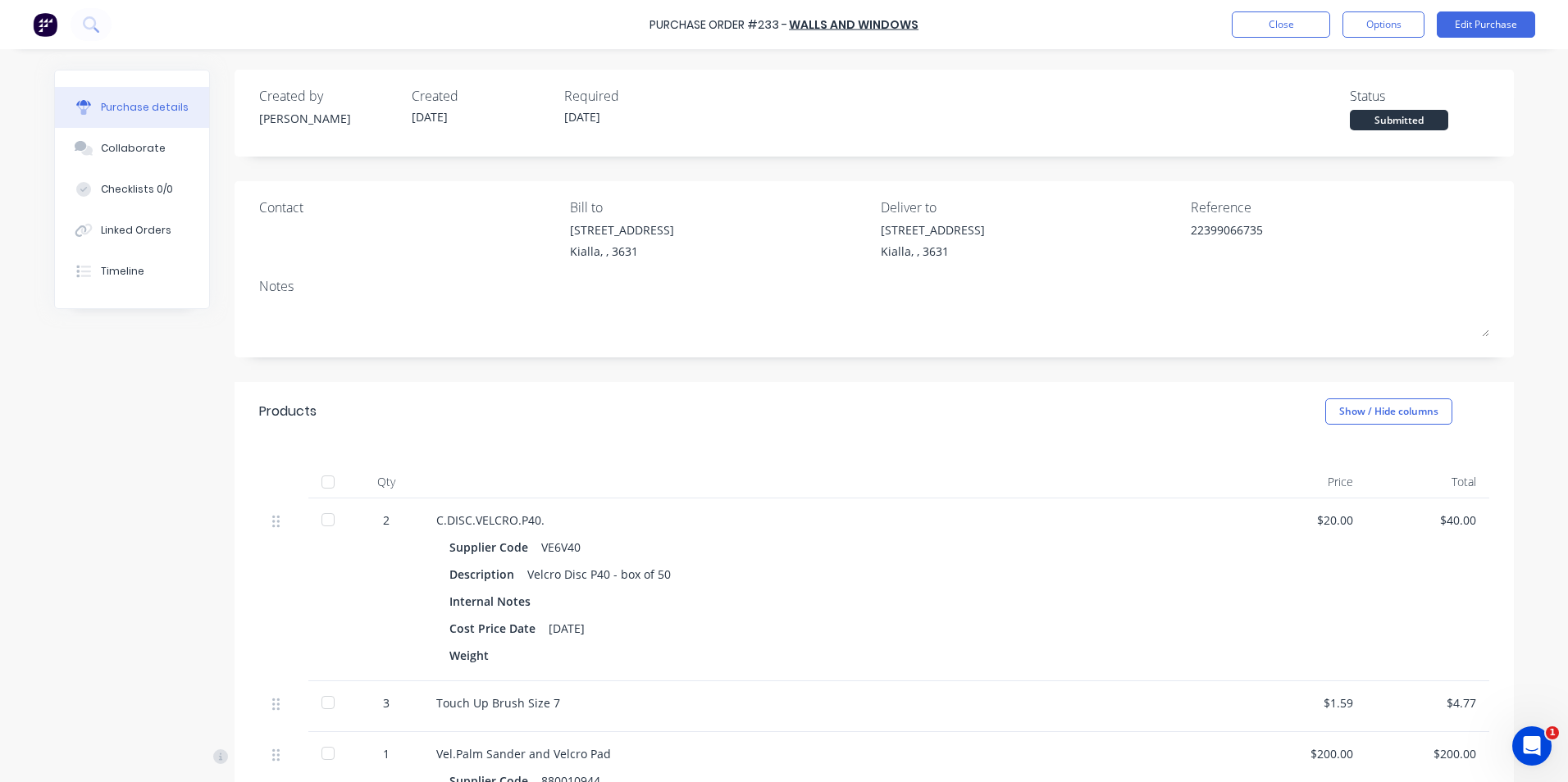
click at [324, 485] on div at bounding box center [328, 482] width 33 height 33
type textarea "x"
click at [131, 147] on div "Collaborate" at bounding box center [133, 148] width 65 height 15
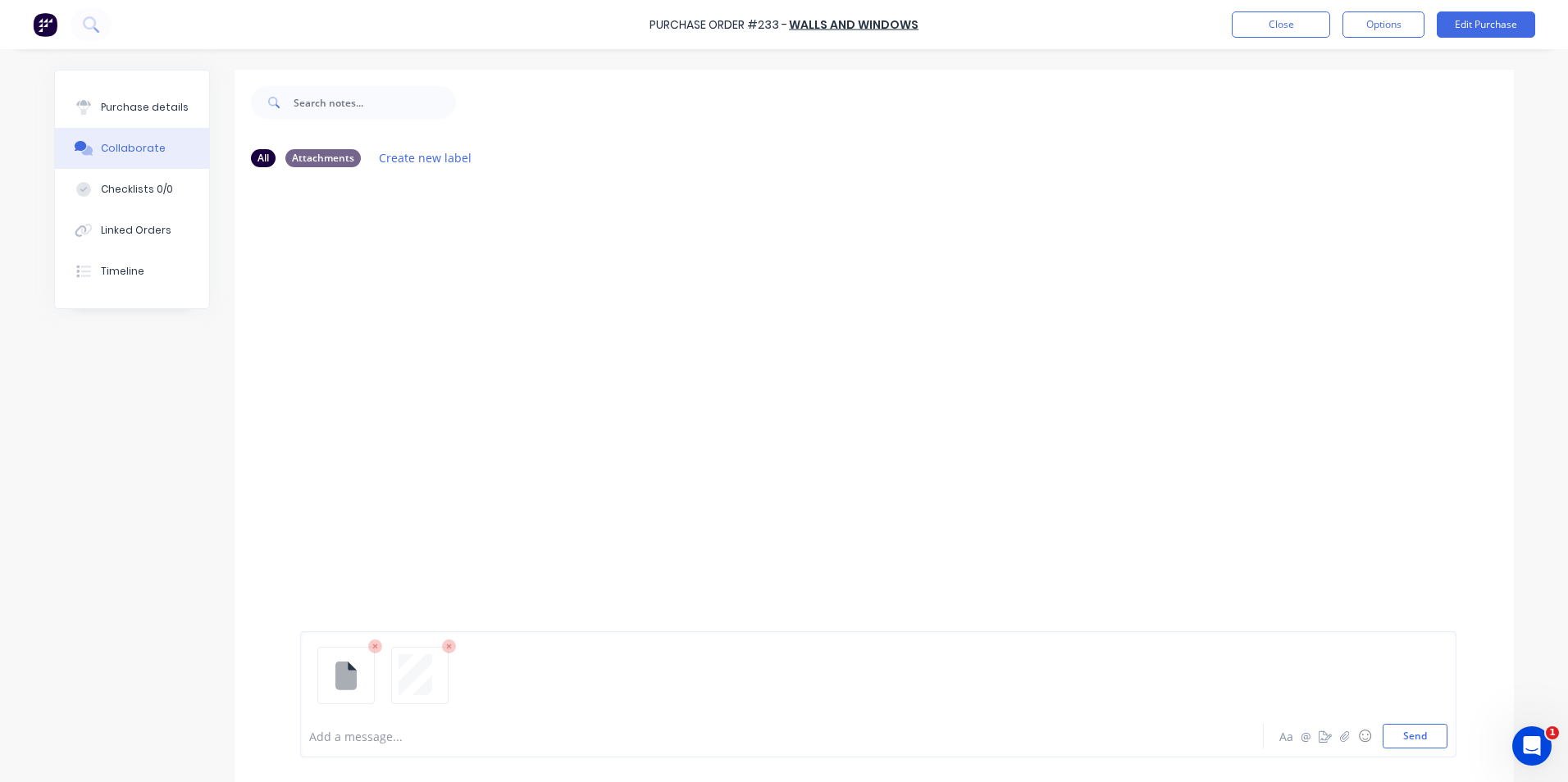
click at [371, 648] on icon at bounding box center [376, 647] width 15 height 15
click at [1421, 741] on button "Send" at bounding box center [1415, 736] width 65 height 25
click at [136, 109] on div "Purchase details" at bounding box center [145, 107] width 88 height 15
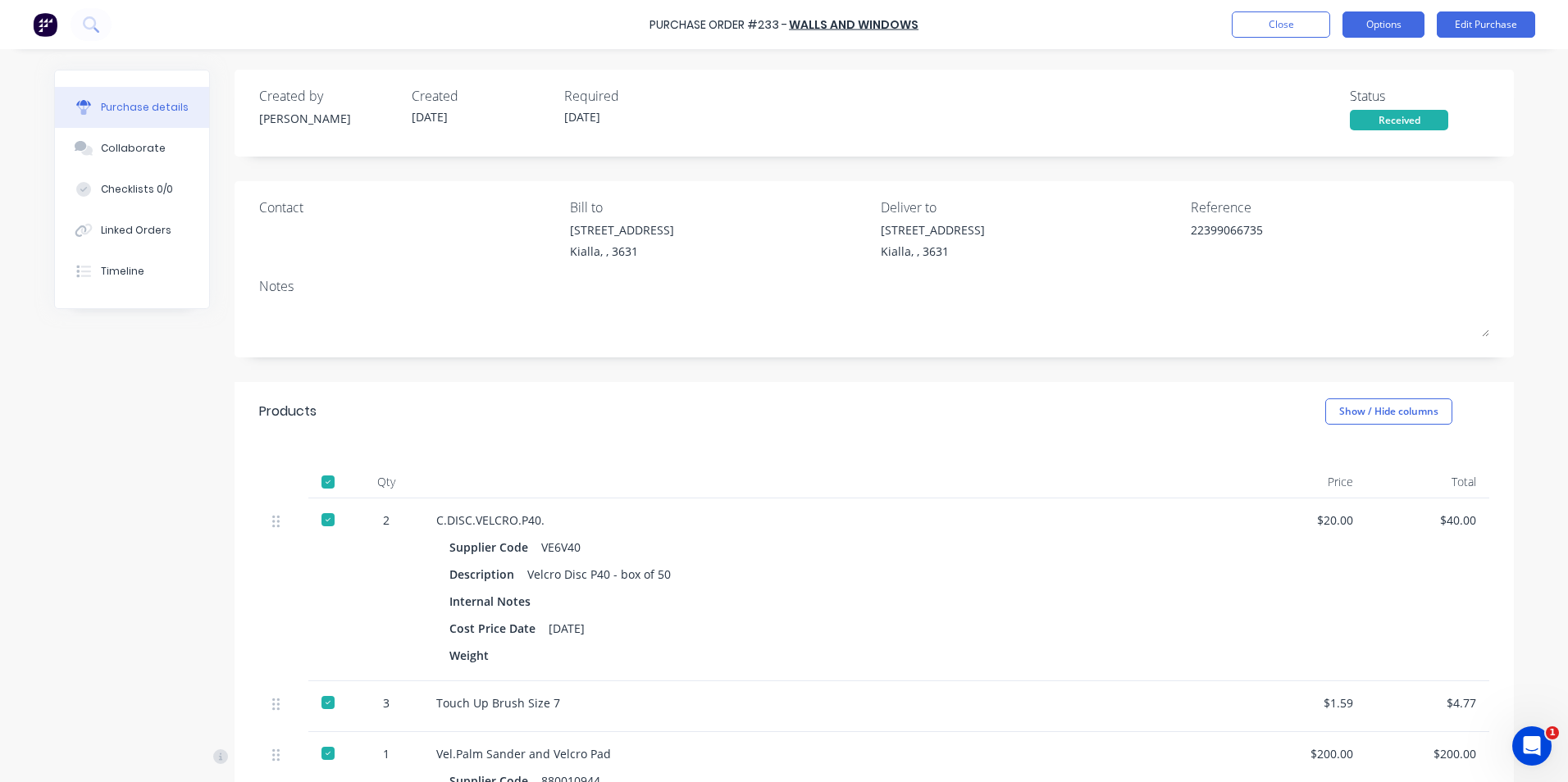
click at [1396, 28] on button "Options" at bounding box center [1384, 25] width 82 height 27
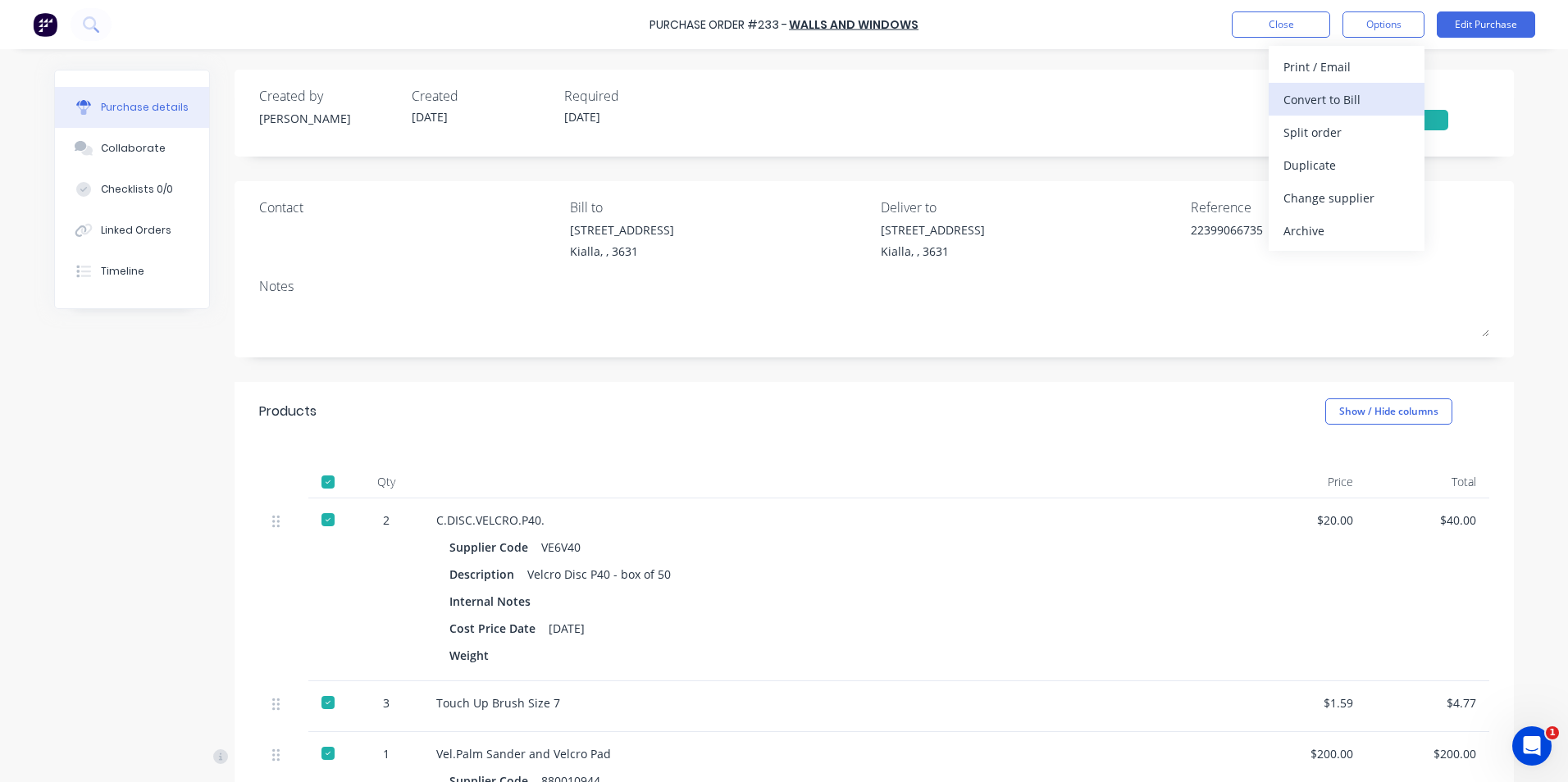
click at [1340, 99] on div "Convert to Bill" at bounding box center [1347, 100] width 126 height 24
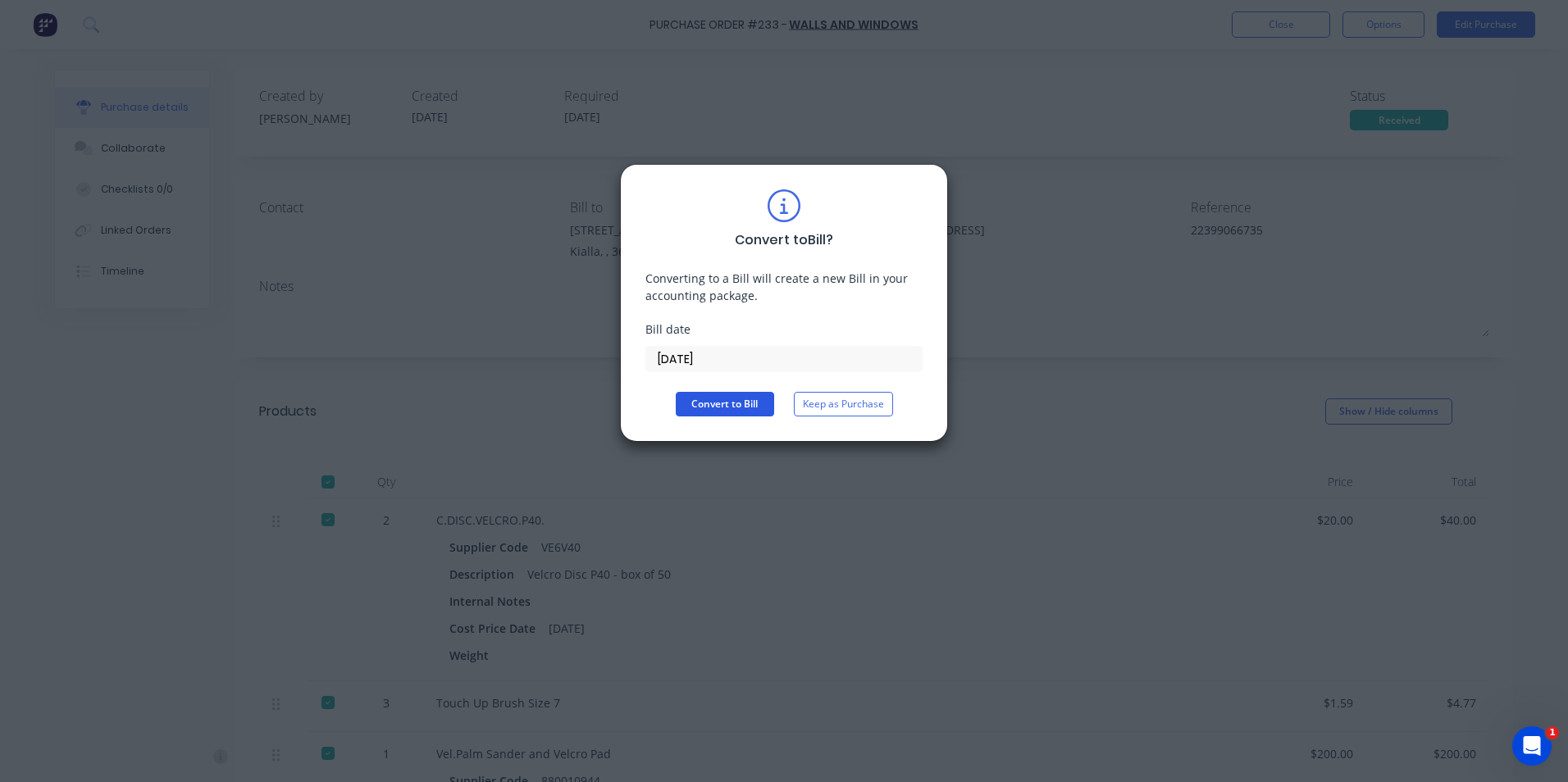
click at [714, 405] on button "Convert to Bill" at bounding box center [725, 404] width 99 height 25
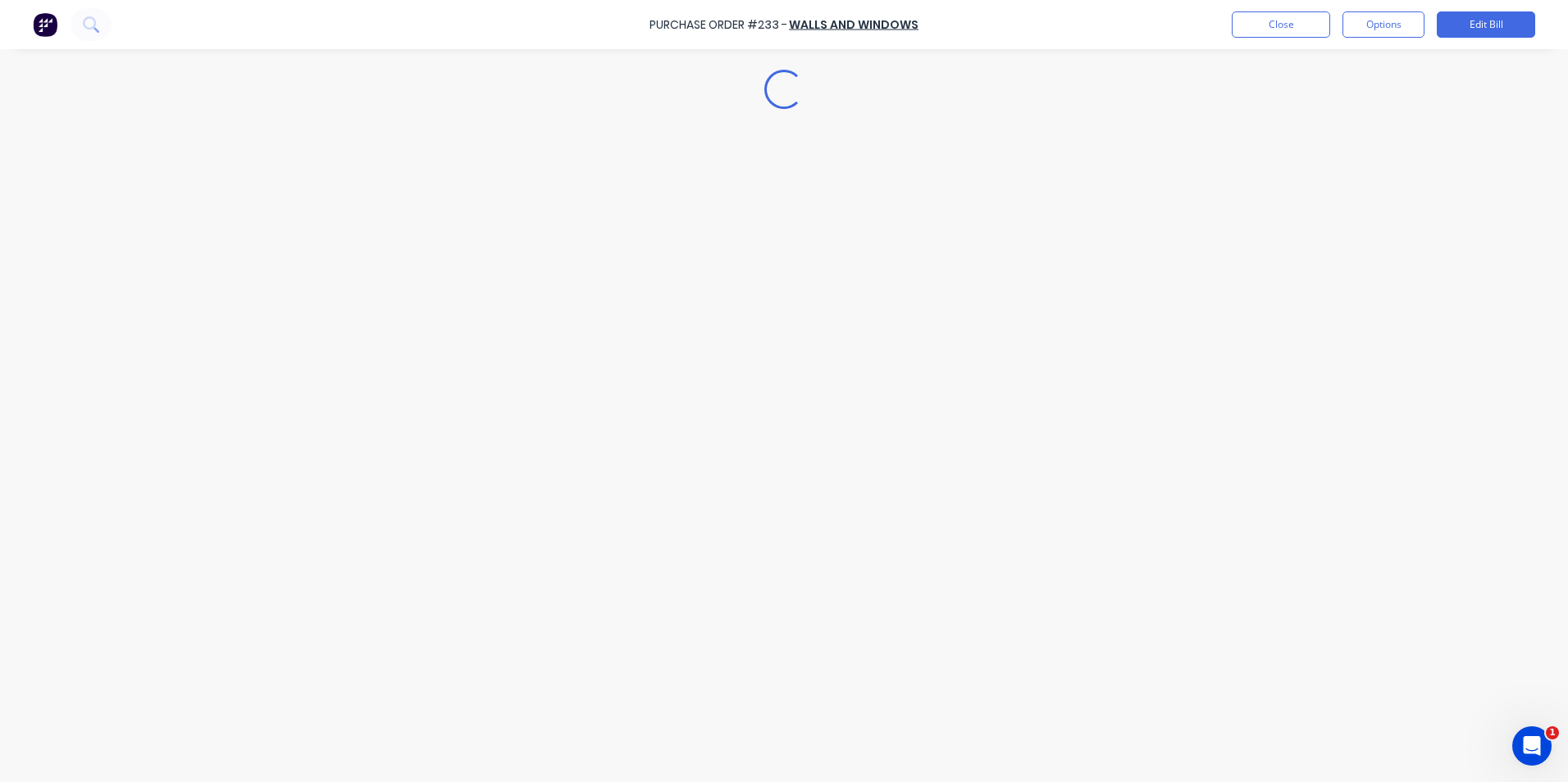
type textarea "x"
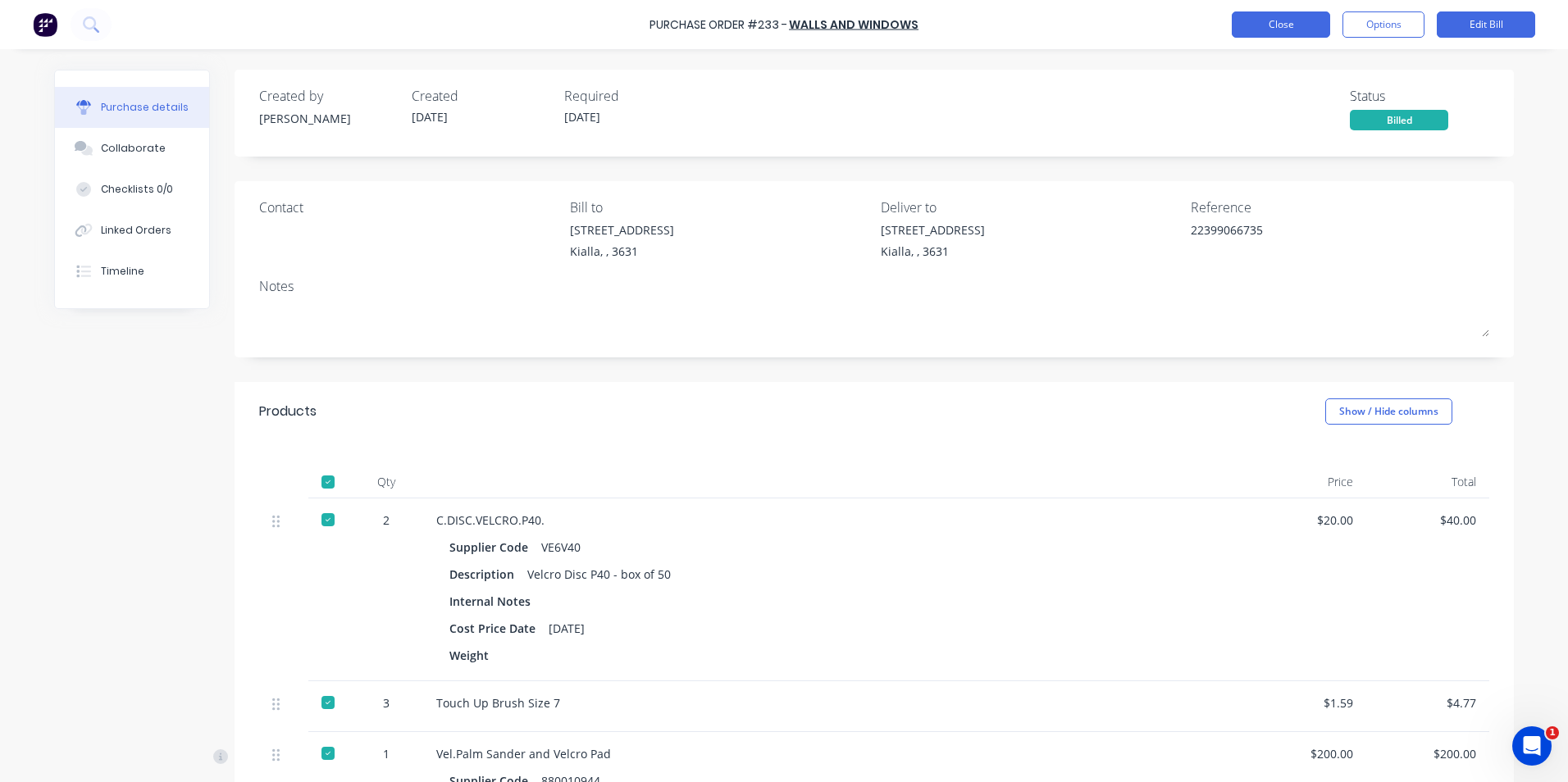
click at [1303, 24] on button "Close" at bounding box center [1282, 25] width 99 height 27
